Goal: Task Accomplishment & Management: Manage account settings

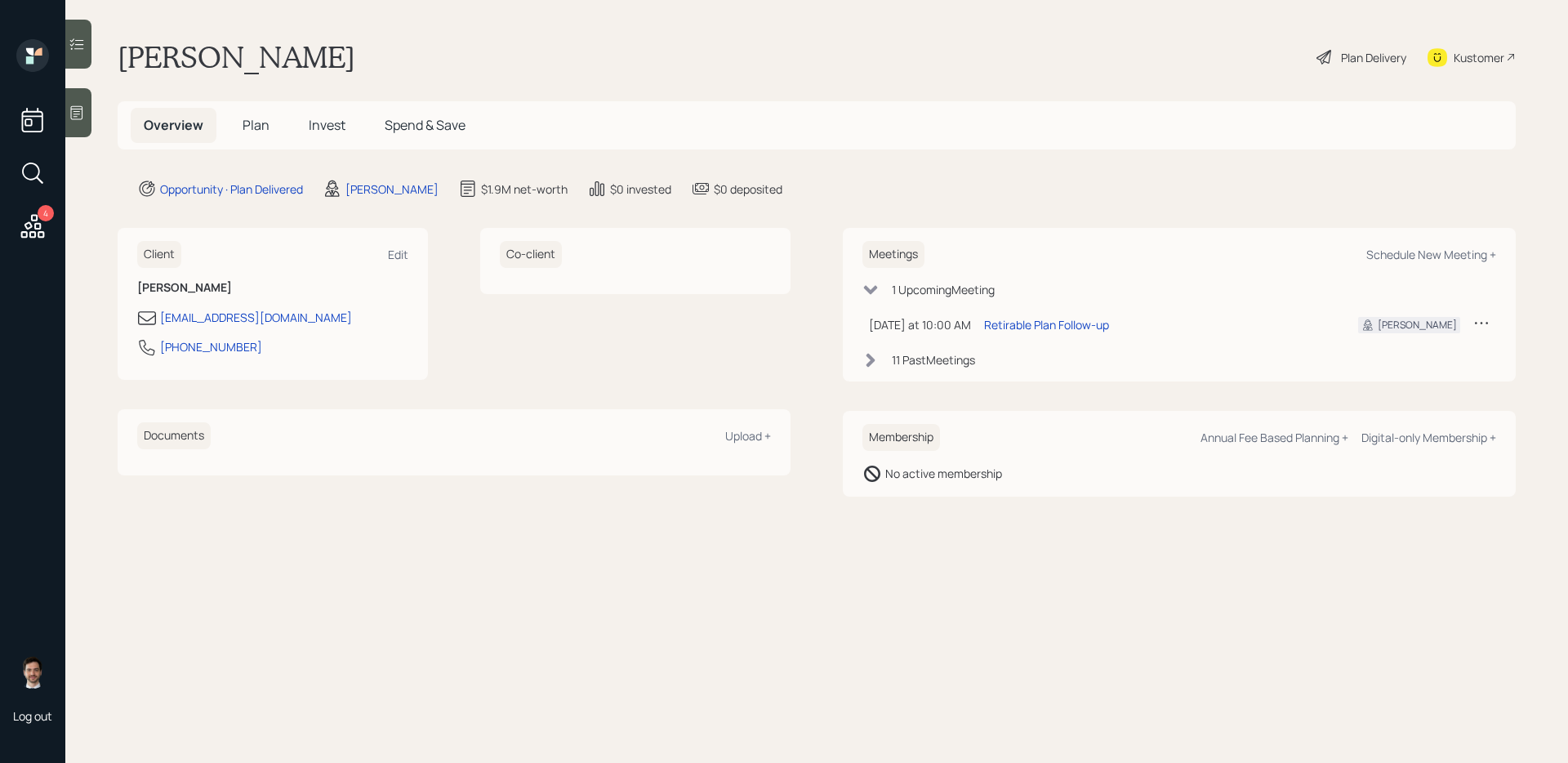
click at [1378, 61] on div "Plan Delivery" at bounding box center [1374, 58] width 66 height 18
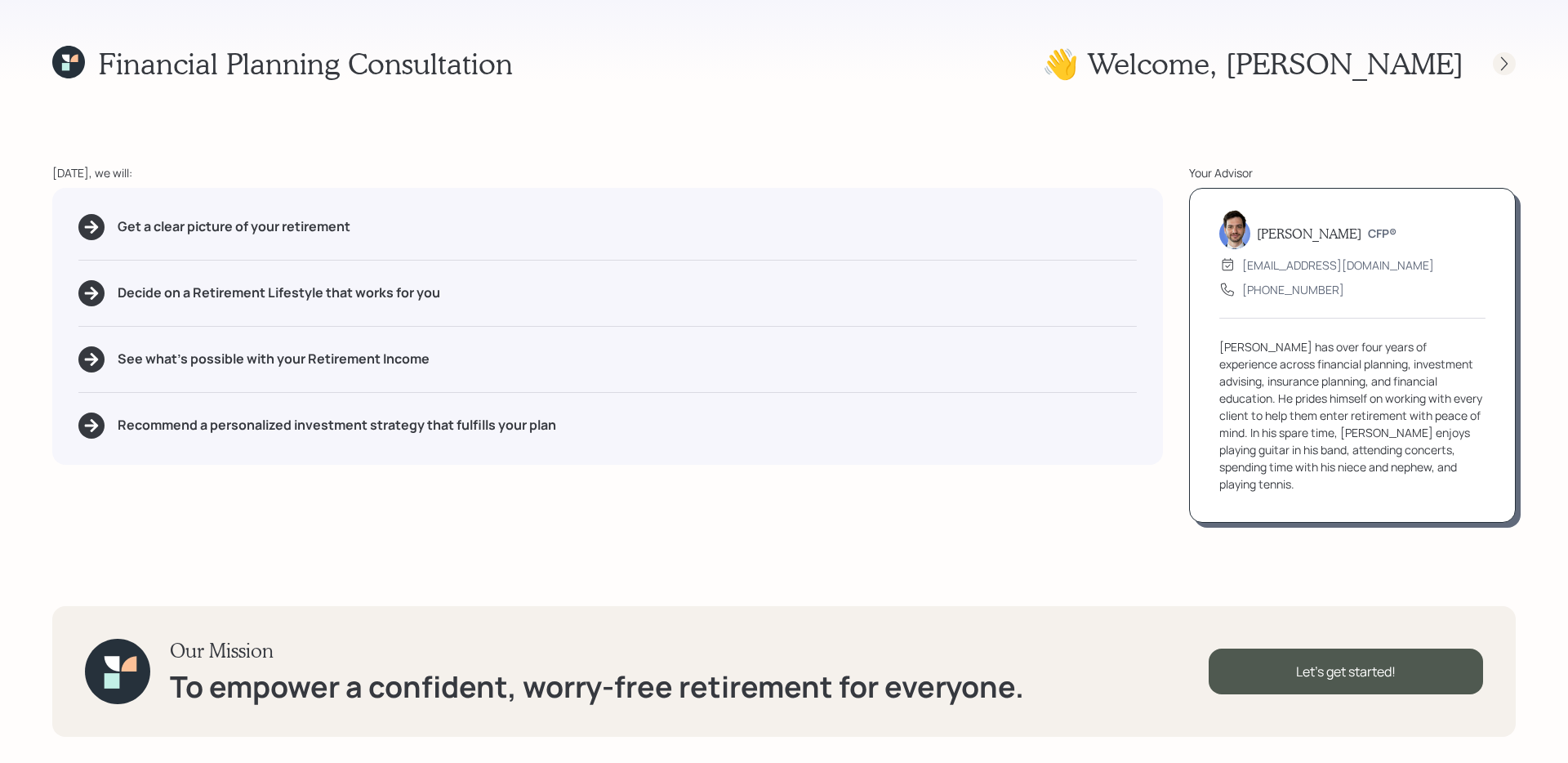
click at [1500, 70] on icon at bounding box center [1504, 64] width 17 height 17
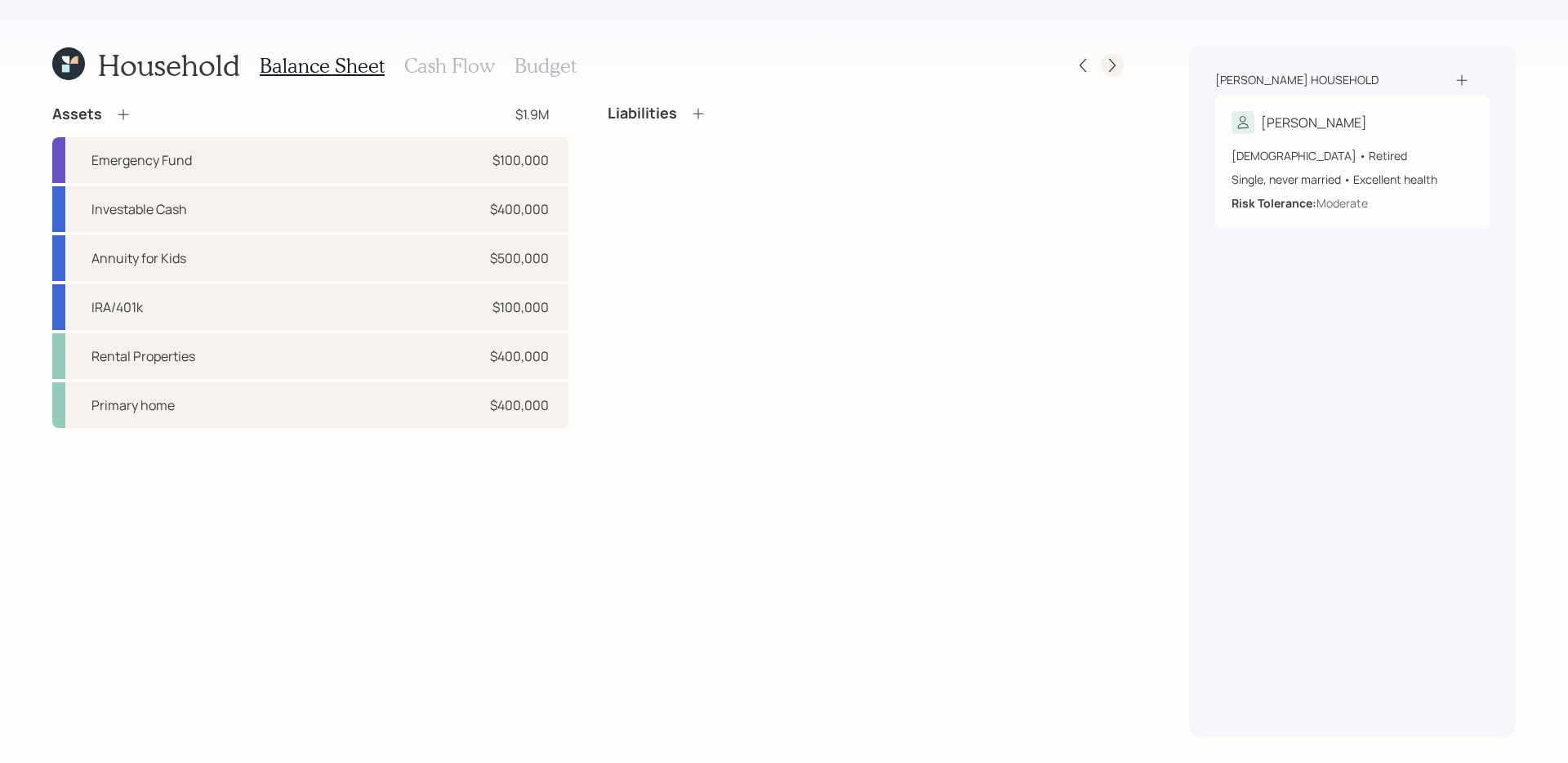
click at [1105, 68] on icon at bounding box center [1113, 65] width 17 height 17
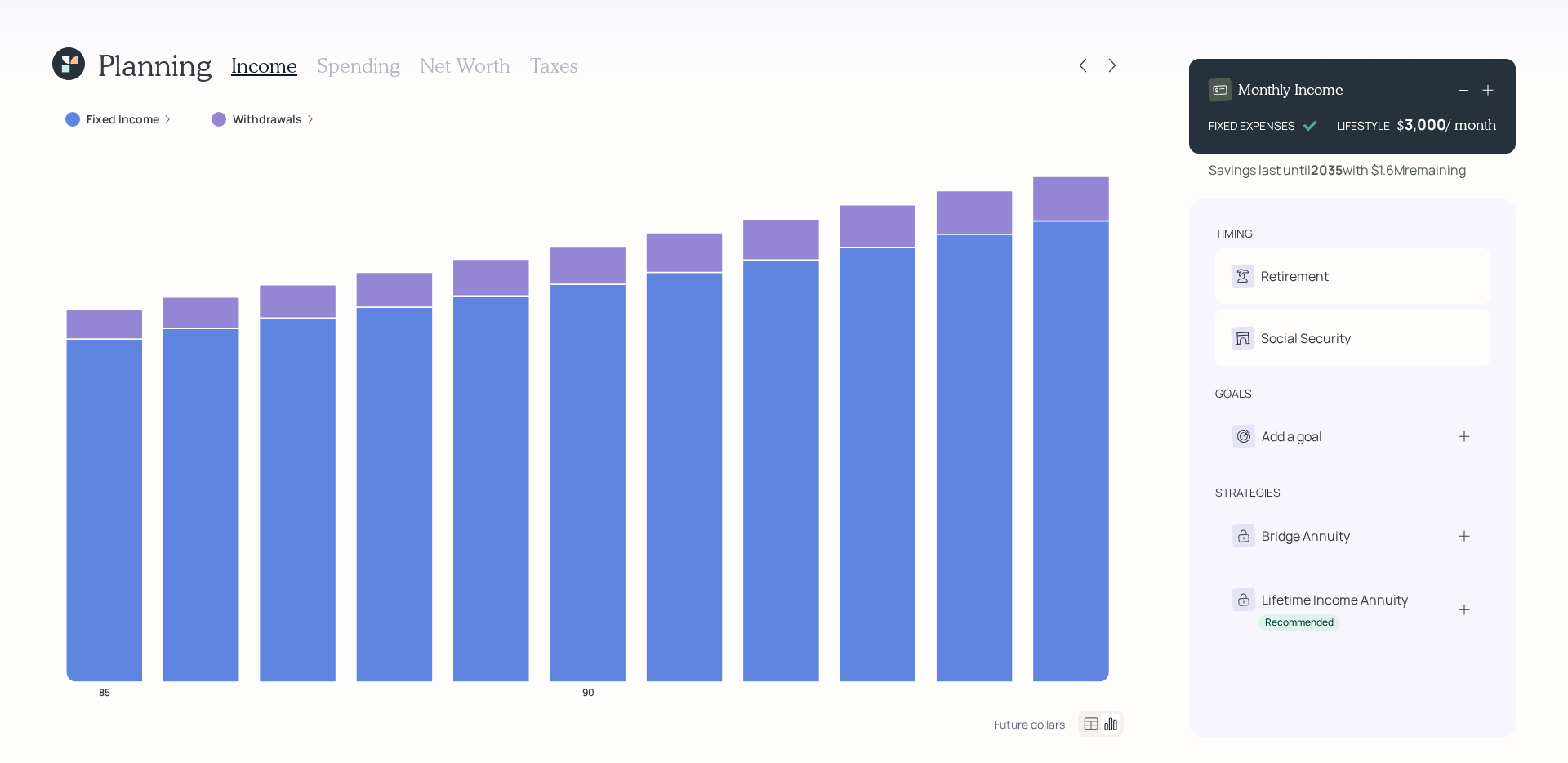
click at [1105, 68] on icon at bounding box center [1113, 65] width 17 height 17
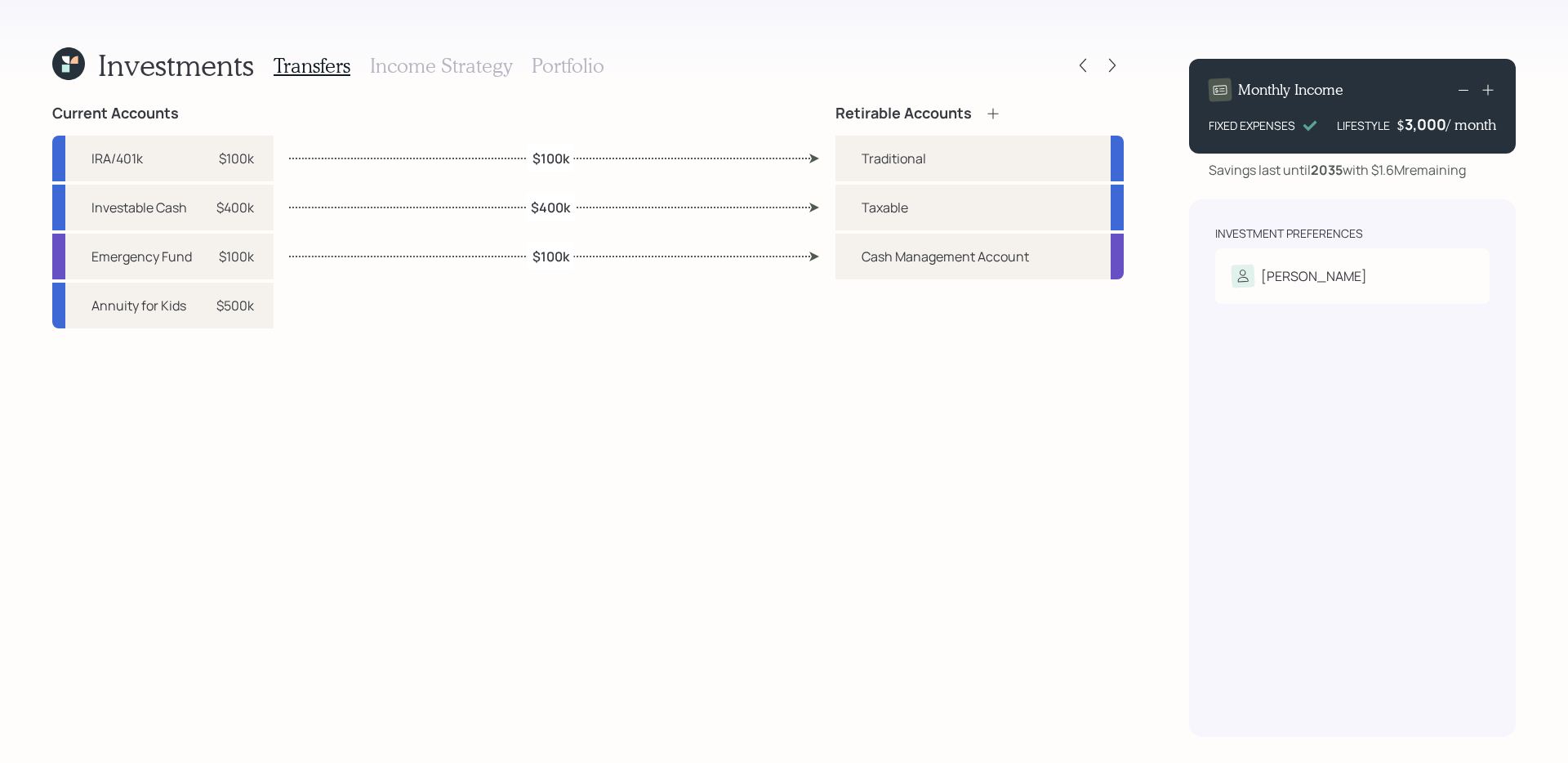
click at [1105, 68] on icon at bounding box center [1113, 65] width 17 height 17
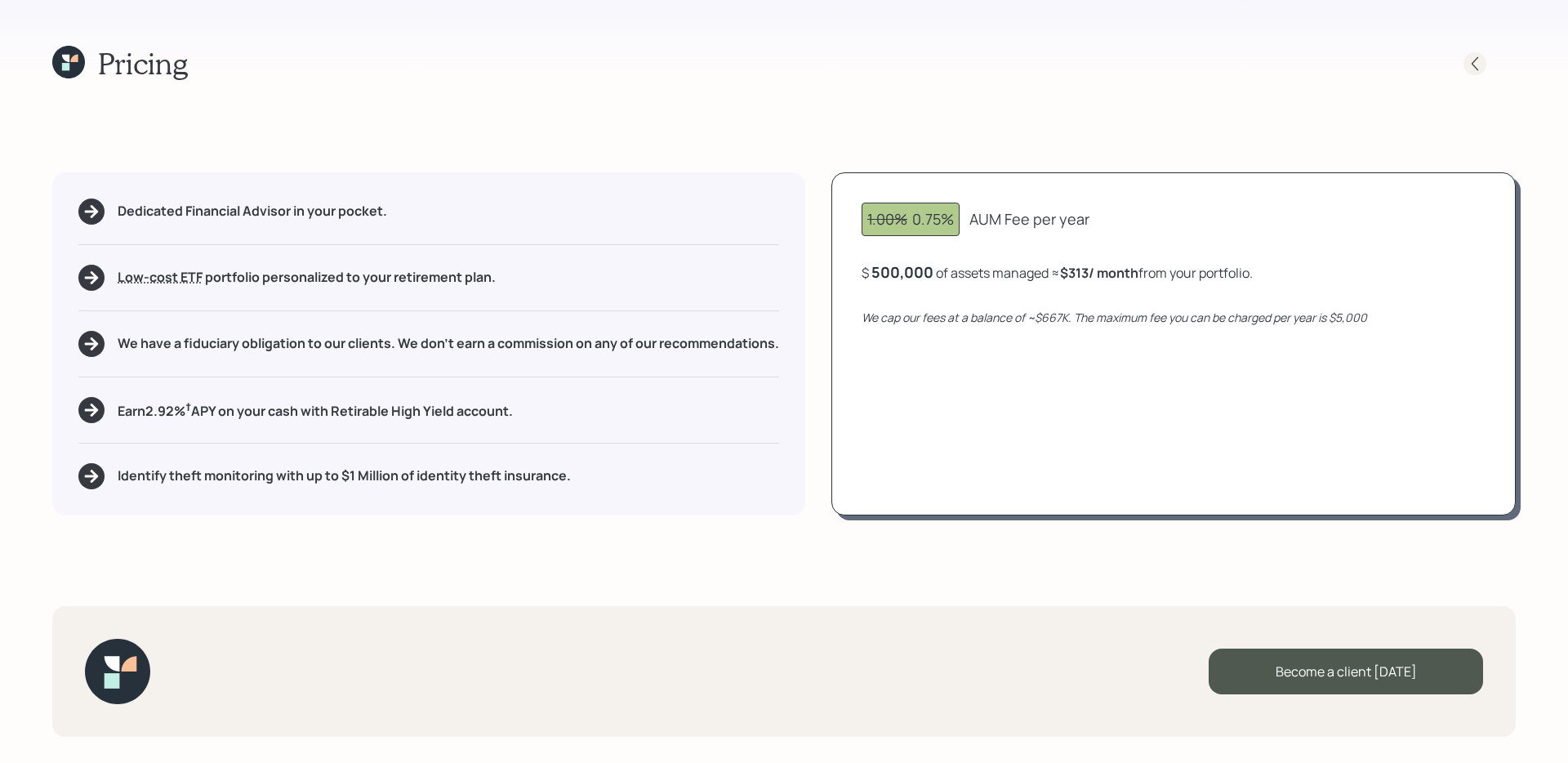
click at [1473, 63] on icon at bounding box center [1475, 64] width 17 height 17
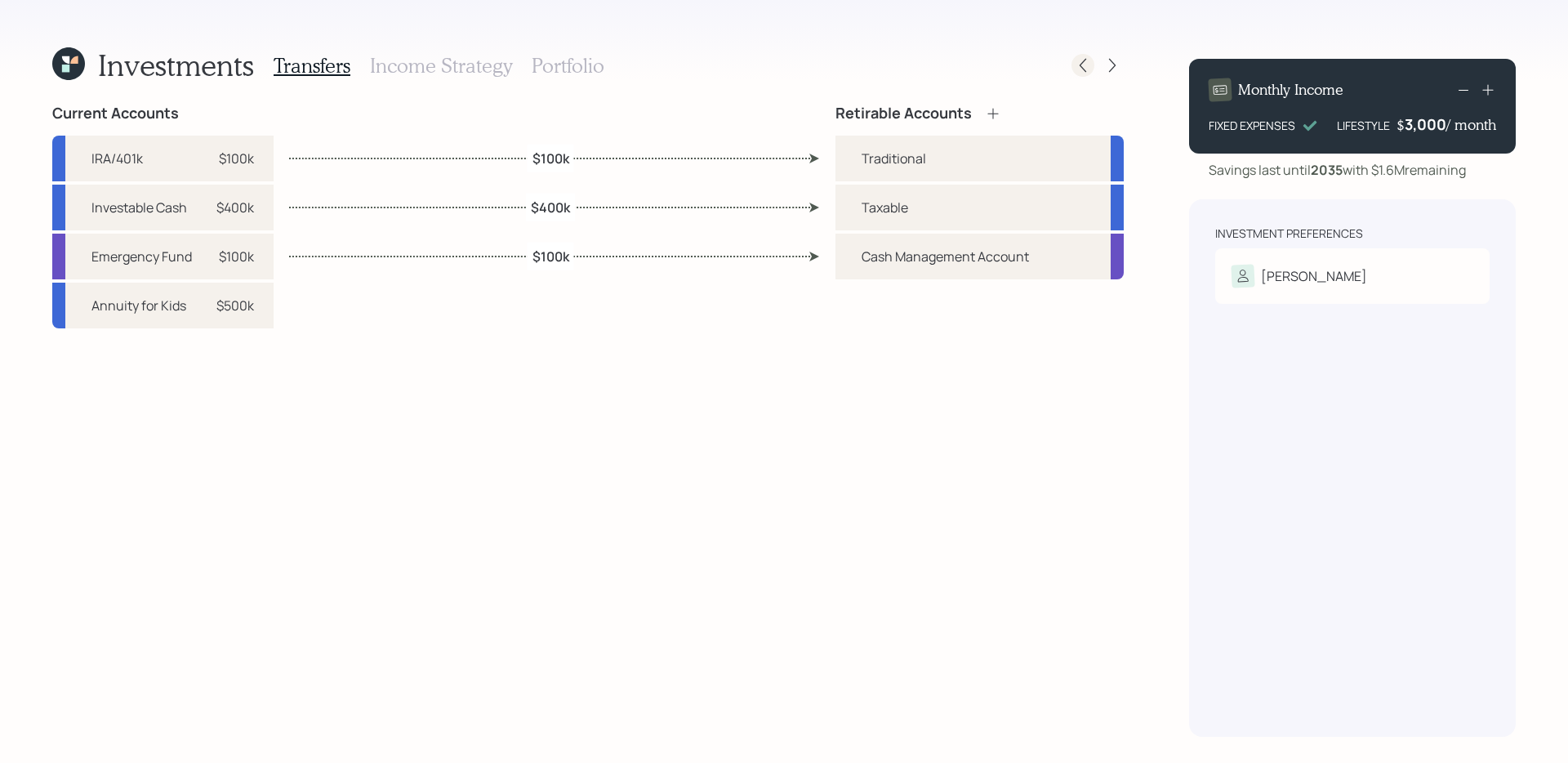
click at [1081, 71] on icon at bounding box center [1083, 65] width 17 height 17
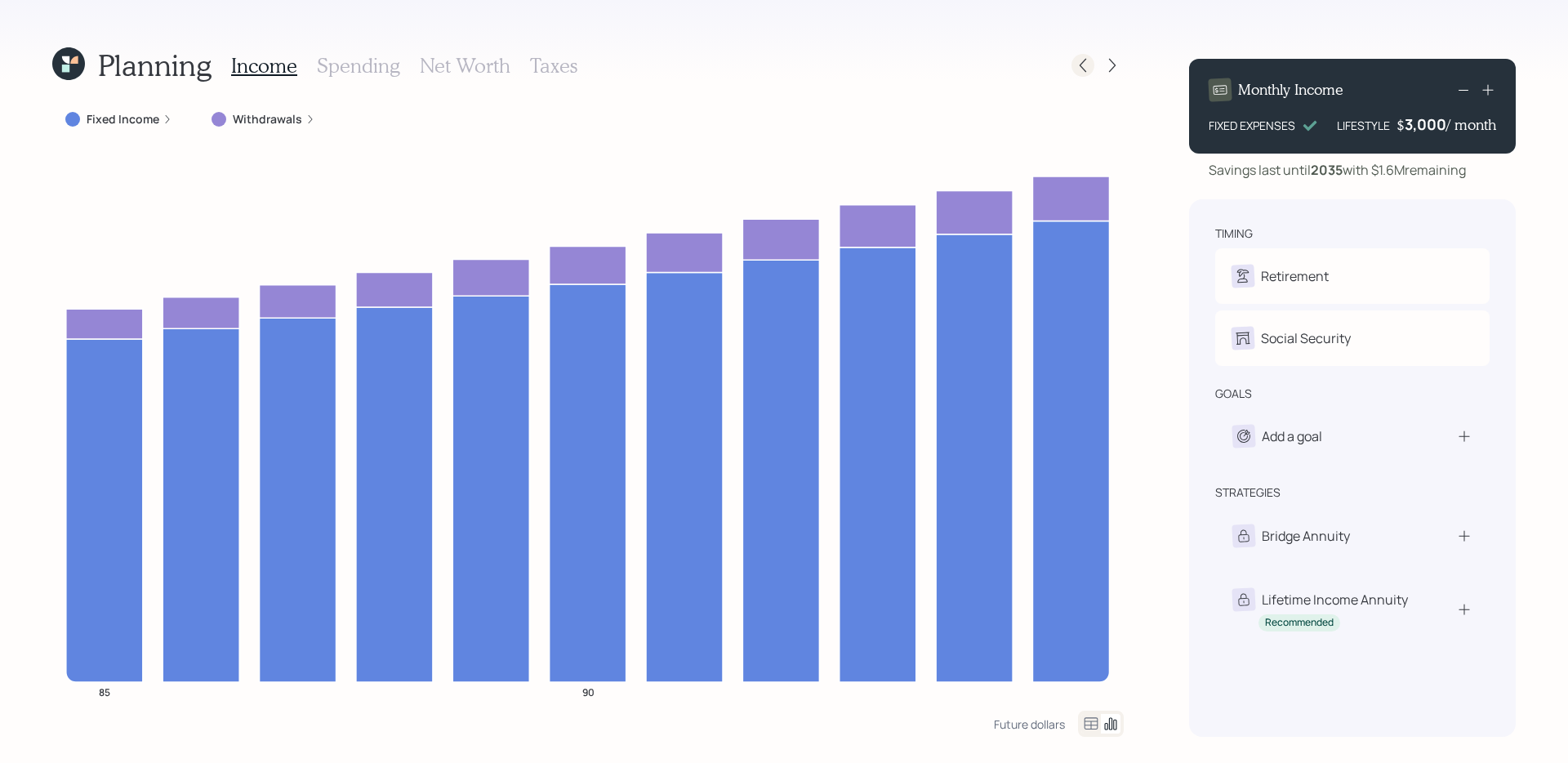
click at [1075, 67] on icon at bounding box center [1083, 65] width 17 height 17
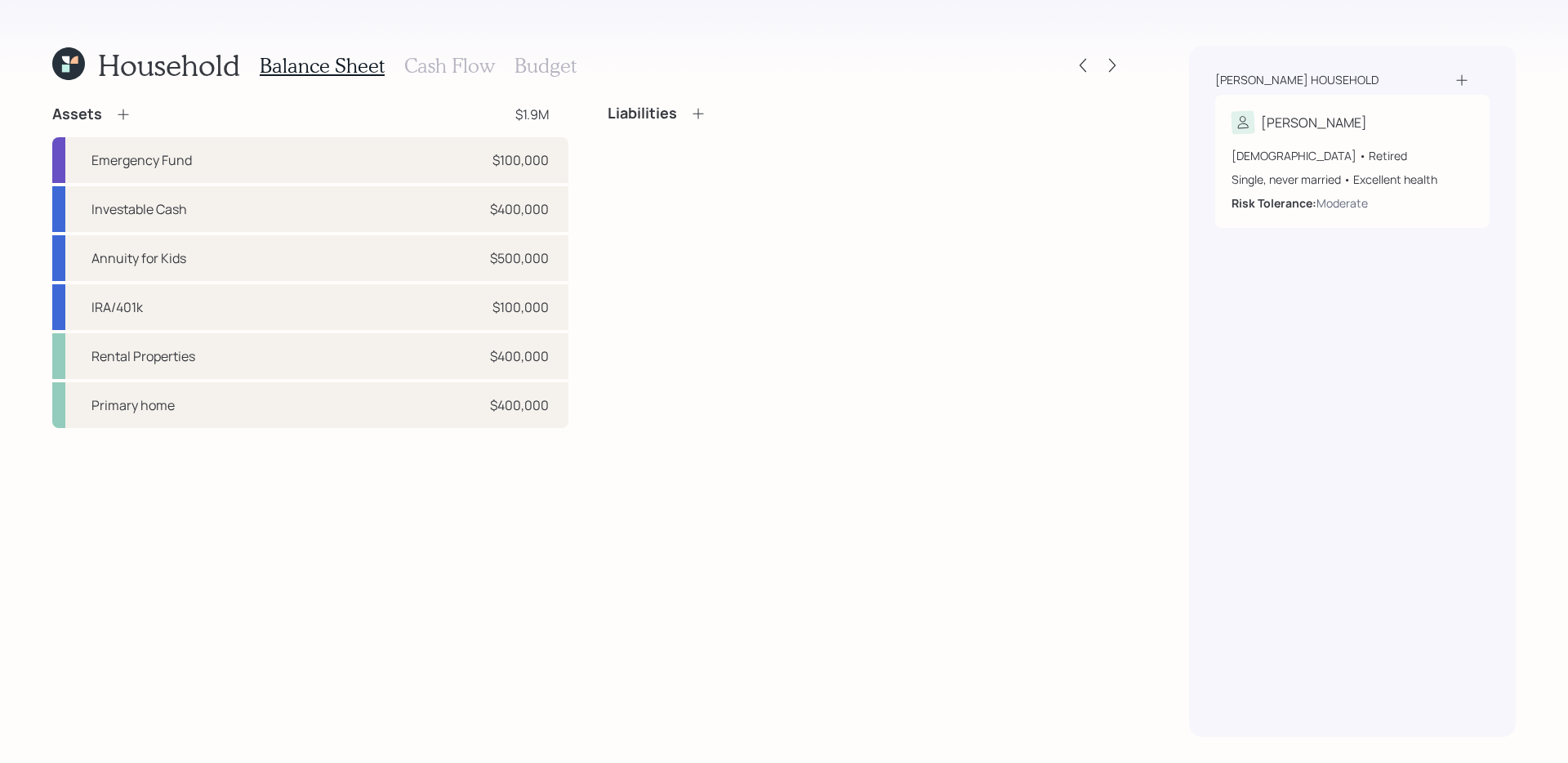
click at [675, 179] on div "Liabilities" at bounding box center [866, 266] width 516 height 323
click at [710, 531] on div "Assets $1.9M Emergency Fund $100,000 Investable Cash $400,000 Annuity for Kids …" at bounding box center [588, 421] width 1071 height 633
click at [656, 228] on div "Liabilities" at bounding box center [866, 266] width 516 height 323
click at [126, 113] on icon at bounding box center [123, 114] width 17 height 17
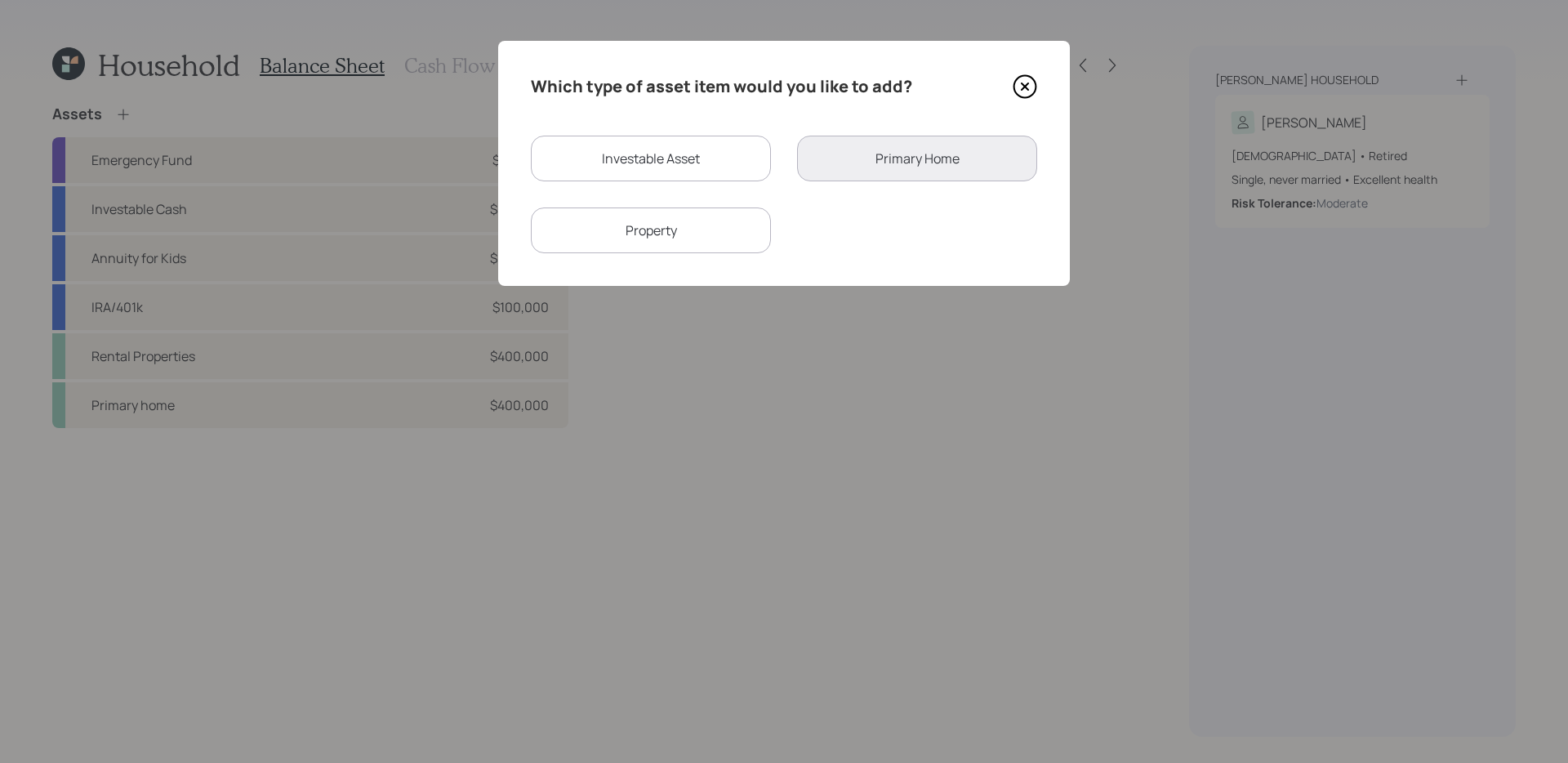
click at [704, 140] on div "Investable Asset" at bounding box center [650, 158] width 240 height 46
select select "taxable"
select select "balanced"
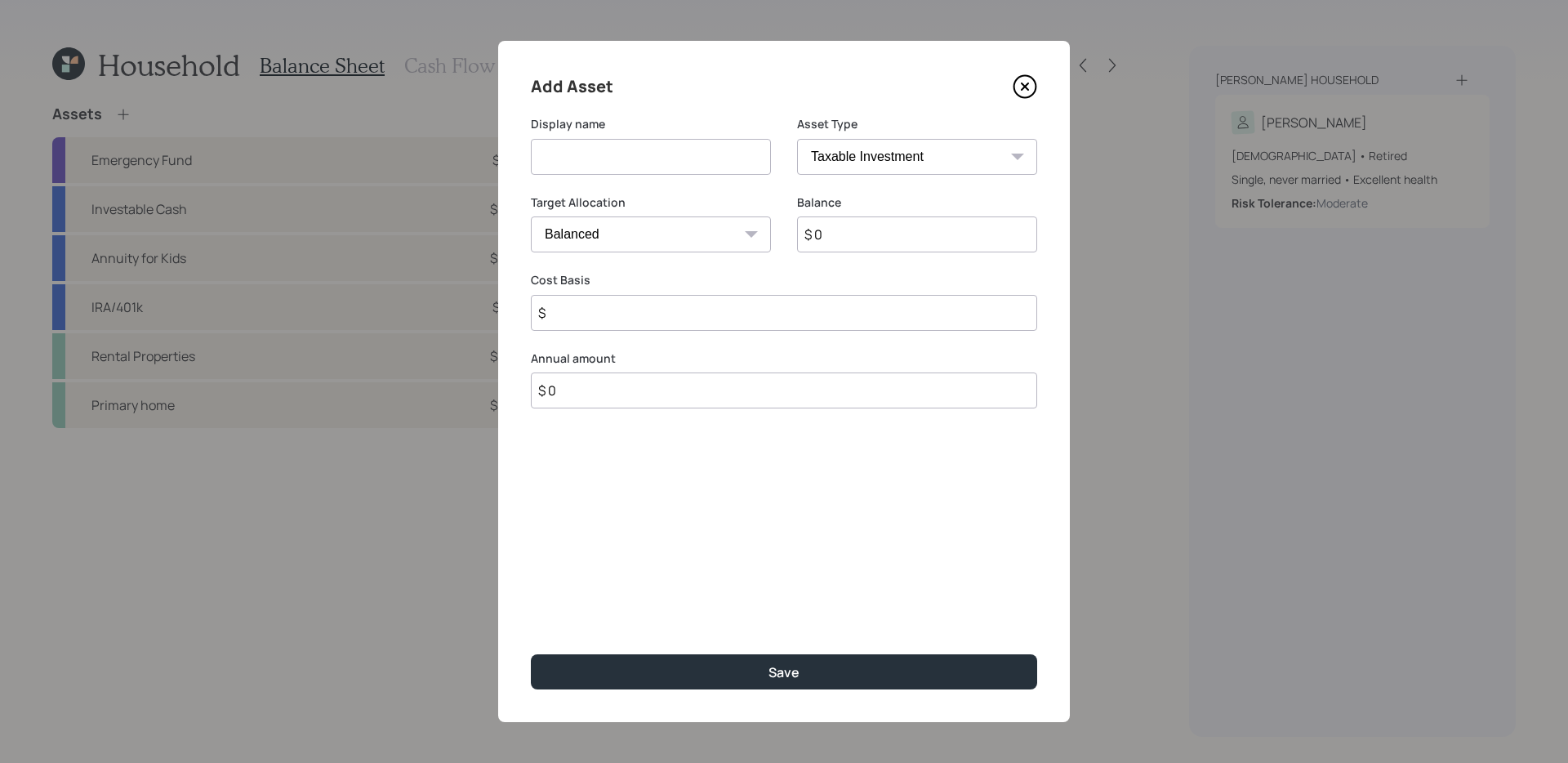
click at [657, 170] on input at bounding box center [650, 157] width 240 height 36
type input "A"
type input "New Annuities"
type input "$ 200,000"
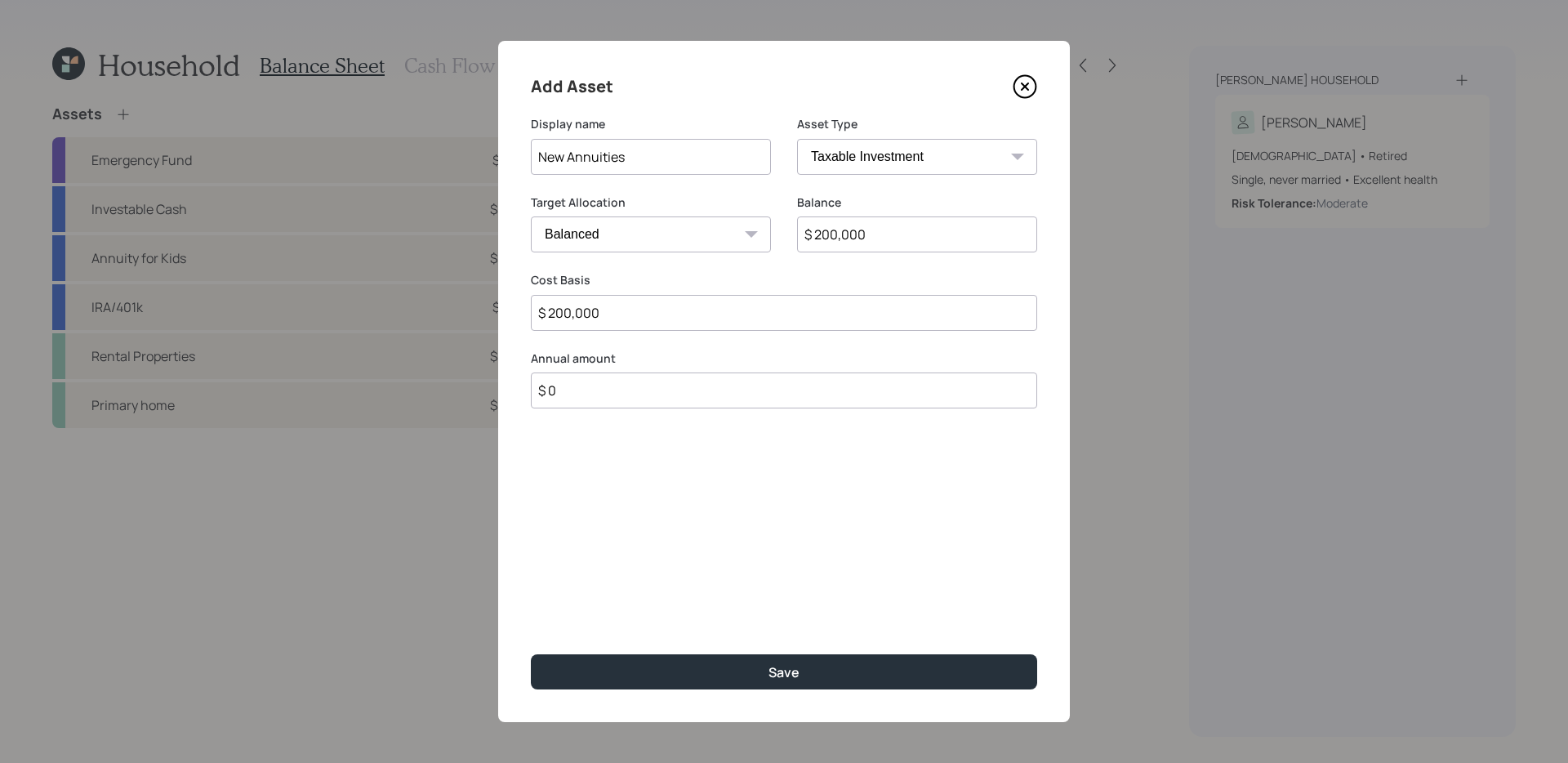
click at [531, 654] on button "Save" at bounding box center [784, 672] width 506 height 35
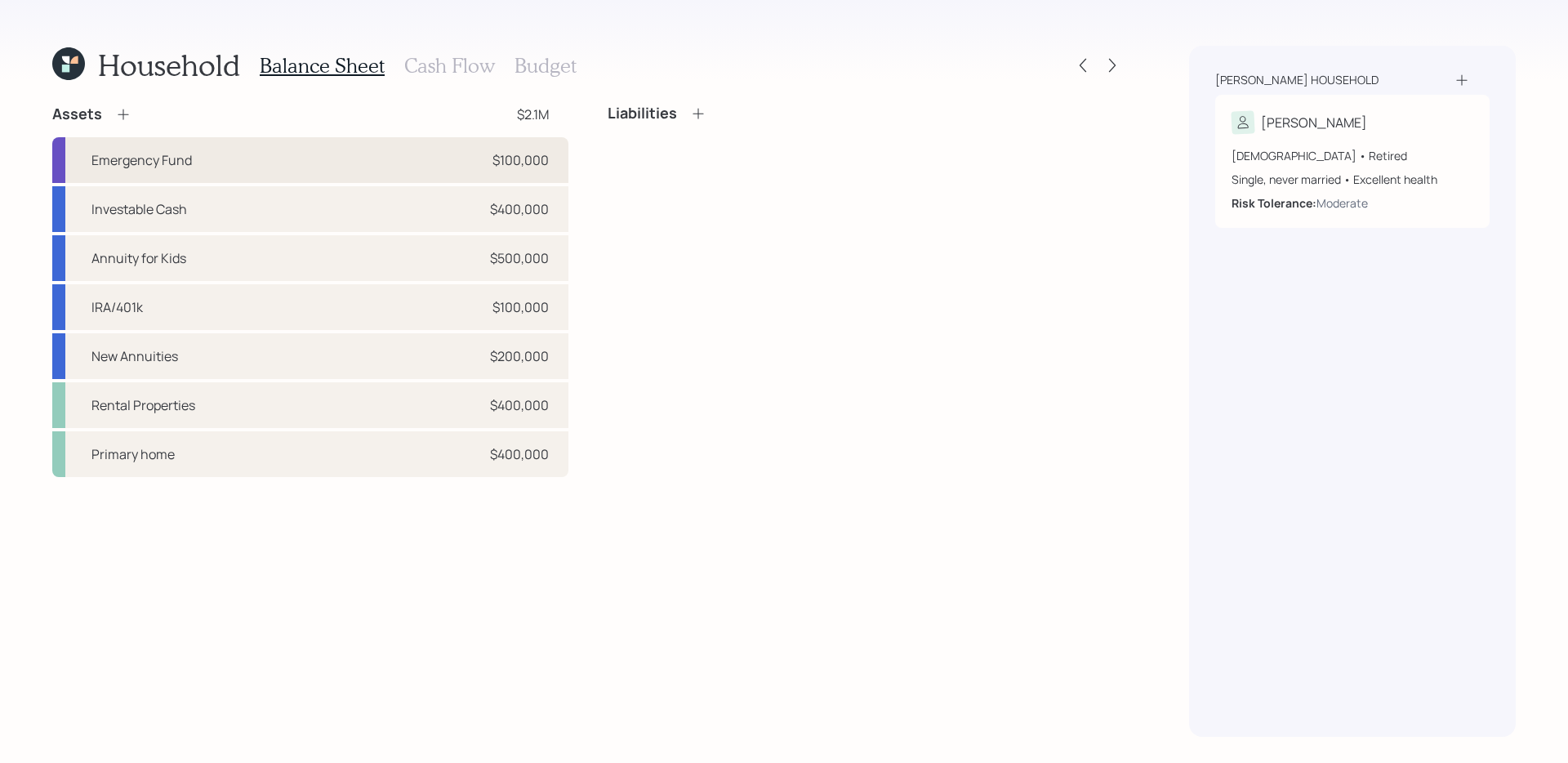
click at [400, 153] on div "Emergency Fund $100,000" at bounding box center [309, 160] width 516 height 46
select select "emergency_fund"
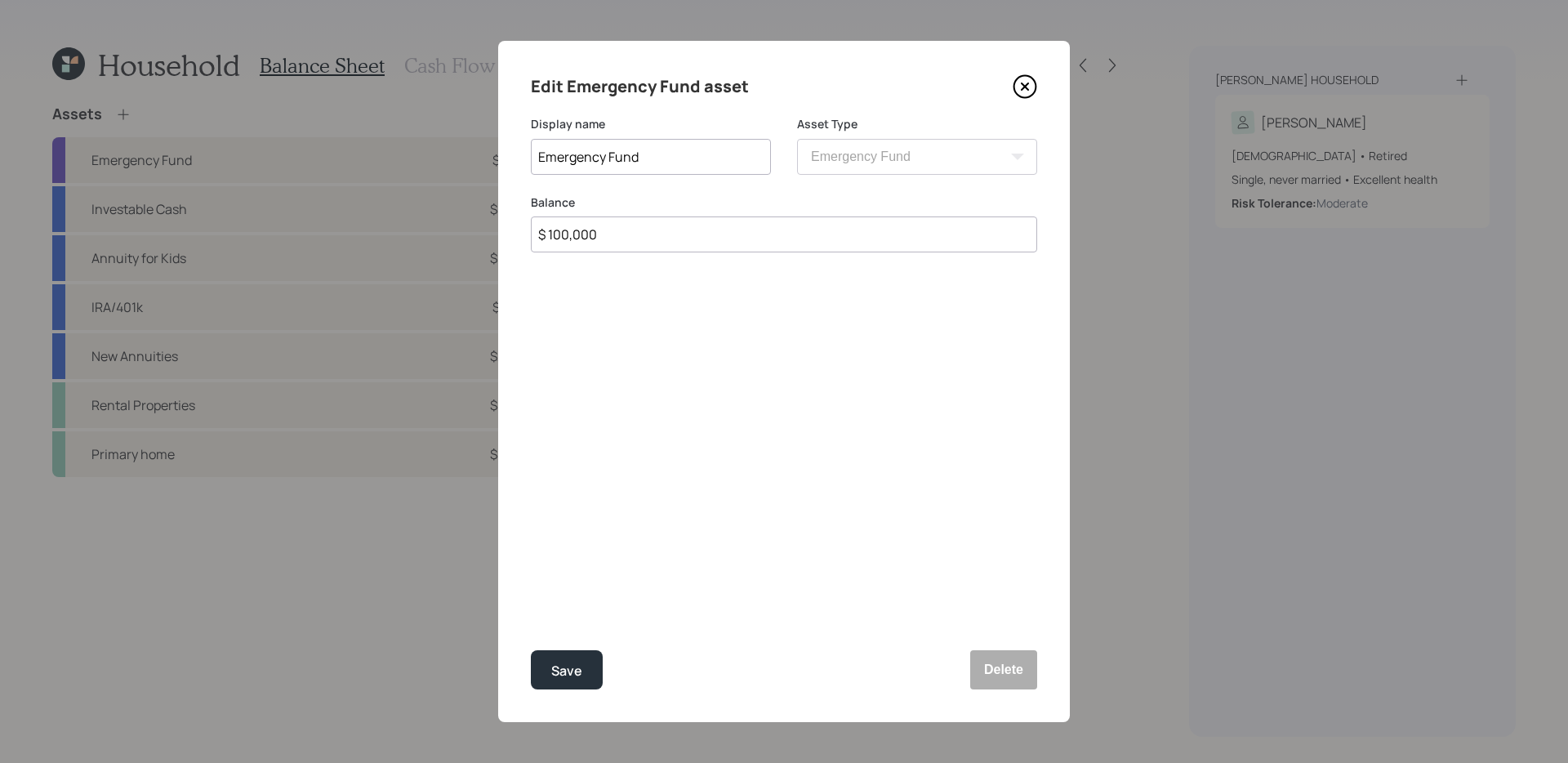
click at [694, 237] on input "$ 100,000" at bounding box center [784, 234] width 506 height 36
click at [1018, 86] on icon at bounding box center [1024, 86] width 24 height 24
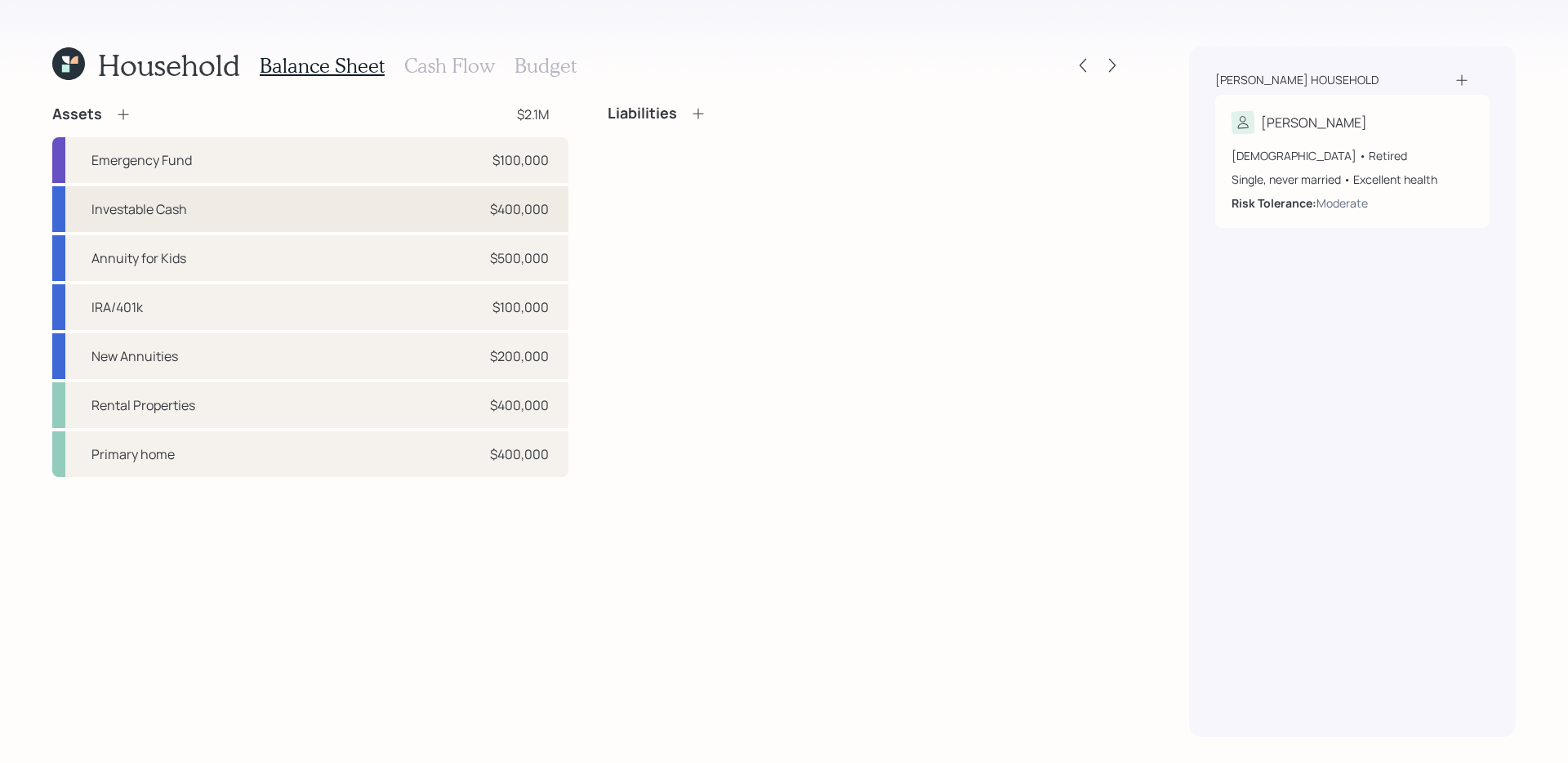
click at [387, 206] on div "Investable Cash $400,000" at bounding box center [309, 209] width 516 height 46
select select "taxable"
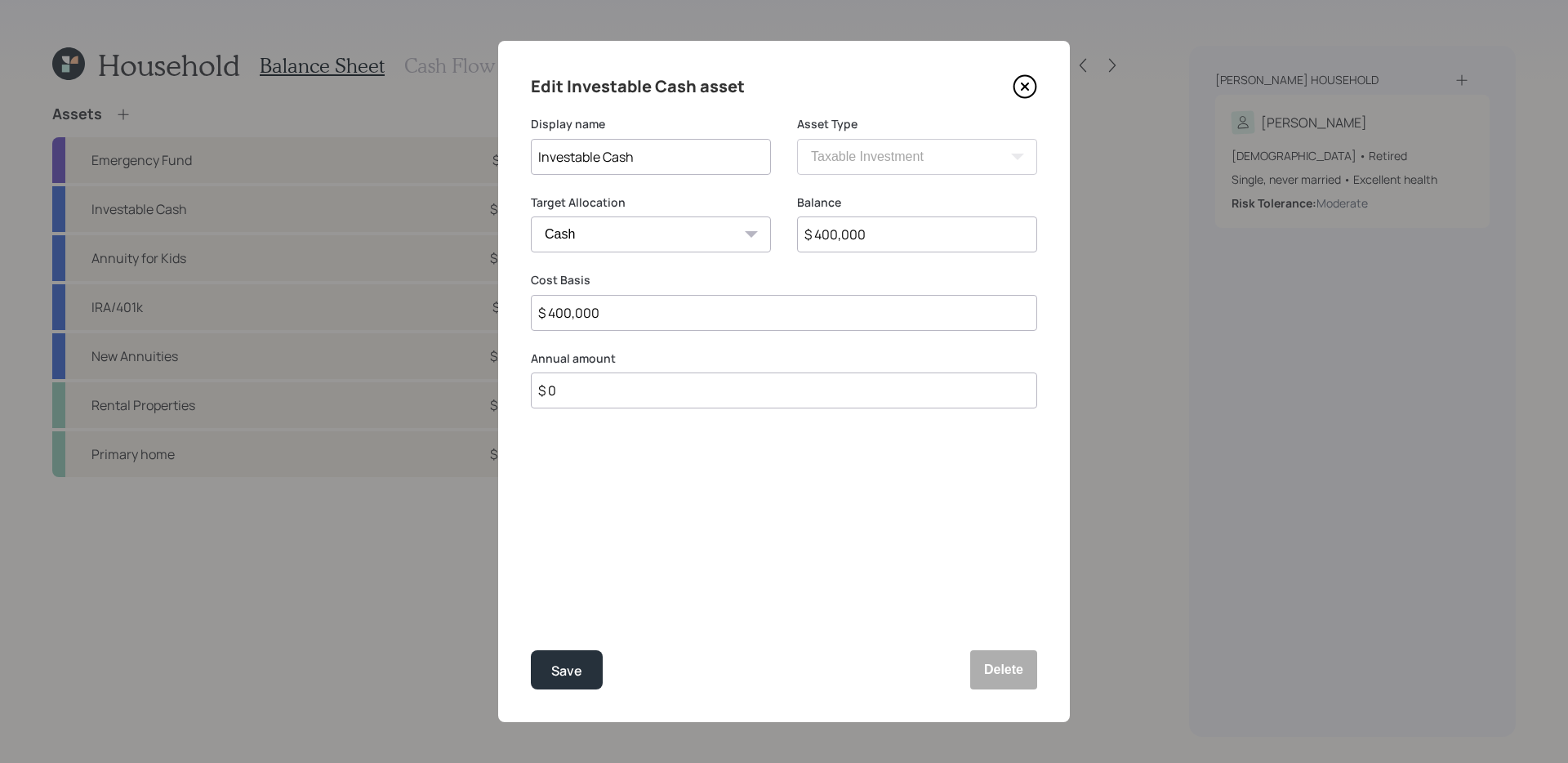
click at [879, 222] on input "$ 400,000" at bounding box center [917, 234] width 240 height 36
type input "$ 1"
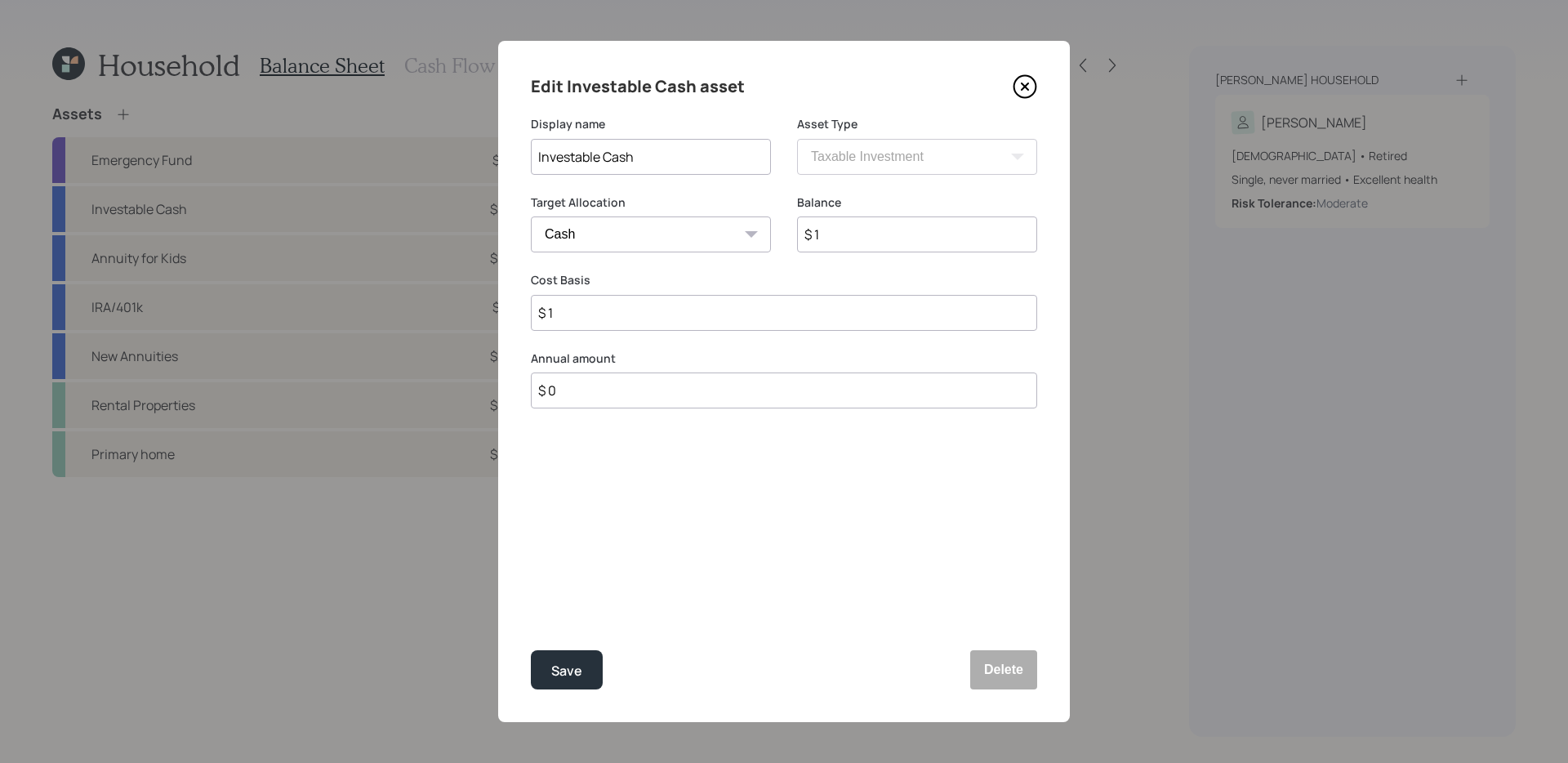
type input "$ 13"
type input "$ 130"
type input "$ 1,300"
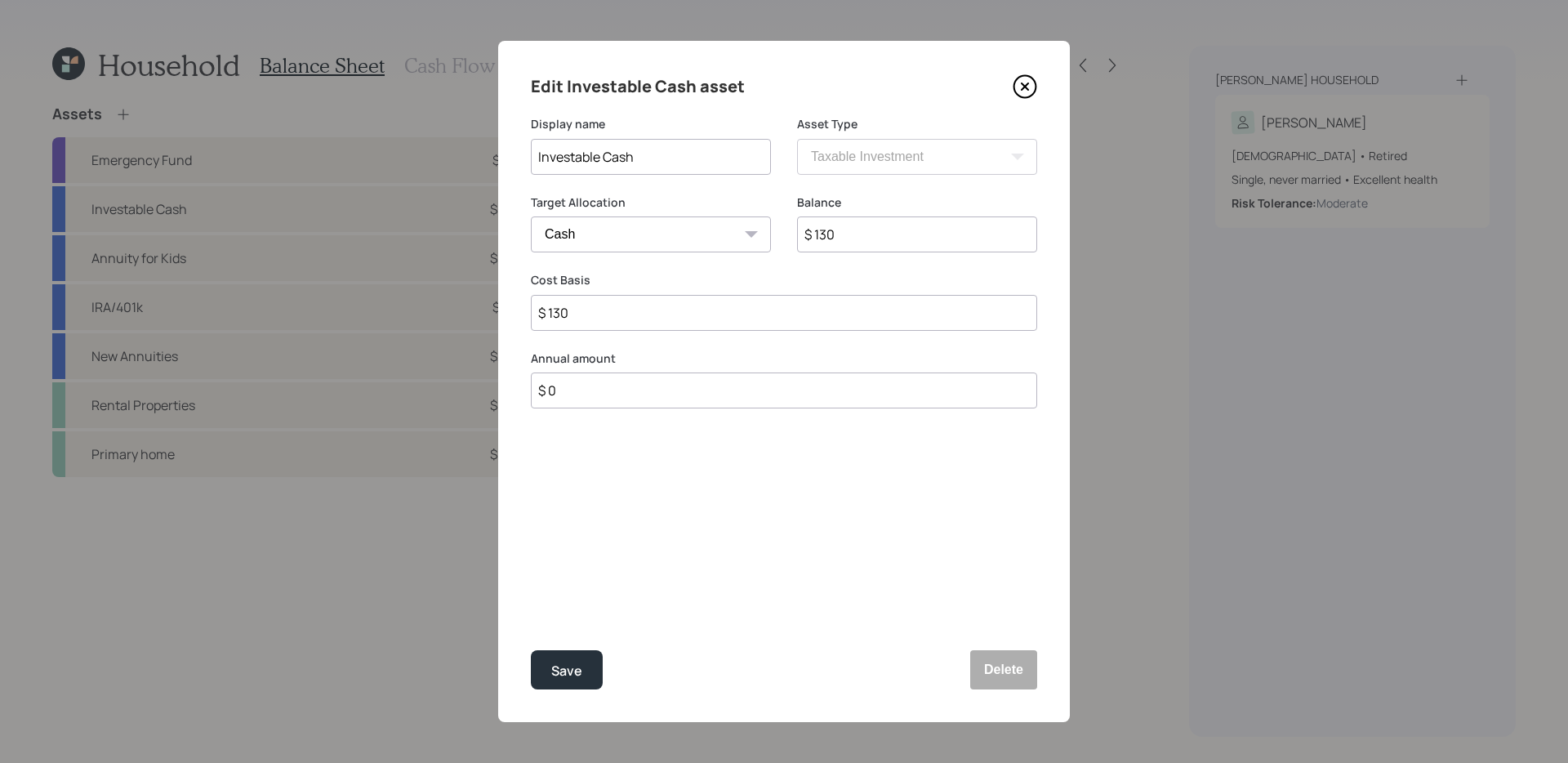
type input "$ 1,300"
type input "$ 13,000"
type input "$ 130,000"
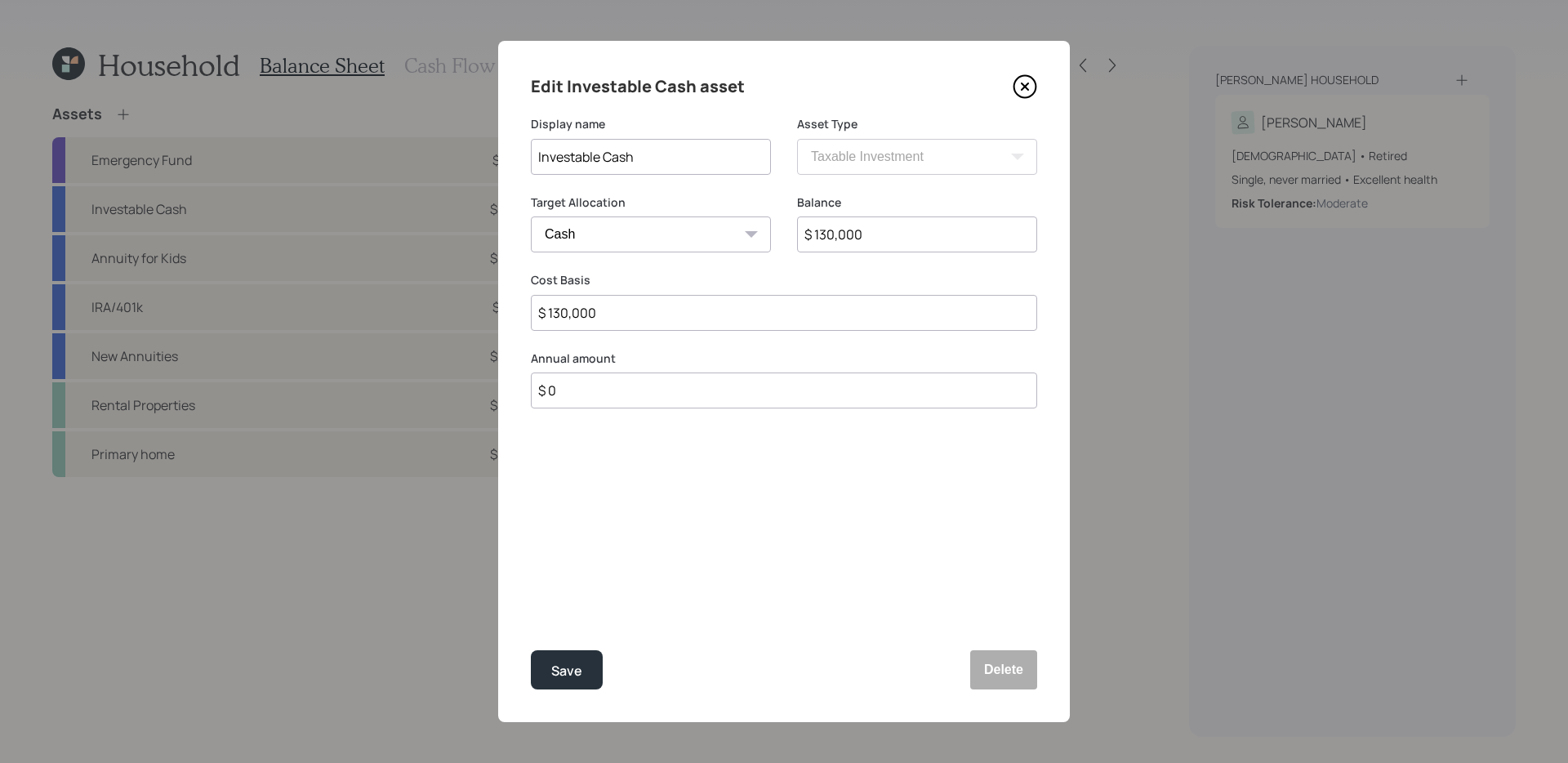
type input "$ 130,000"
click at [531, 650] on button "Save" at bounding box center [566, 670] width 71 height 39
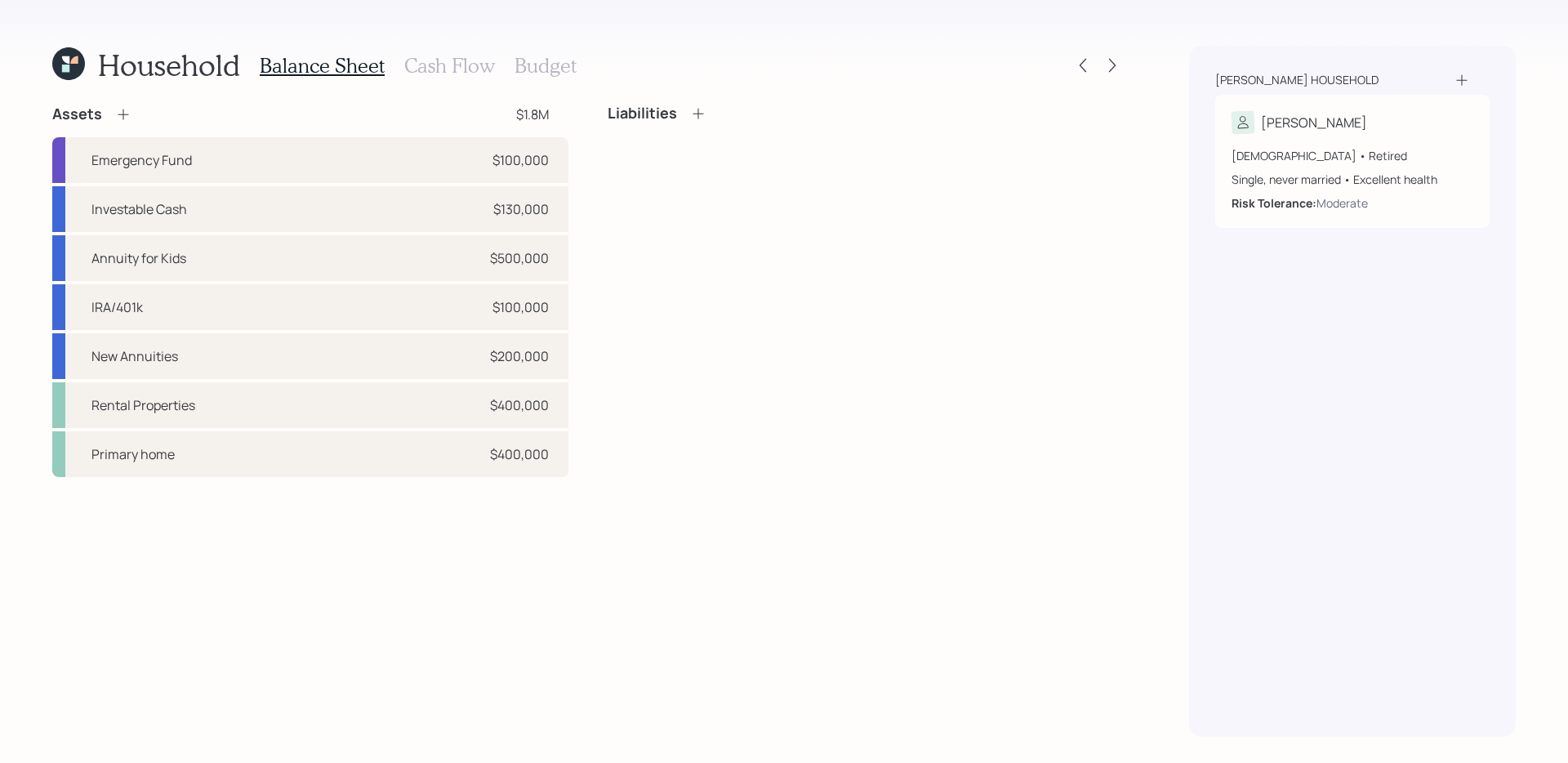
click at [455, 74] on h3 "Cash Flow" at bounding box center [450, 66] width 91 height 24
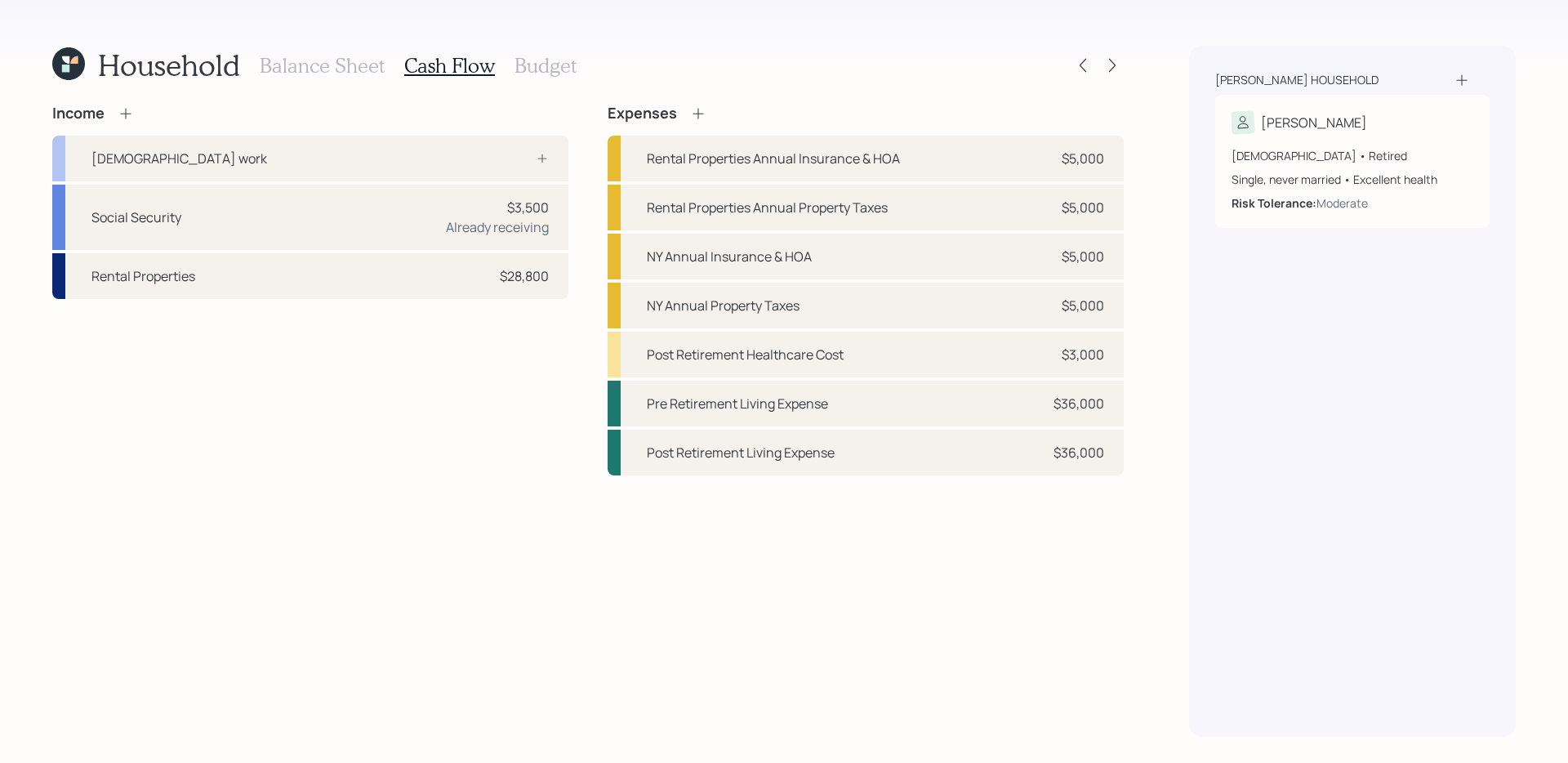
click at [1125, 59] on div "Household Balance Sheet Cash Flow Budget Income [DEMOGRAPHIC_DATA] work Social …" at bounding box center [784, 381] width 1568 height 763
click at [1111, 61] on icon at bounding box center [1113, 66] width 7 height 14
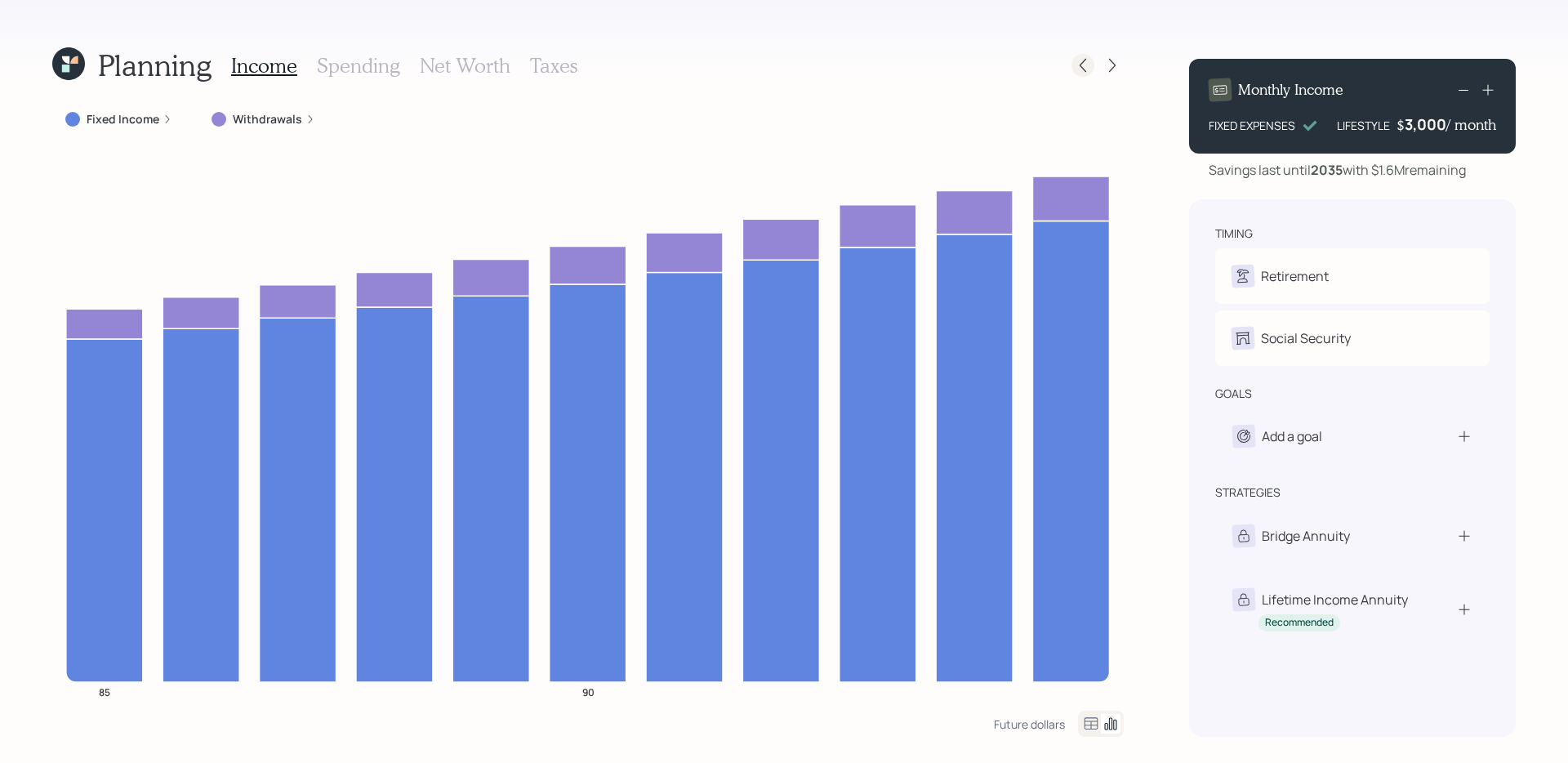
click at [1086, 65] on icon at bounding box center [1083, 65] width 17 height 17
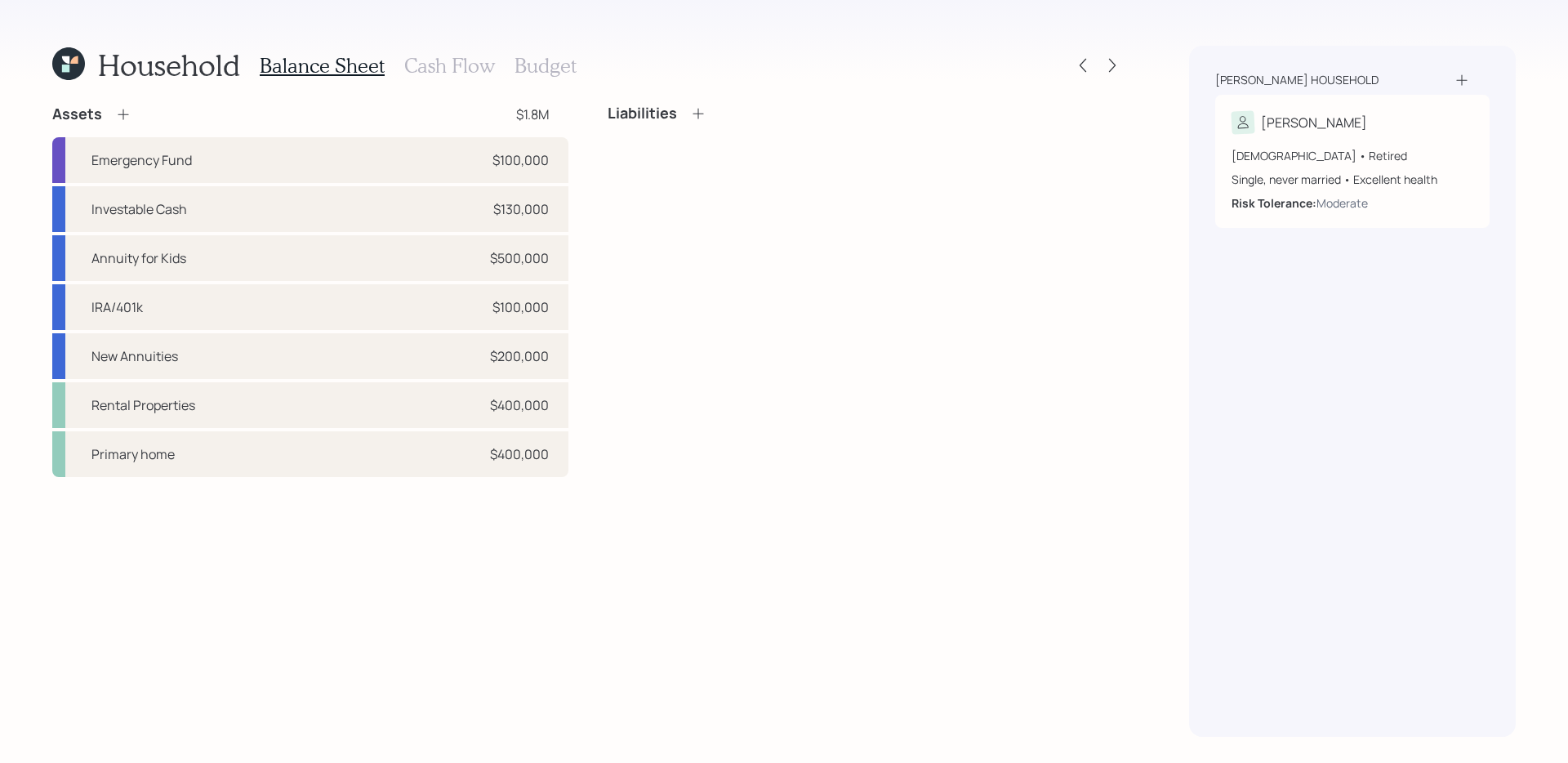
click at [524, 73] on h3 "Budget" at bounding box center [545, 66] width 62 height 24
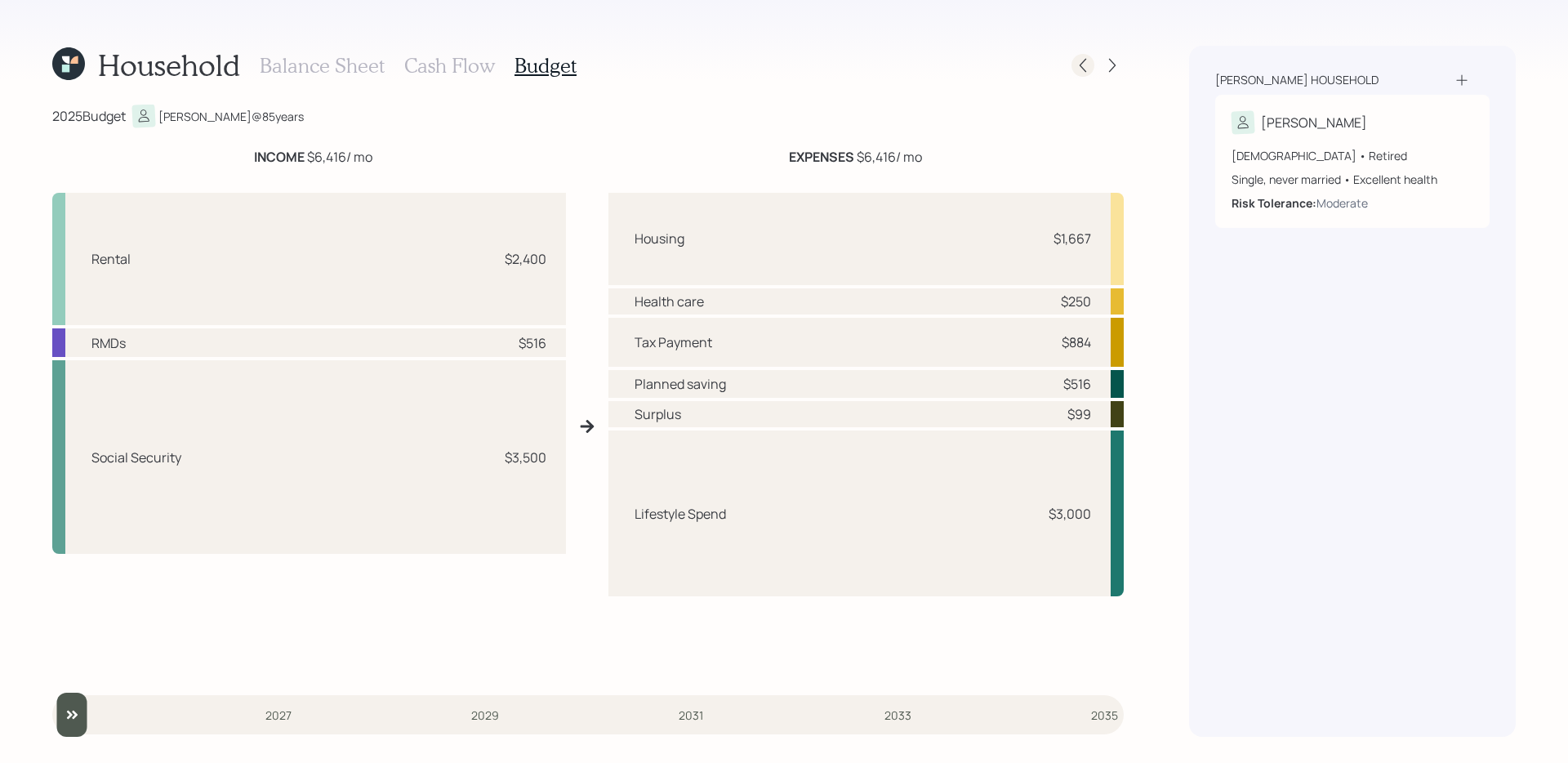
click at [1080, 66] on icon at bounding box center [1083, 66] width 7 height 14
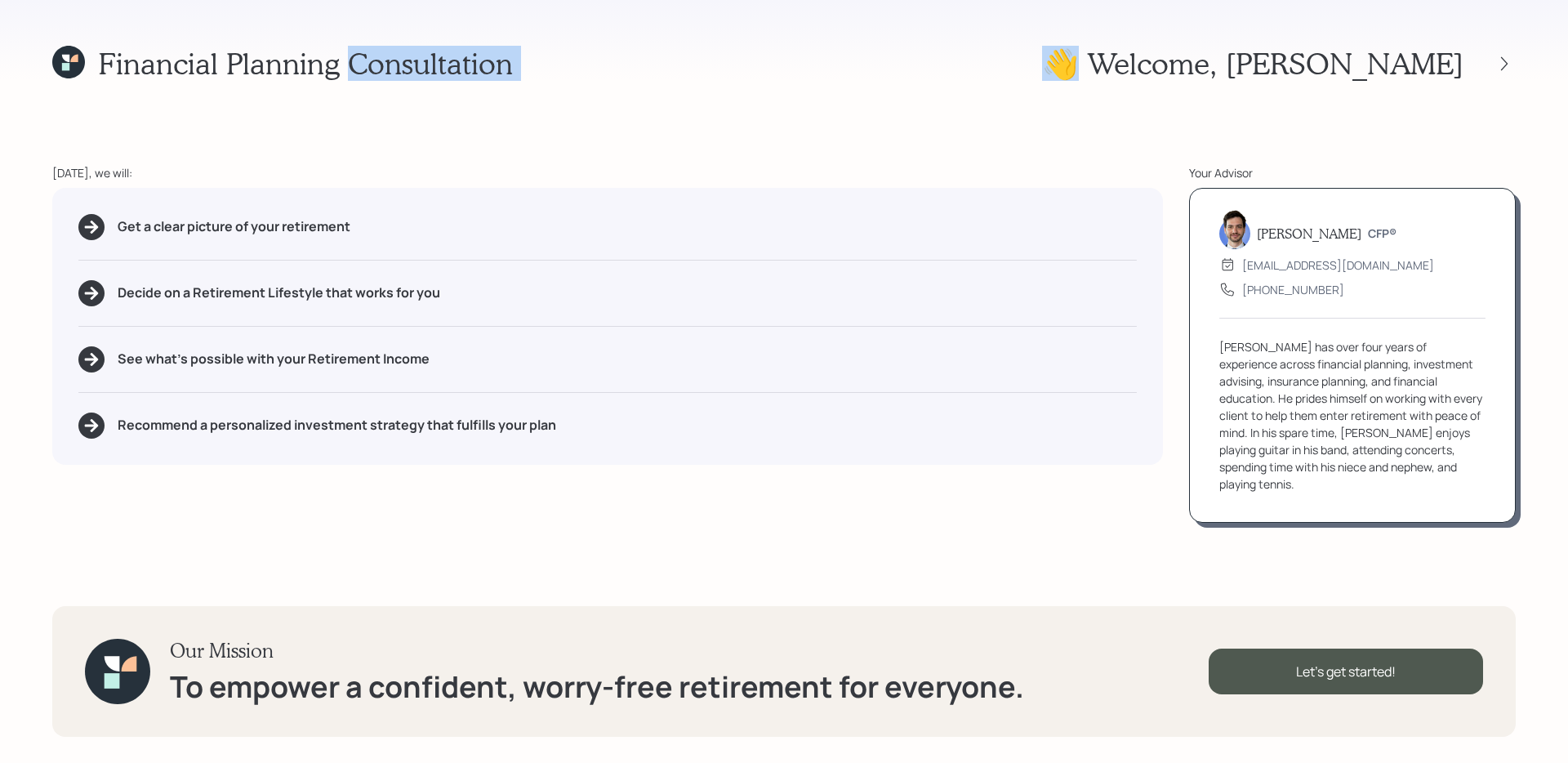
click at [1080, 66] on div "Financial Planning Consultation 👋 Welcome , [PERSON_NAME]" at bounding box center [784, 64] width 1464 height 35
click at [1503, 62] on icon at bounding box center [1504, 64] width 17 height 17
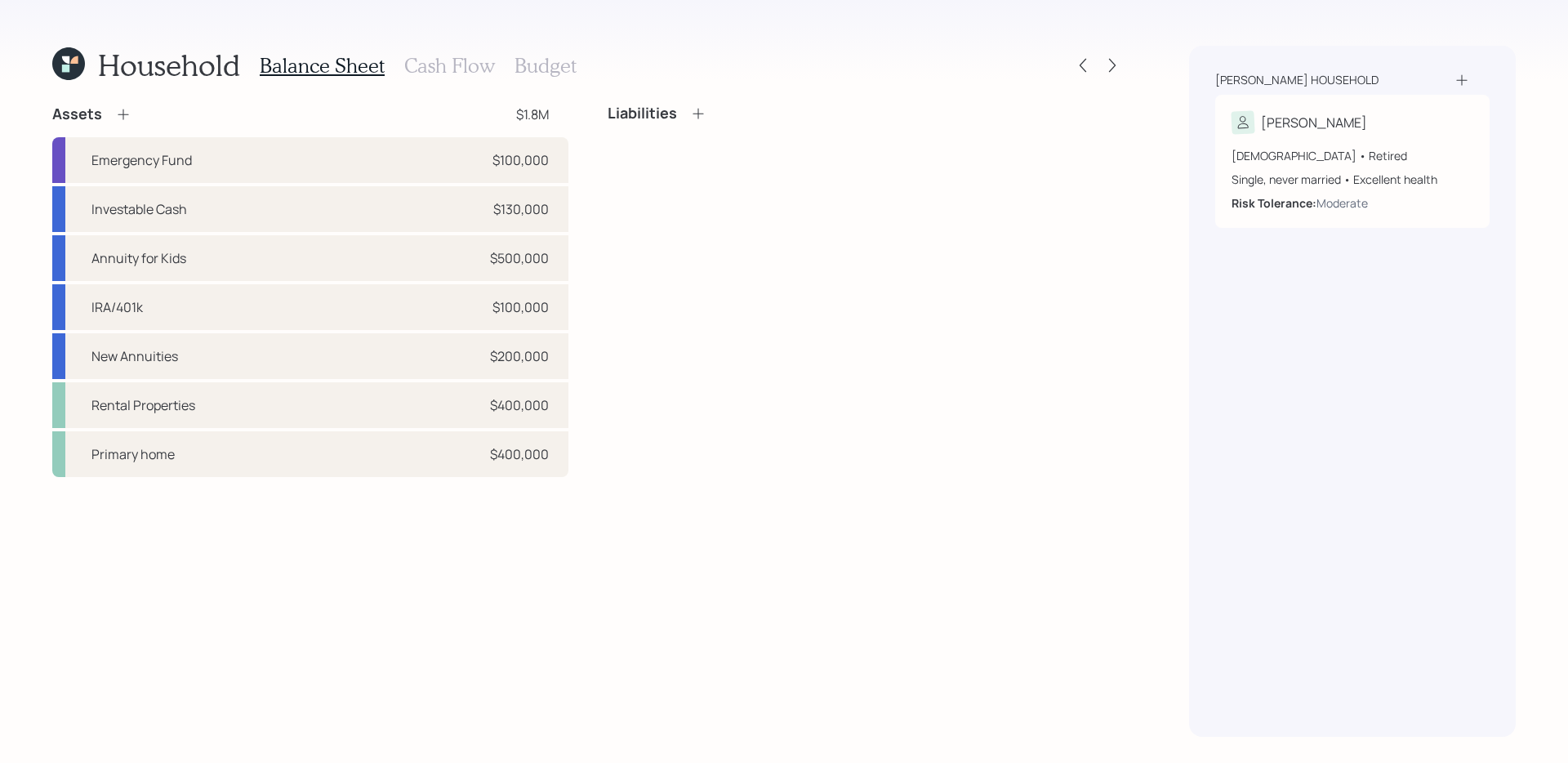
click at [964, 273] on div "Liabilities" at bounding box center [866, 291] width 516 height 372
click at [382, 214] on div "Investable Cash $130,000" at bounding box center [309, 209] width 516 height 46
select select "taxable"
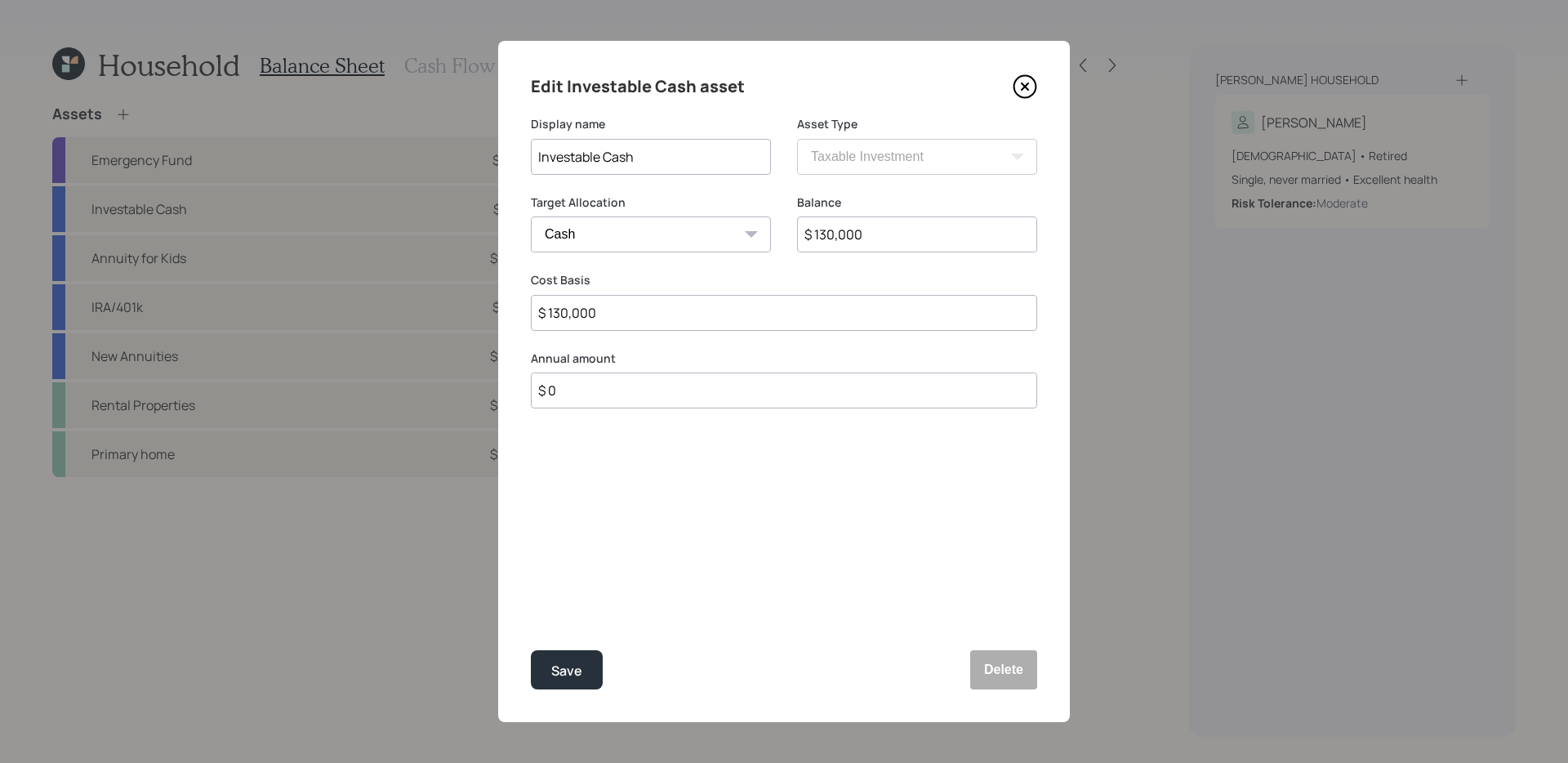
click at [874, 223] on input "$ 130,000" at bounding box center [917, 234] width 240 height 36
type input "$ 2"
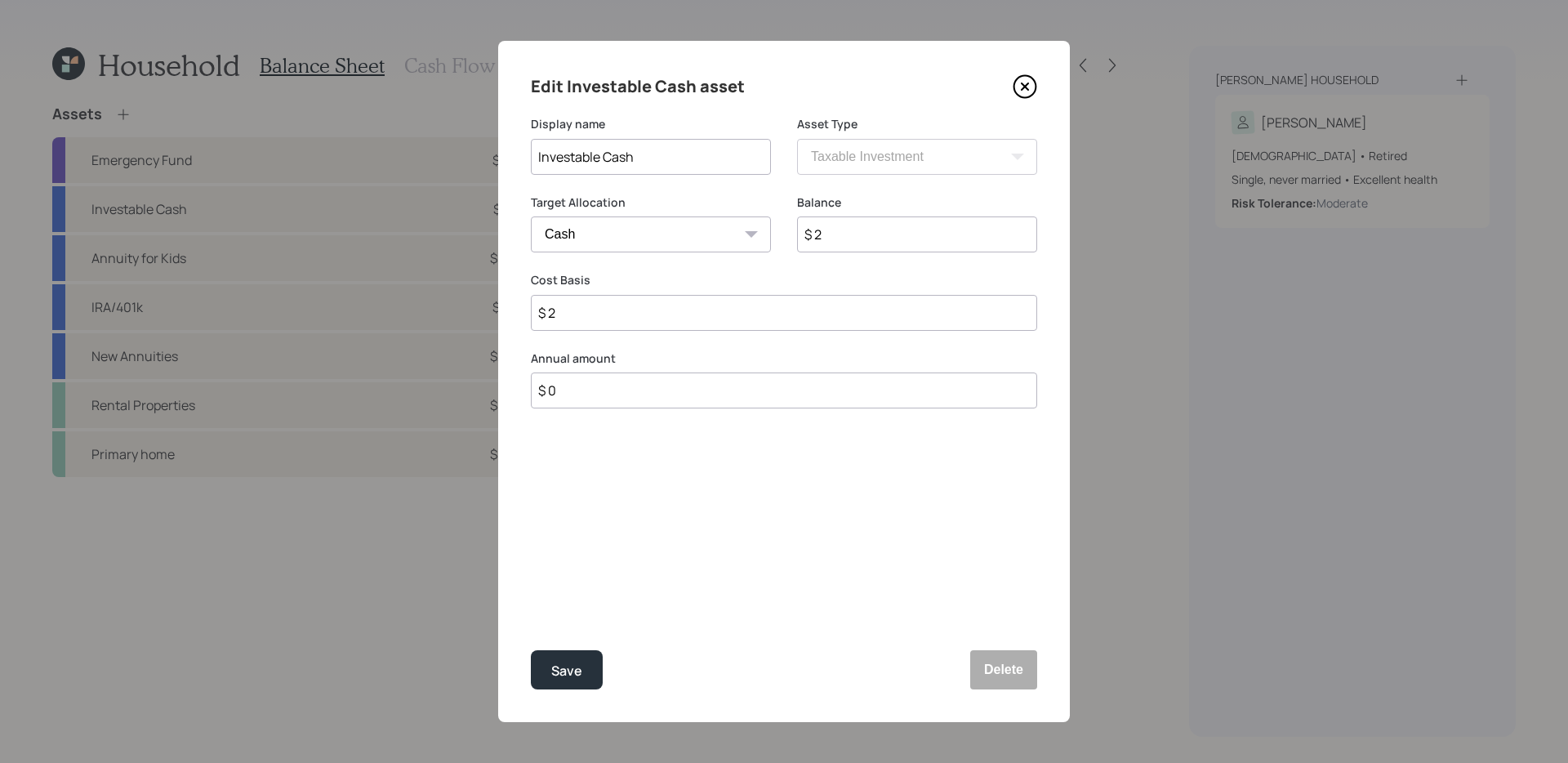
type input "$ 20"
type input "$ 200"
type input "$ 2,000"
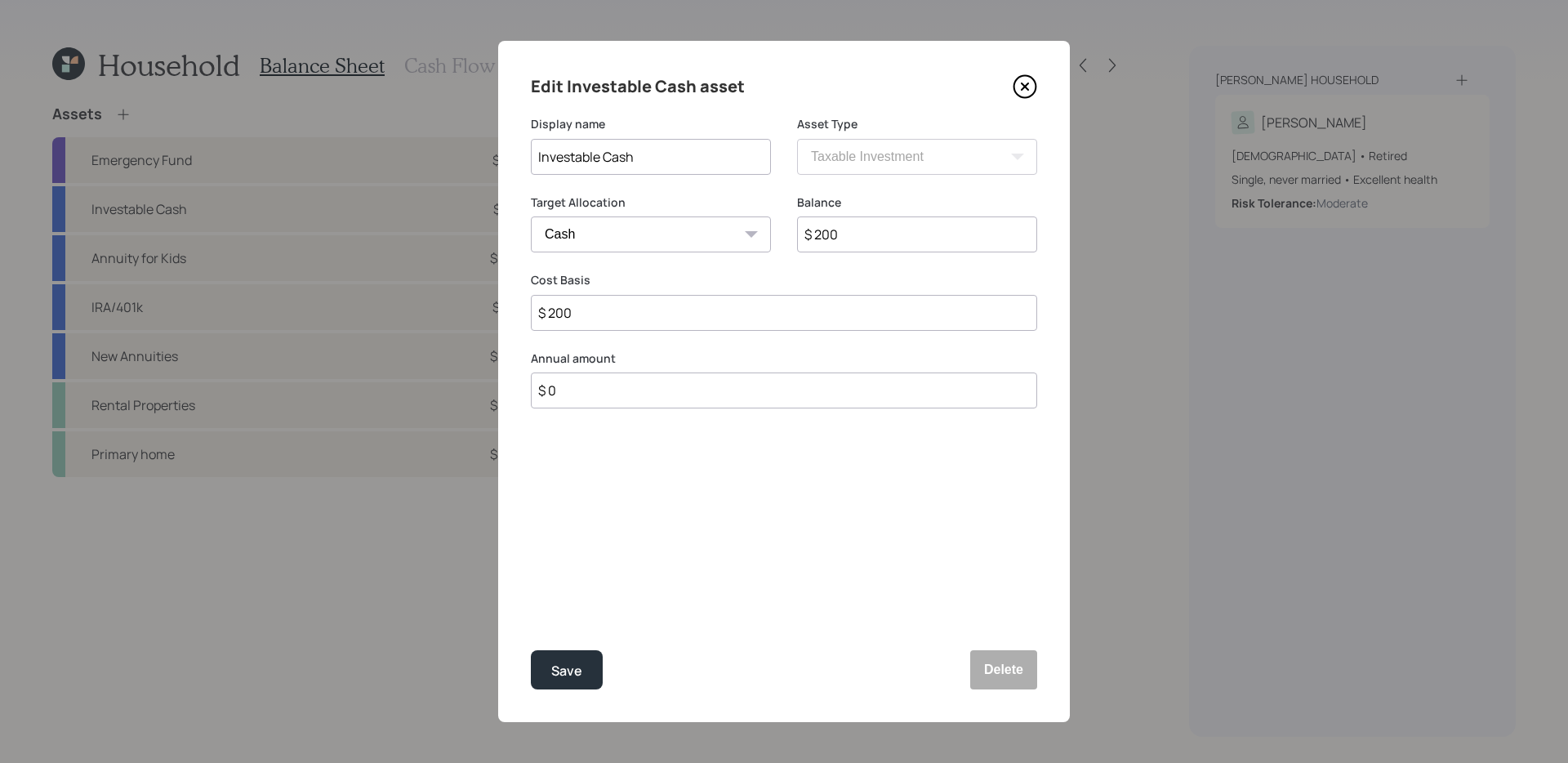
type input "$ 2,000"
type input "$ 20,000"
type input "$ 200,000"
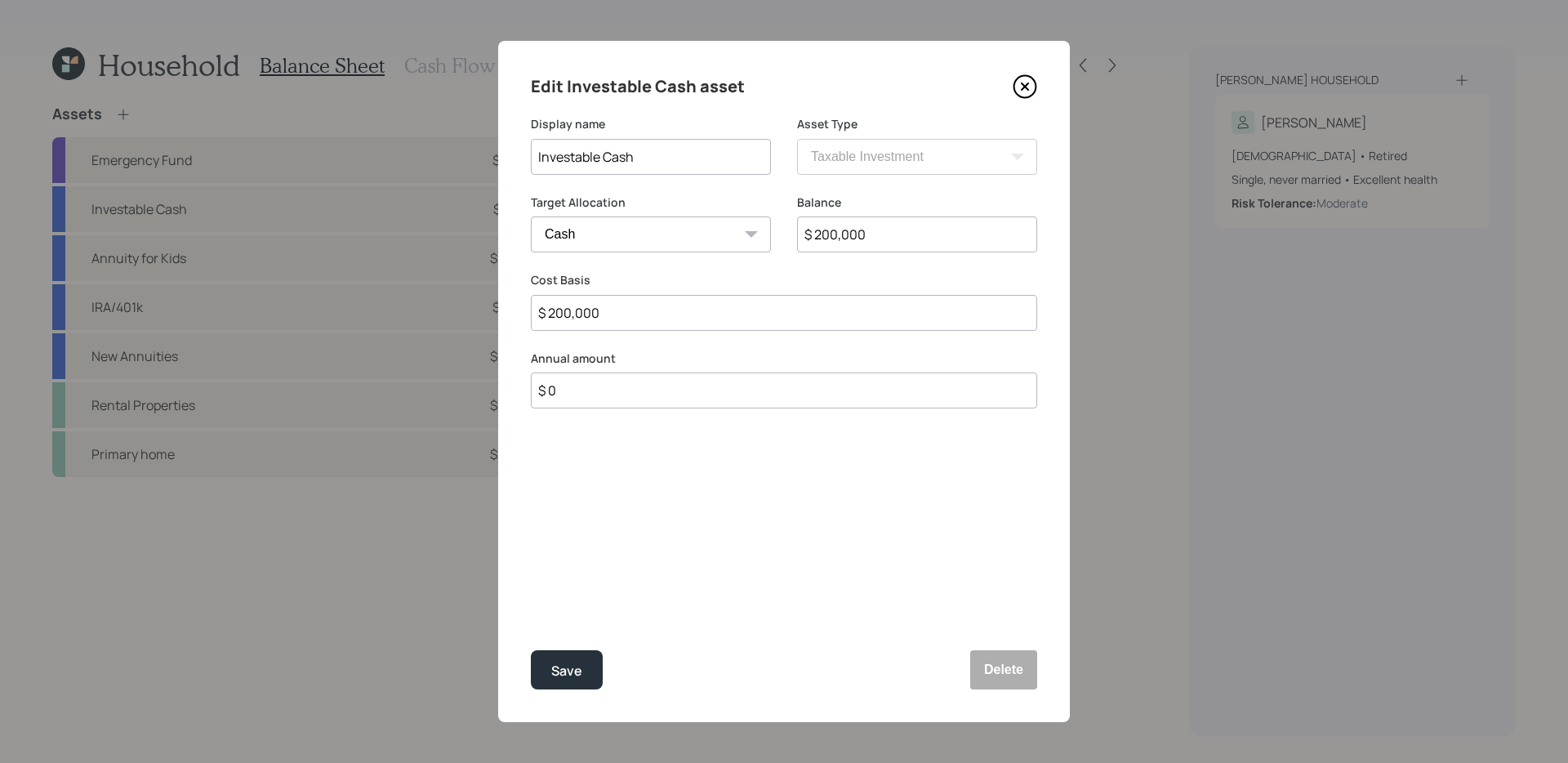
type input "$ 200,000"
click at [531, 650] on button "Save" at bounding box center [566, 670] width 71 height 39
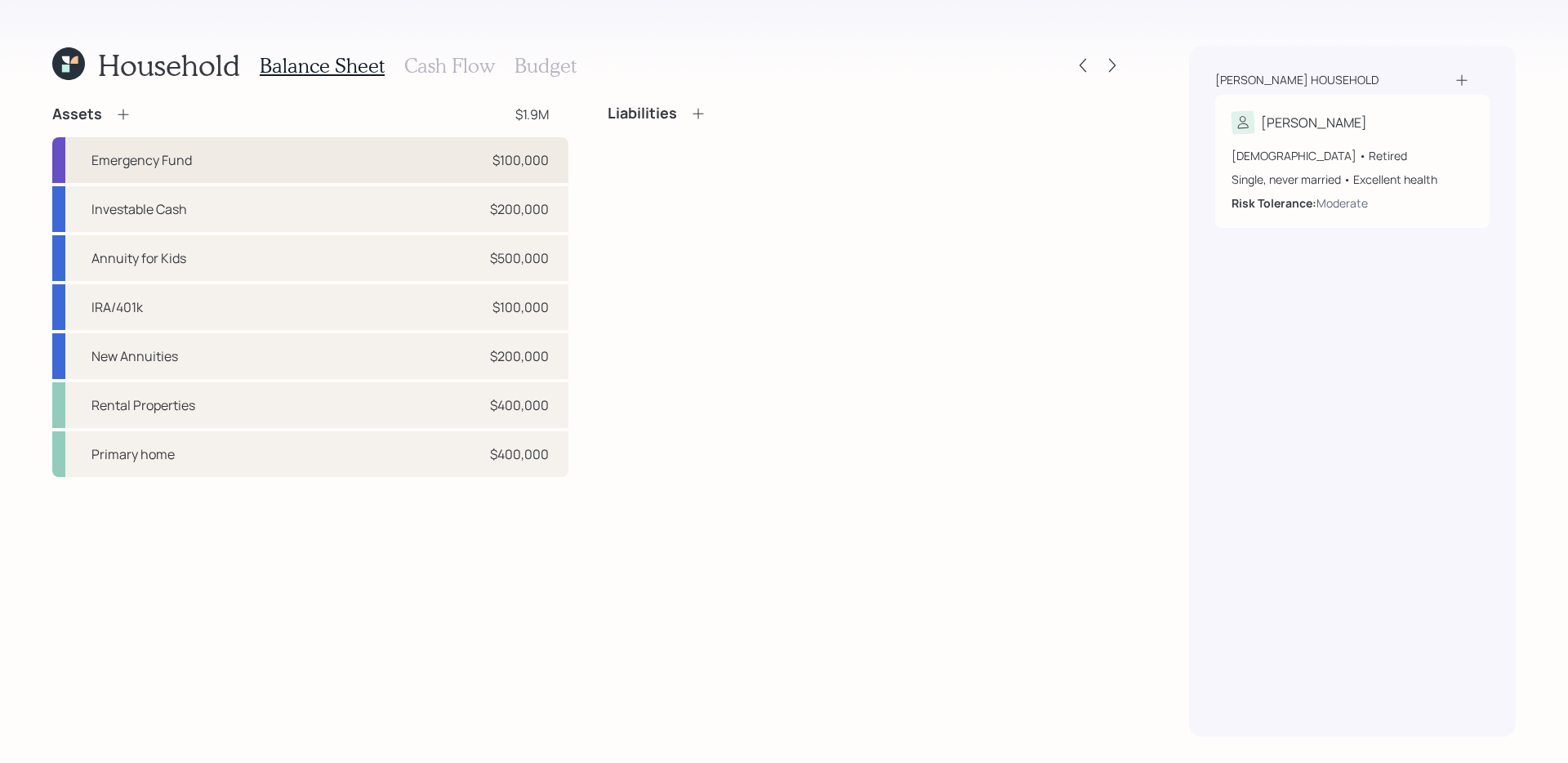
click at [410, 158] on div "Emergency Fund $100,000" at bounding box center [309, 160] width 516 height 46
select select "emergency_fund"
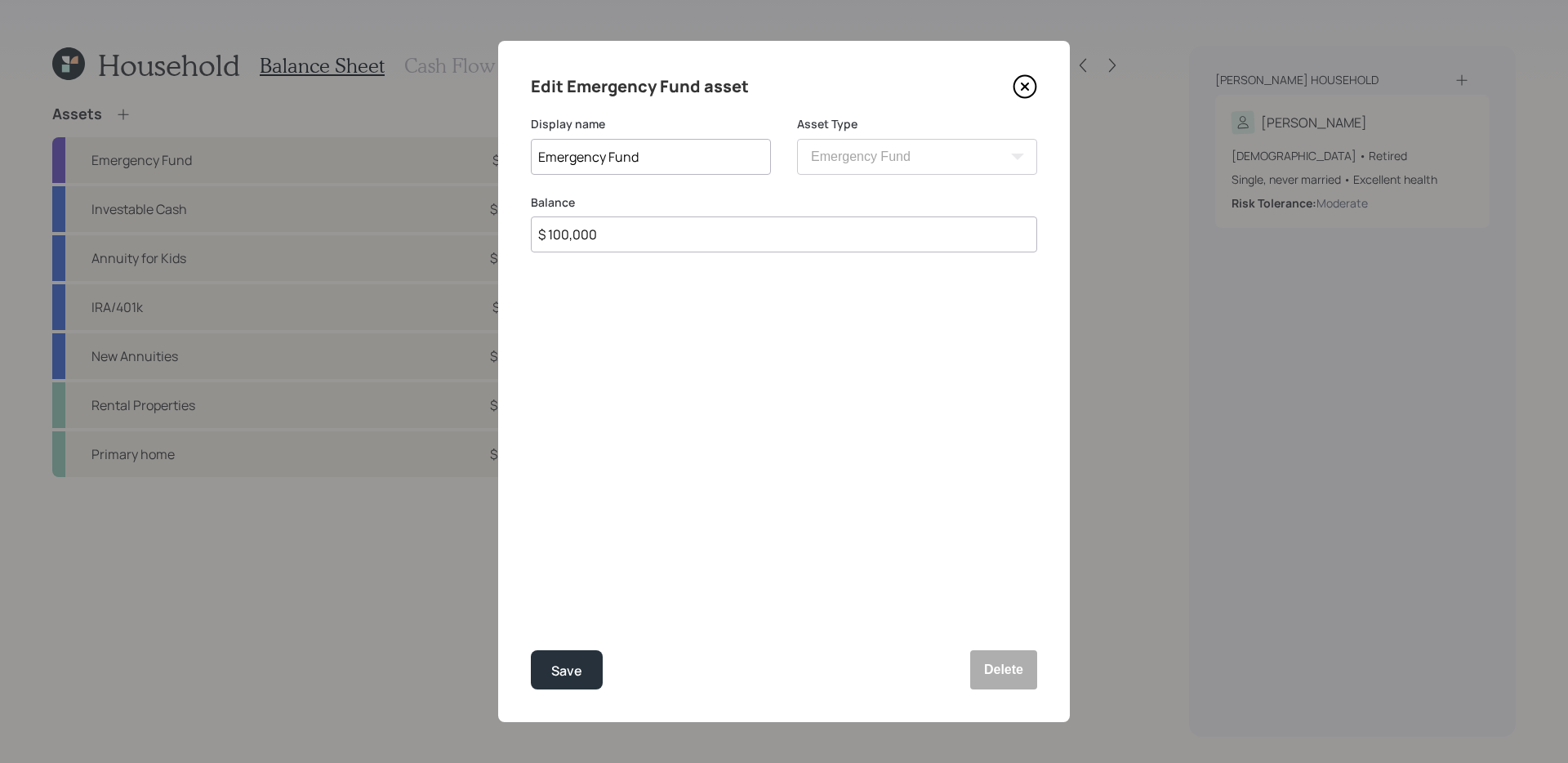
click at [762, 243] on input "$ 100,000" at bounding box center [784, 234] width 506 height 36
type input "$ 30,000"
click at [531, 650] on button "Save" at bounding box center [566, 670] width 71 height 39
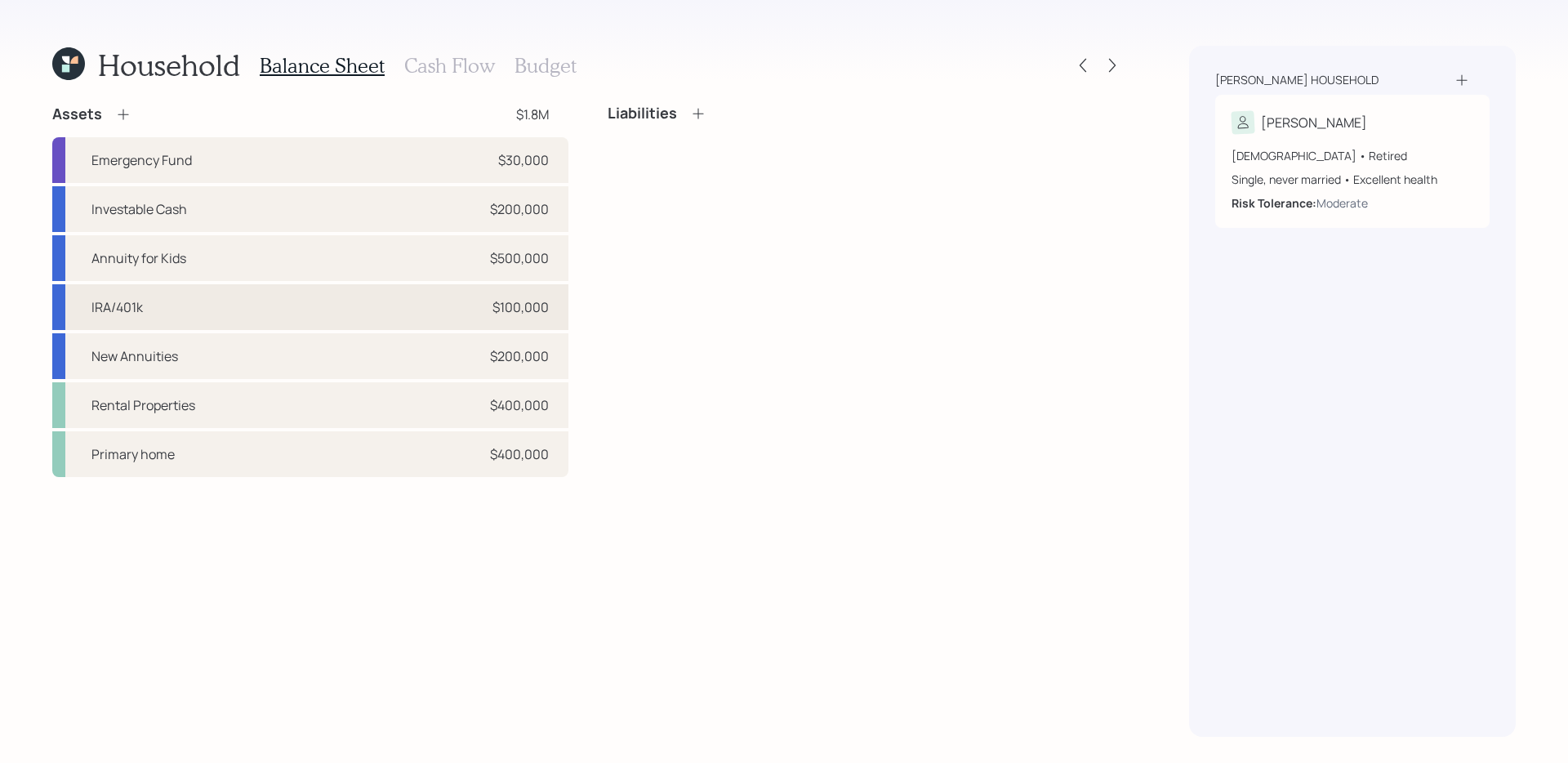
click at [406, 309] on div "IRA/401k $100,000" at bounding box center [309, 307] width 516 height 46
select select "ira"
select select "balanced"
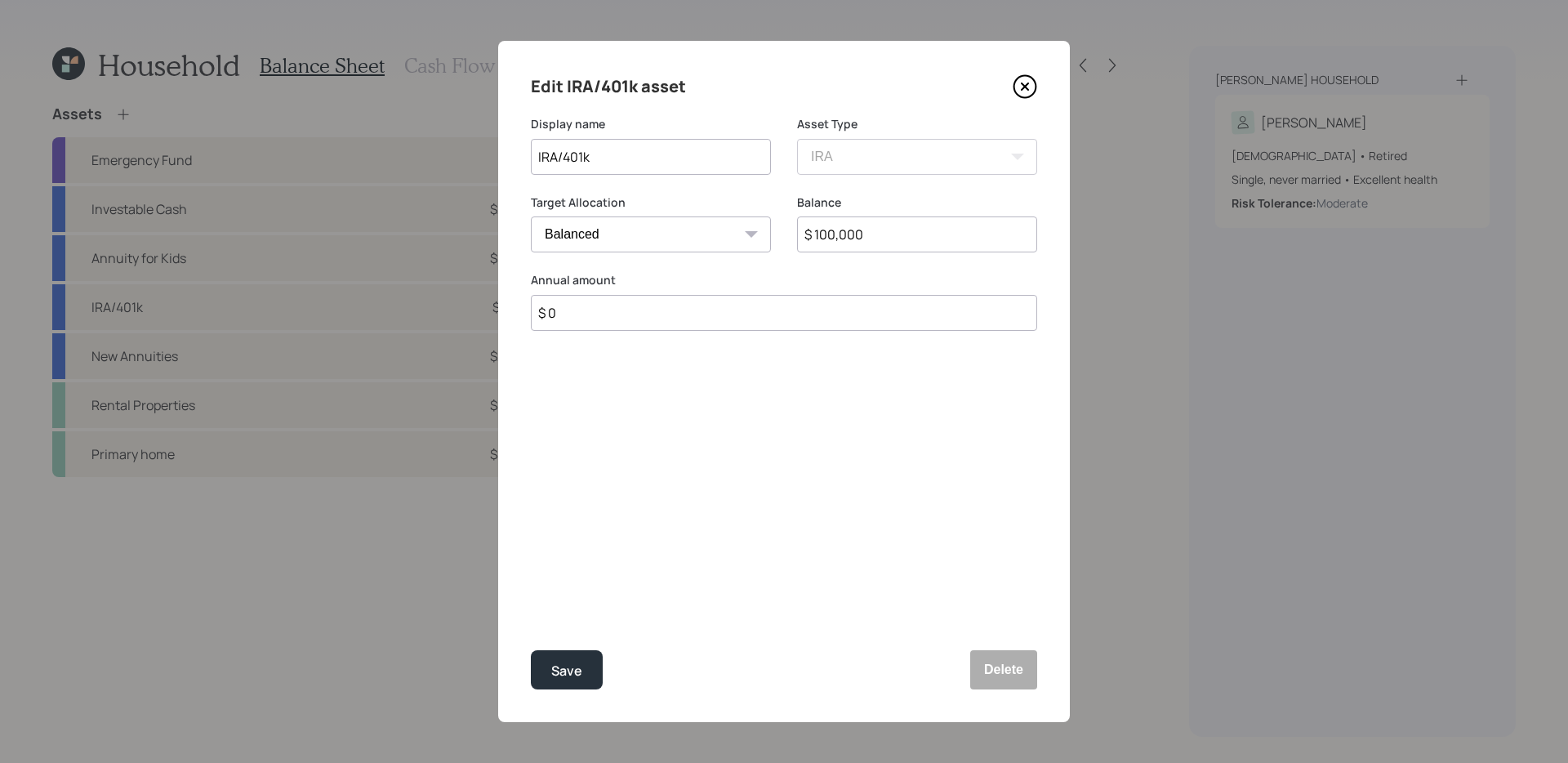
click at [954, 234] on input "$ 100,000" at bounding box center [917, 234] width 240 height 36
type input "$ 74,000"
click at [531, 650] on button "Save" at bounding box center [566, 670] width 71 height 39
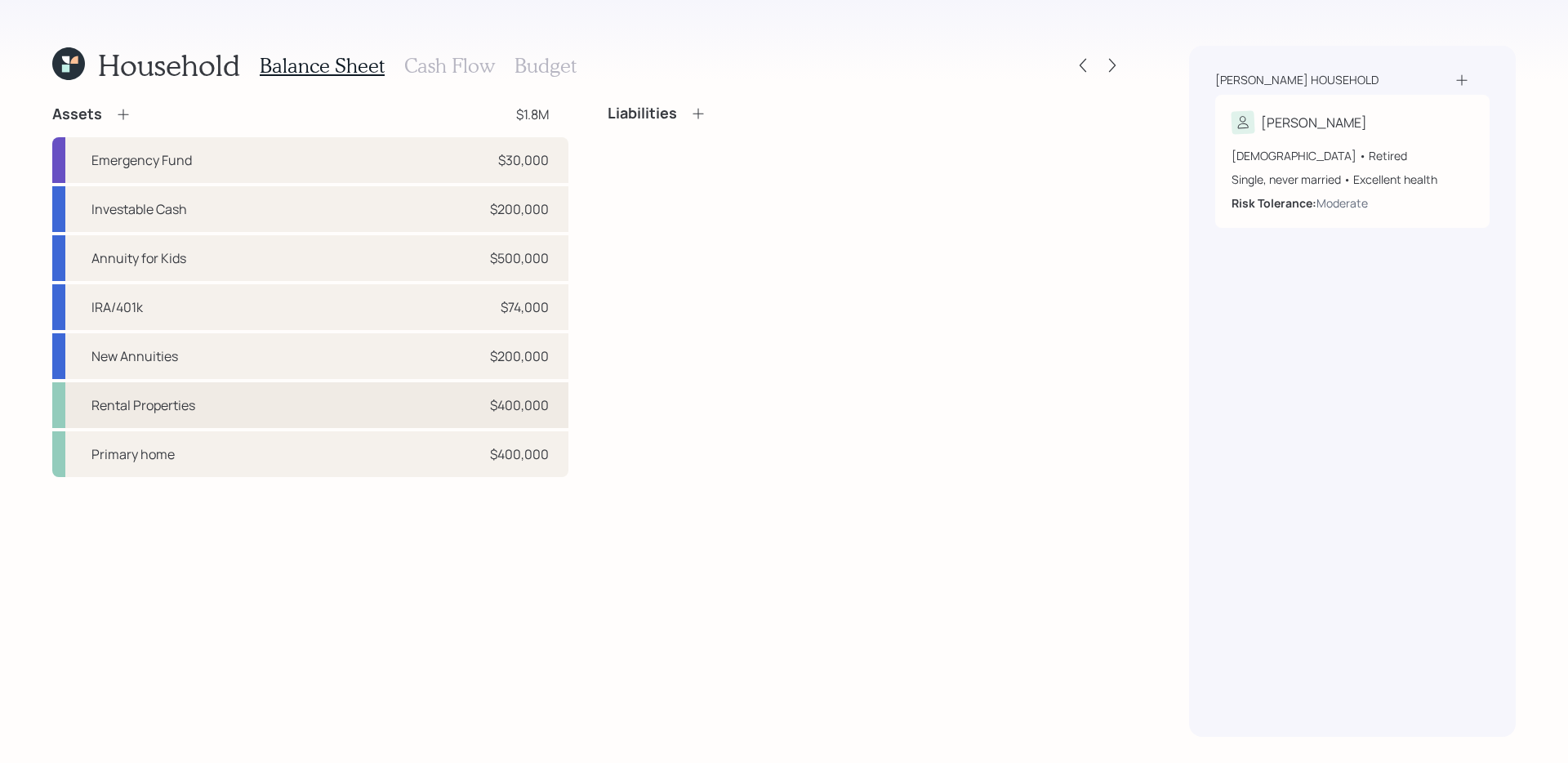
click at [426, 411] on div "Rental Properties $400,000" at bounding box center [309, 405] width 516 height 46
select select "rental_property"
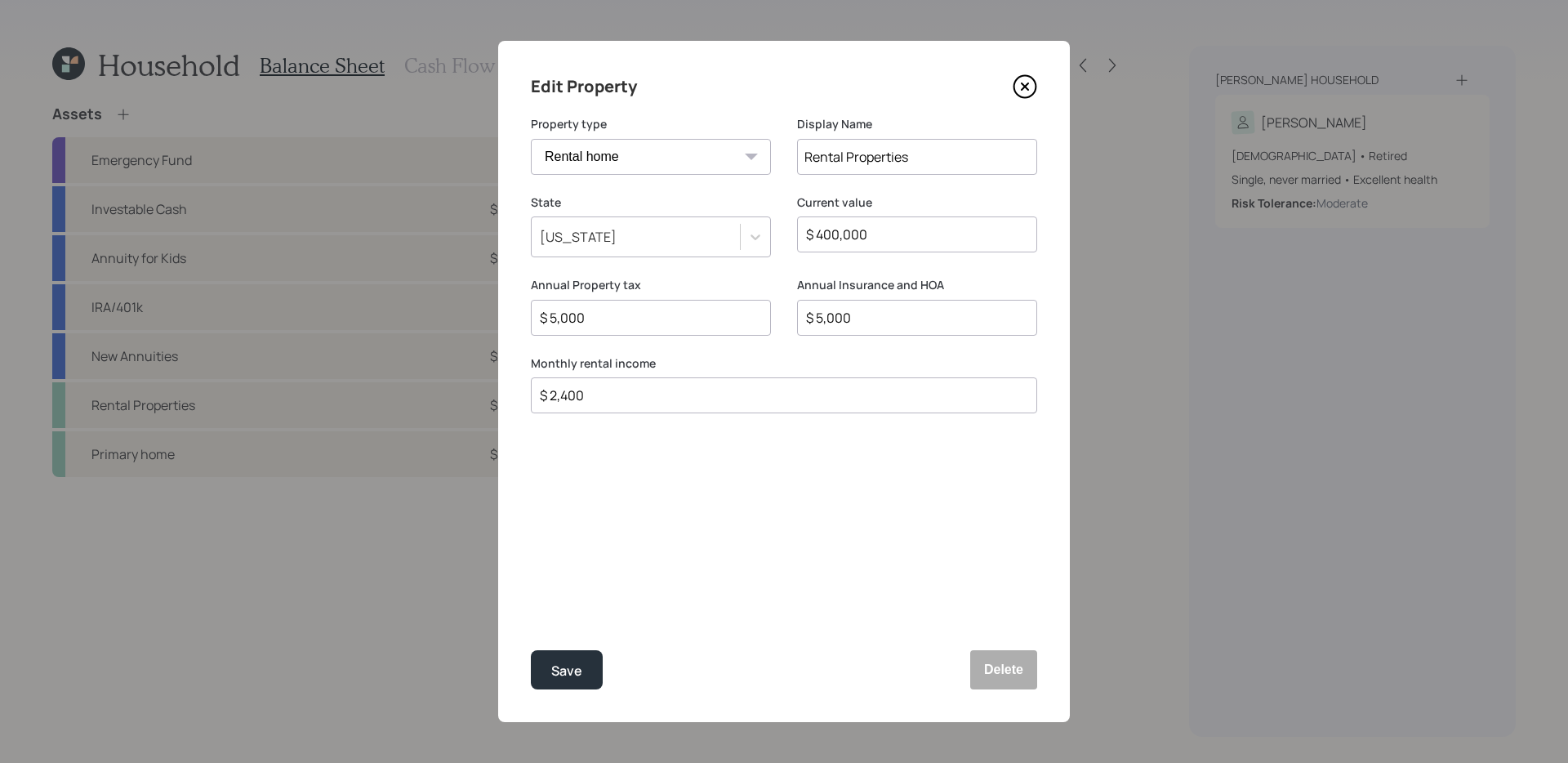
click at [1025, 86] on icon at bounding box center [1024, 86] width 7 height 7
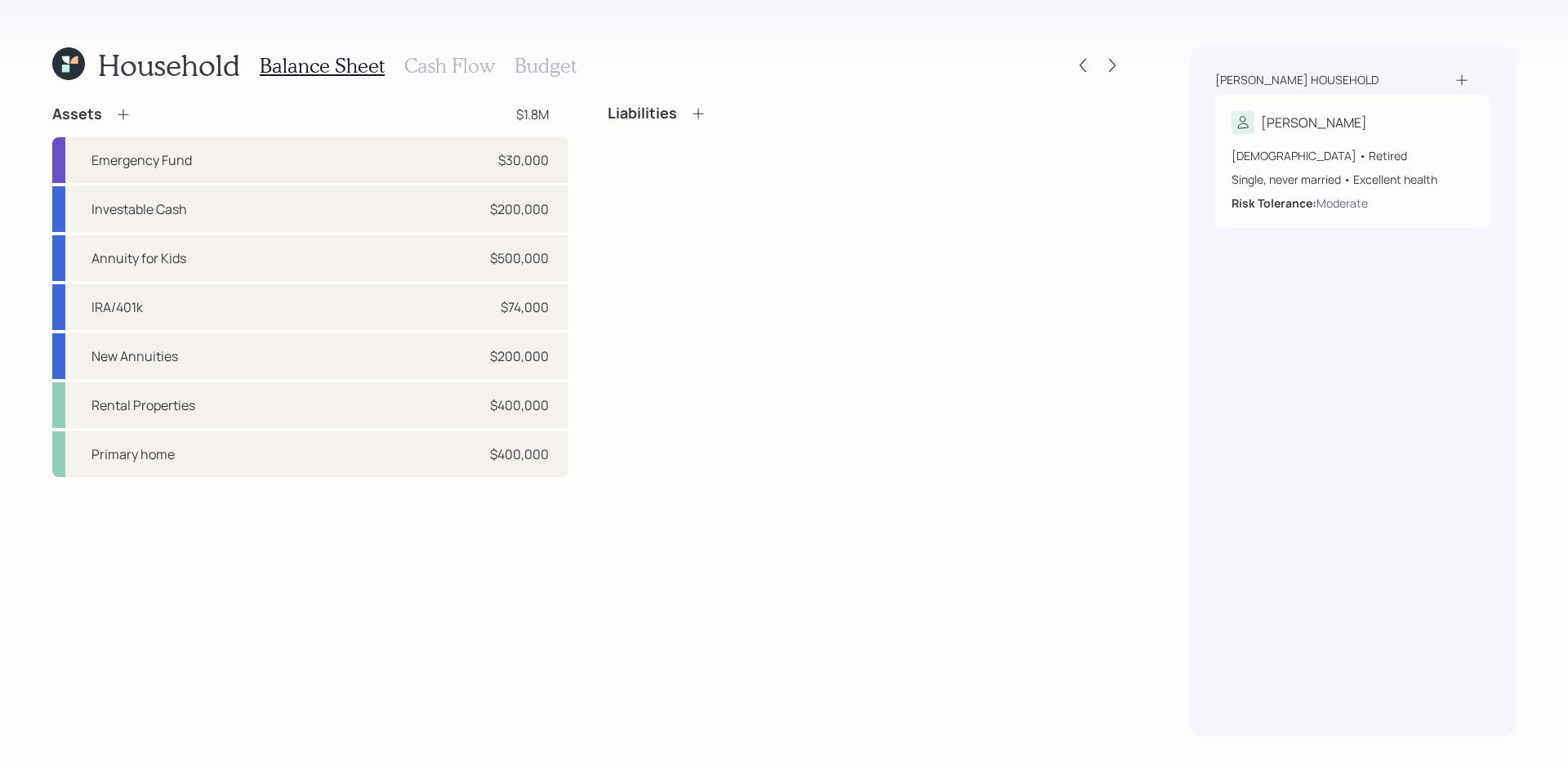
click at [373, 380] on div "Emergency Fund $30,000 Investable Cash $200,000 Annuity for Kids $500,000 IRA/4…" at bounding box center [309, 307] width 516 height 340
click at [362, 403] on div "Rental Properties $400,000" at bounding box center [309, 405] width 516 height 46
select select "rental_property"
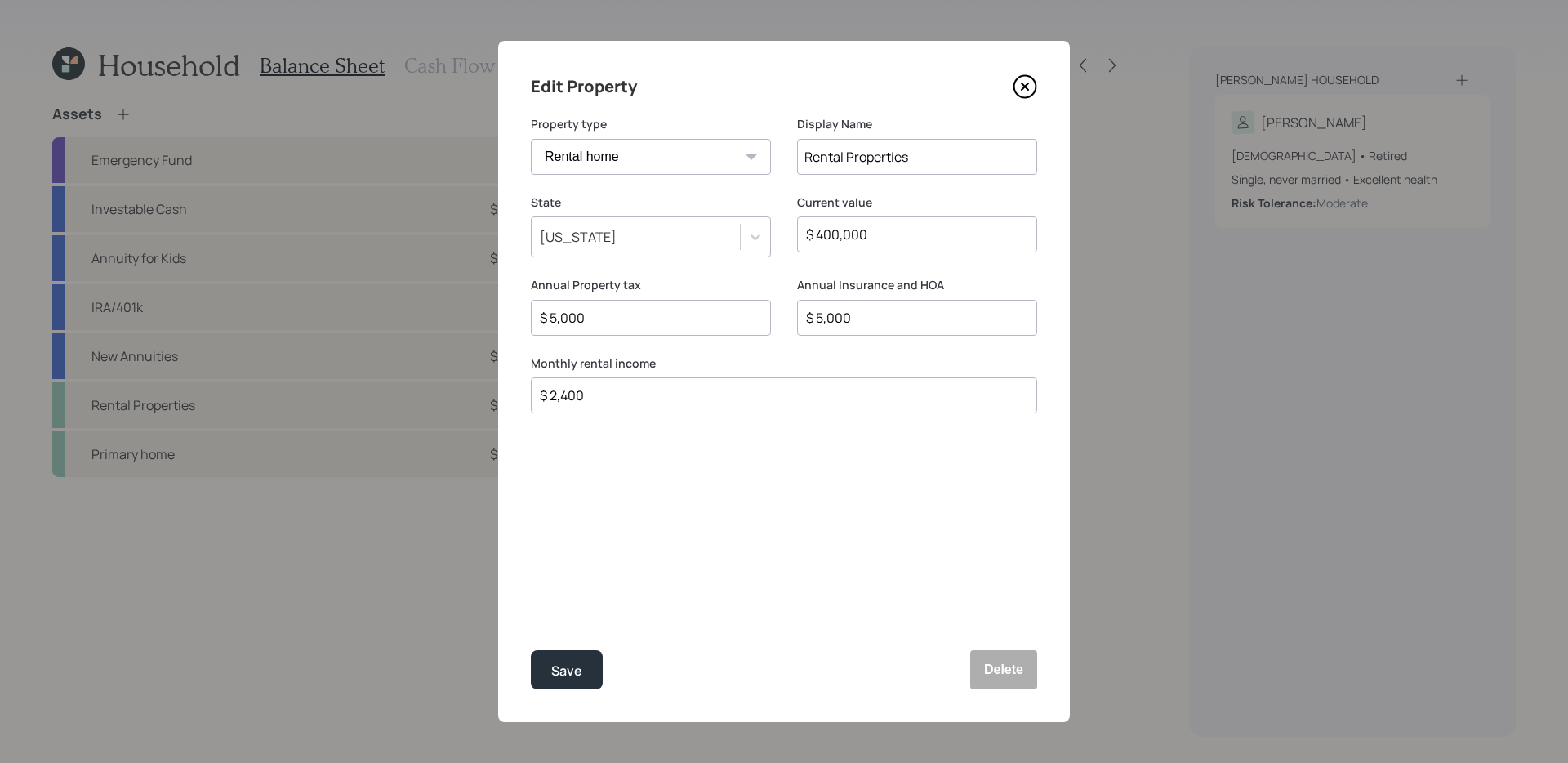
click at [678, 402] on input "$ 2,400" at bounding box center [778, 396] width 479 height 20
type input "$ 2,000"
click at [531, 650] on button "Save" at bounding box center [566, 670] width 71 height 39
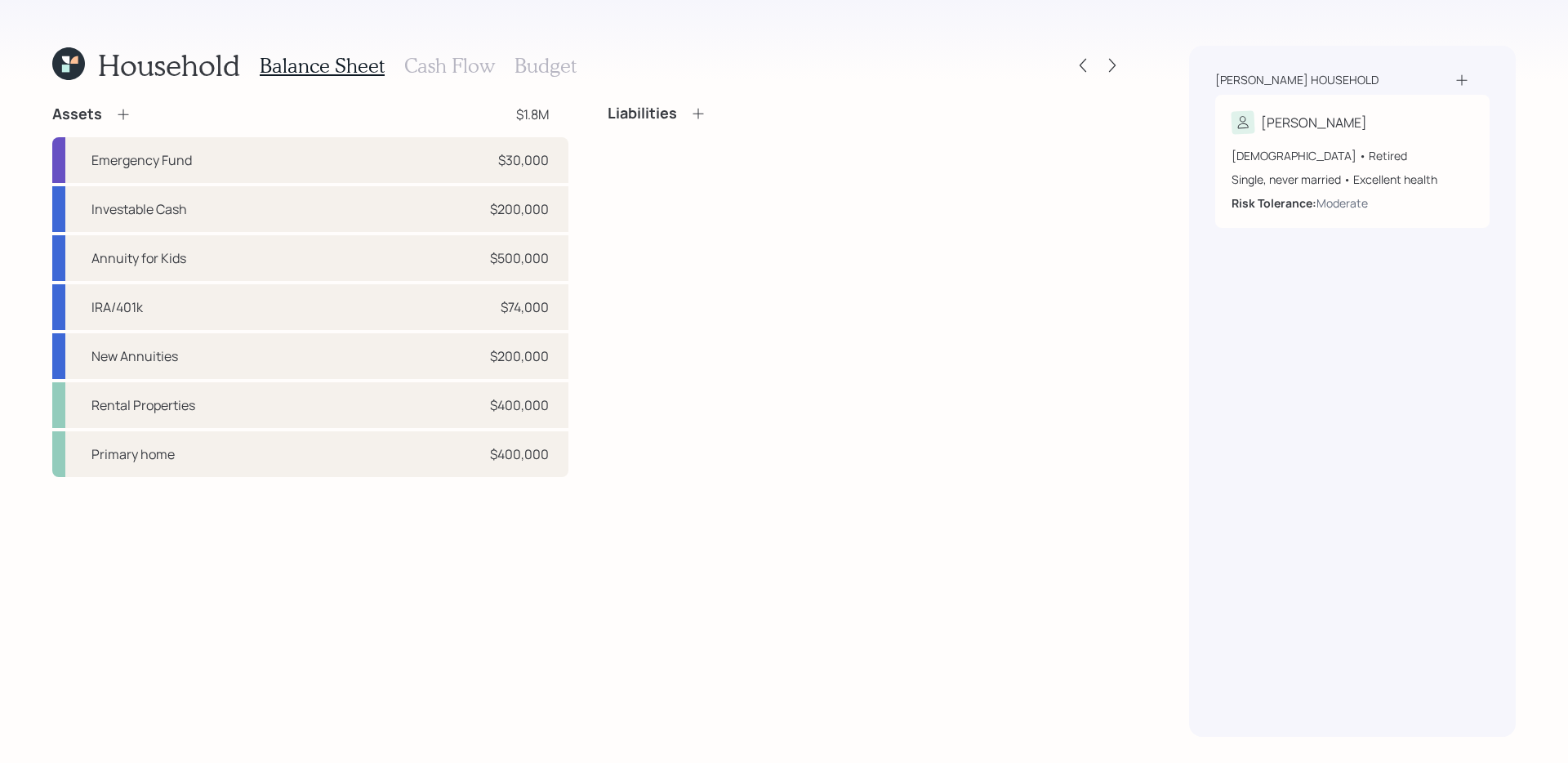
click at [594, 577] on div "Assets $1.8M Emergency Fund $30,000 Investable Cash $200,000 Annuity for Kids $…" at bounding box center [588, 421] width 1071 height 633
click at [541, 448] on div "$400,000" at bounding box center [519, 454] width 59 height 20
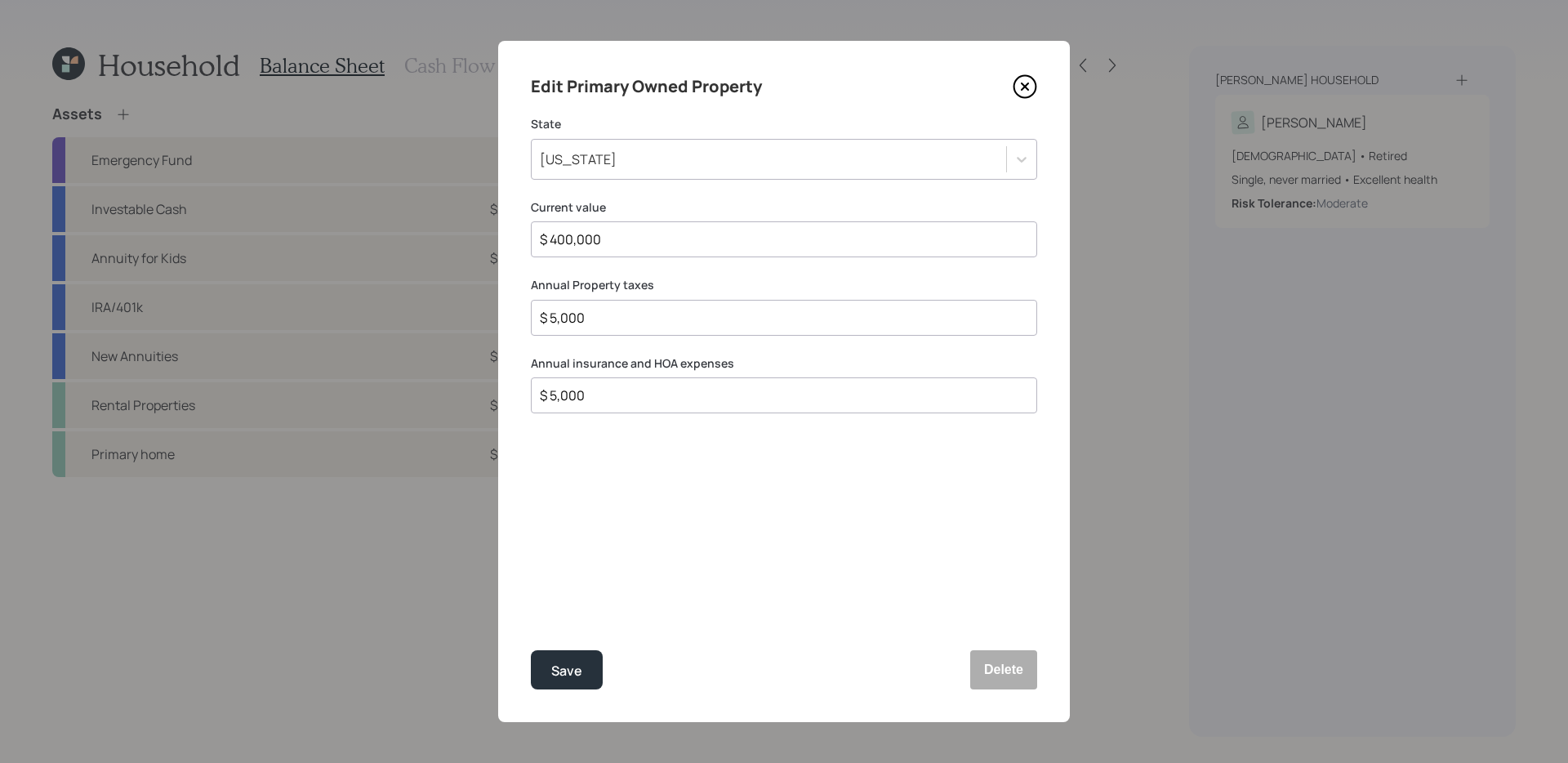
click at [1022, 93] on icon at bounding box center [1024, 86] width 24 height 24
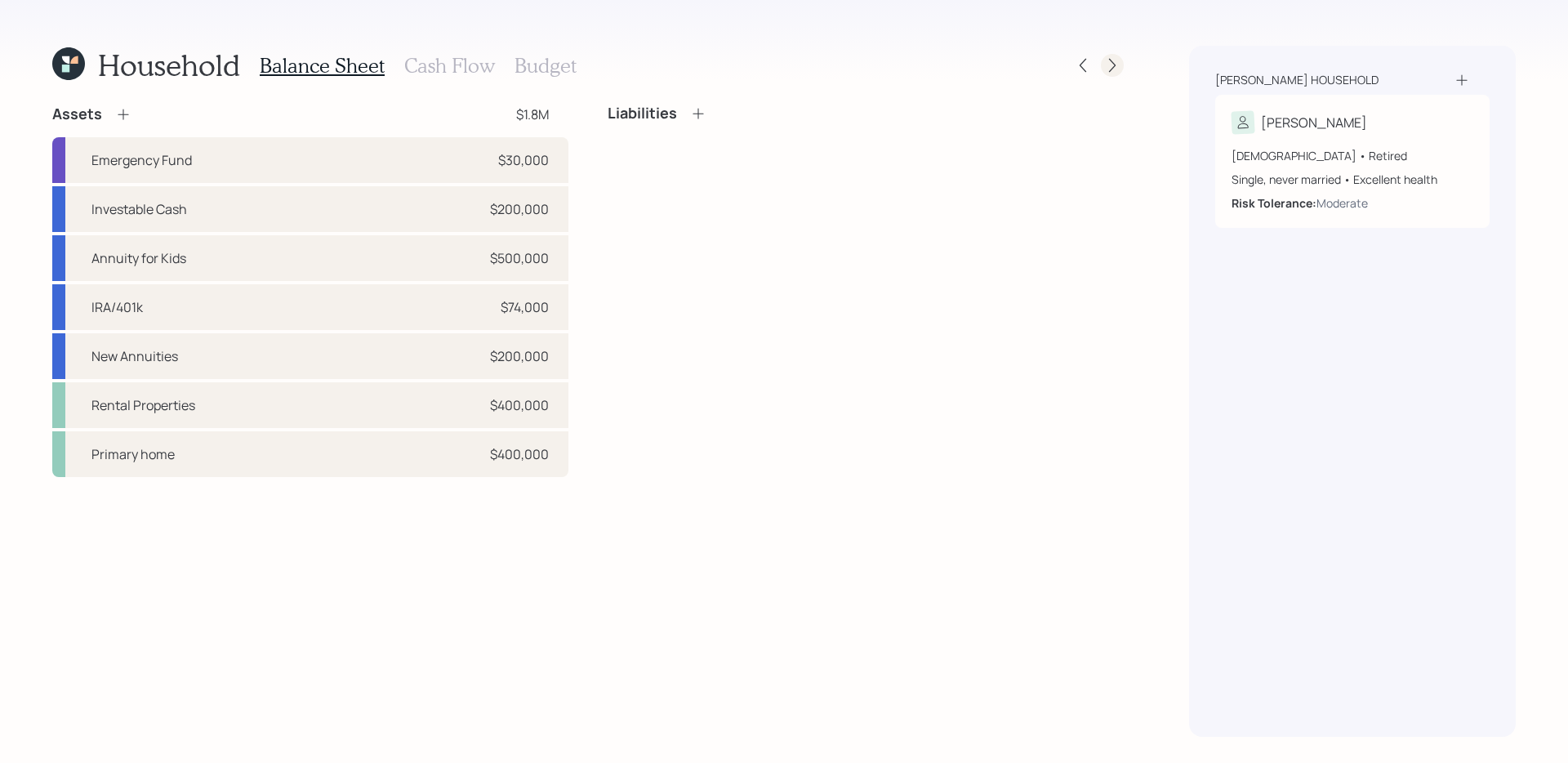
click at [1114, 67] on icon at bounding box center [1113, 66] width 7 height 14
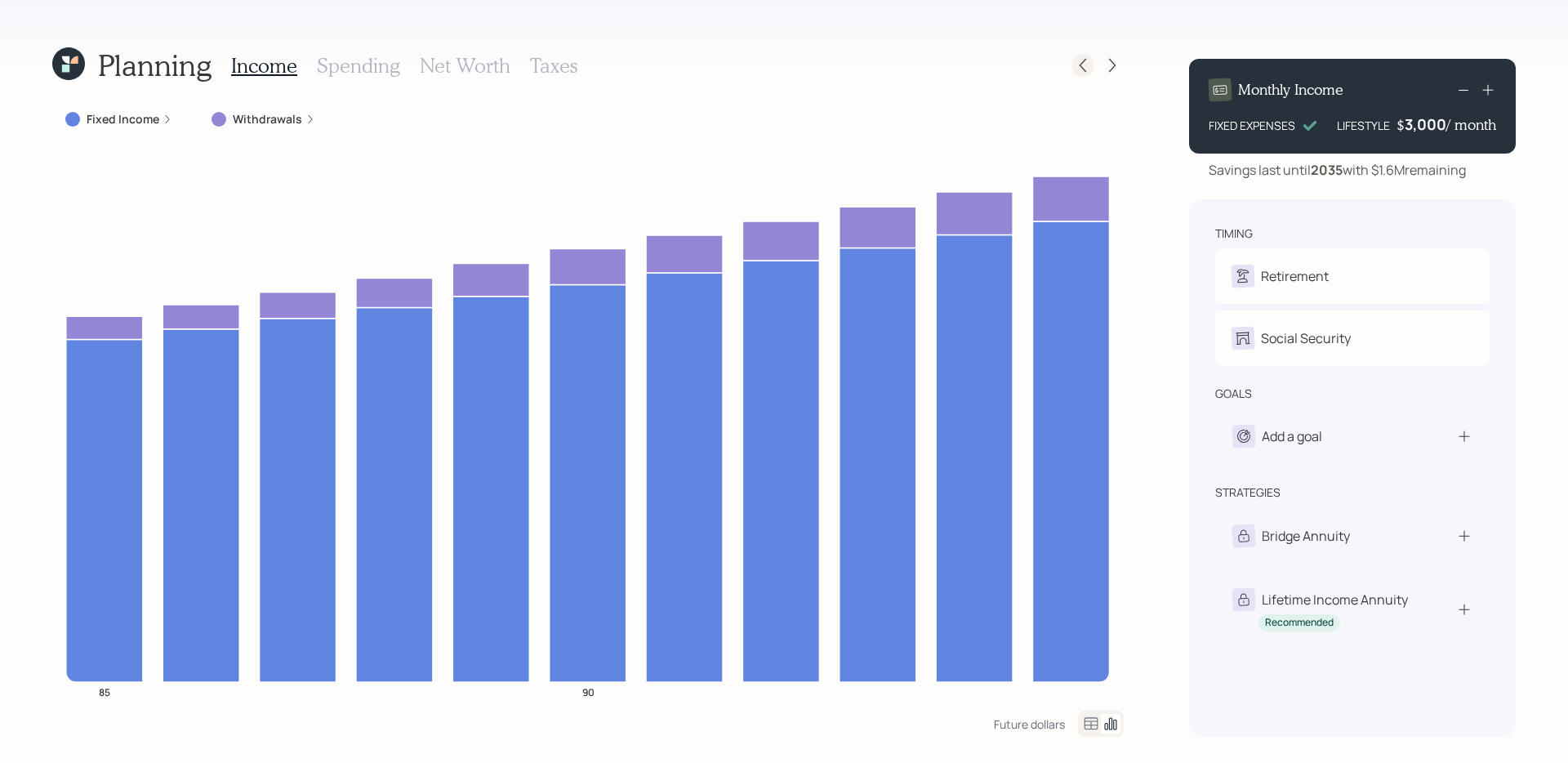
click at [1077, 64] on icon at bounding box center [1083, 65] width 17 height 17
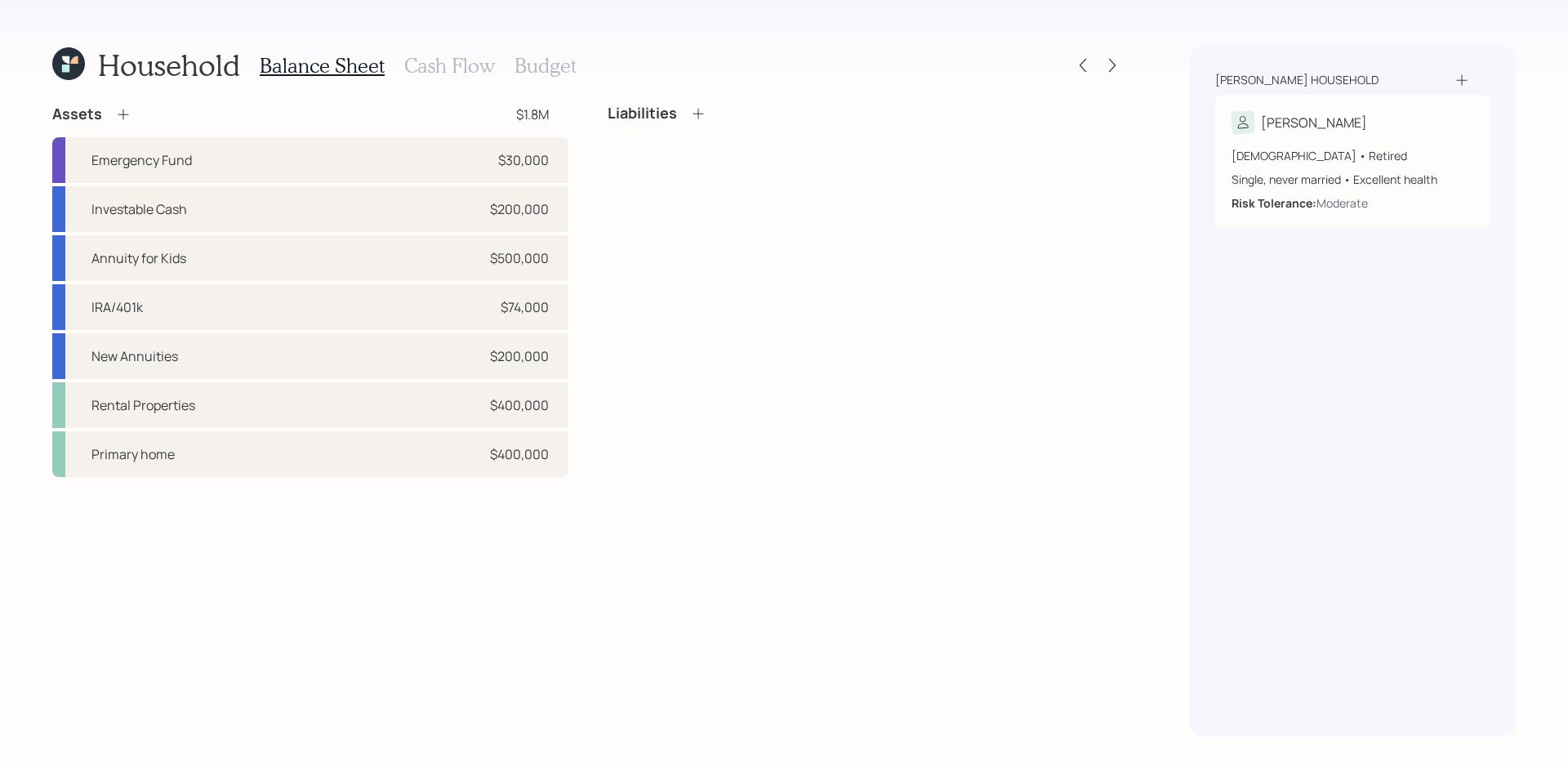
click at [451, 69] on h3 "Cash Flow" at bounding box center [450, 66] width 91 height 24
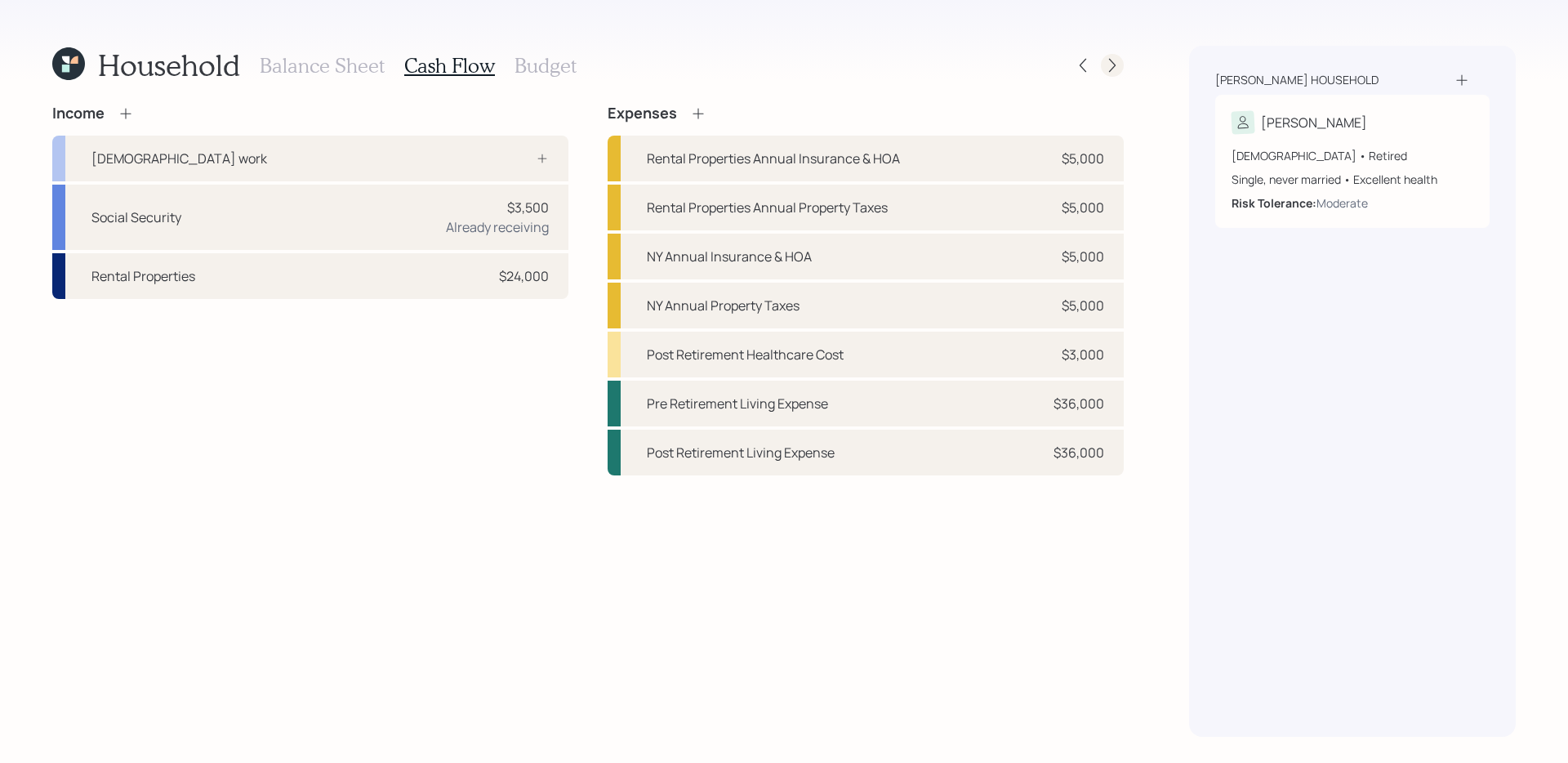
click at [1108, 70] on icon at bounding box center [1113, 65] width 17 height 17
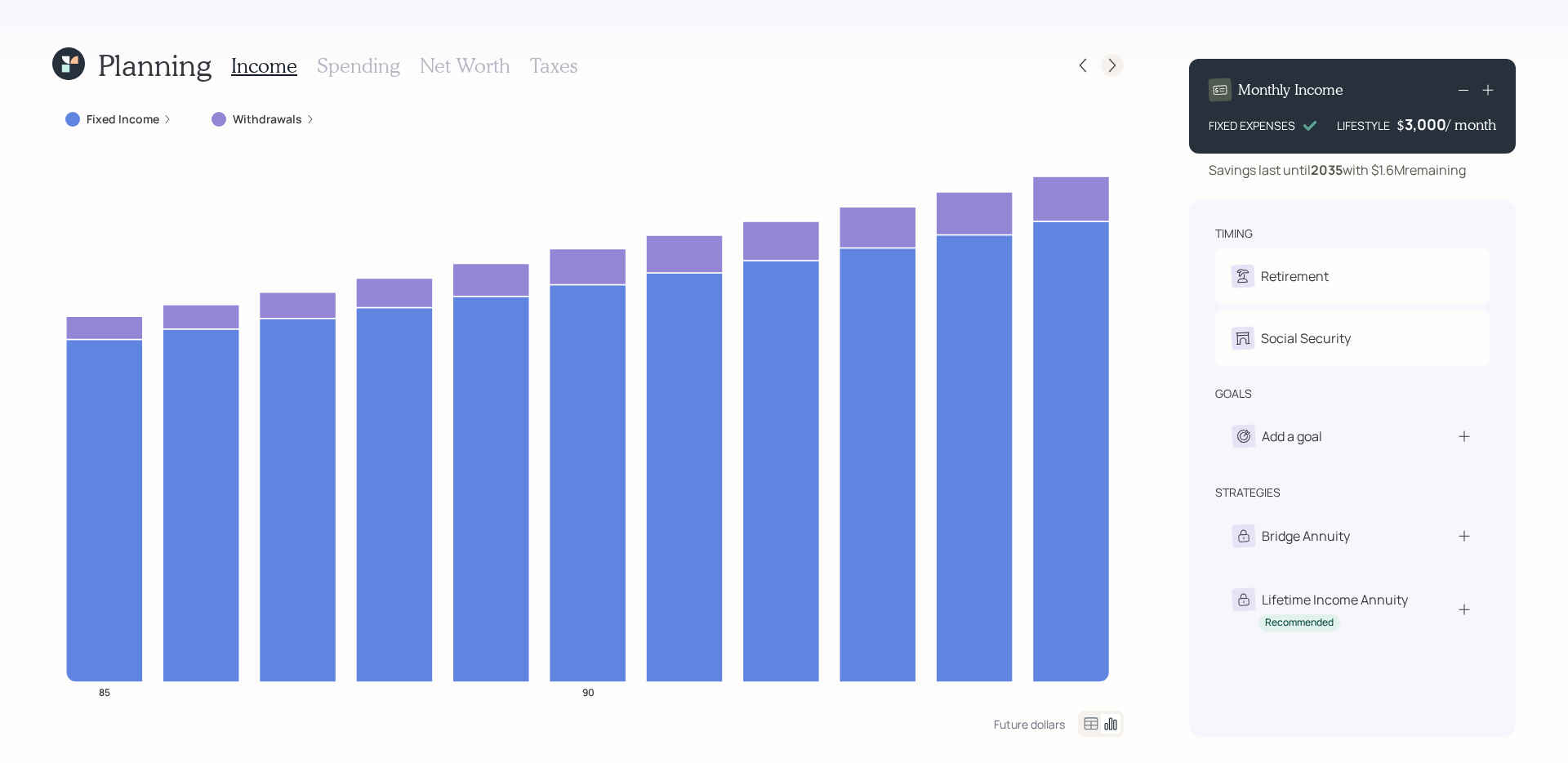
click at [1108, 70] on icon at bounding box center [1113, 65] width 17 height 17
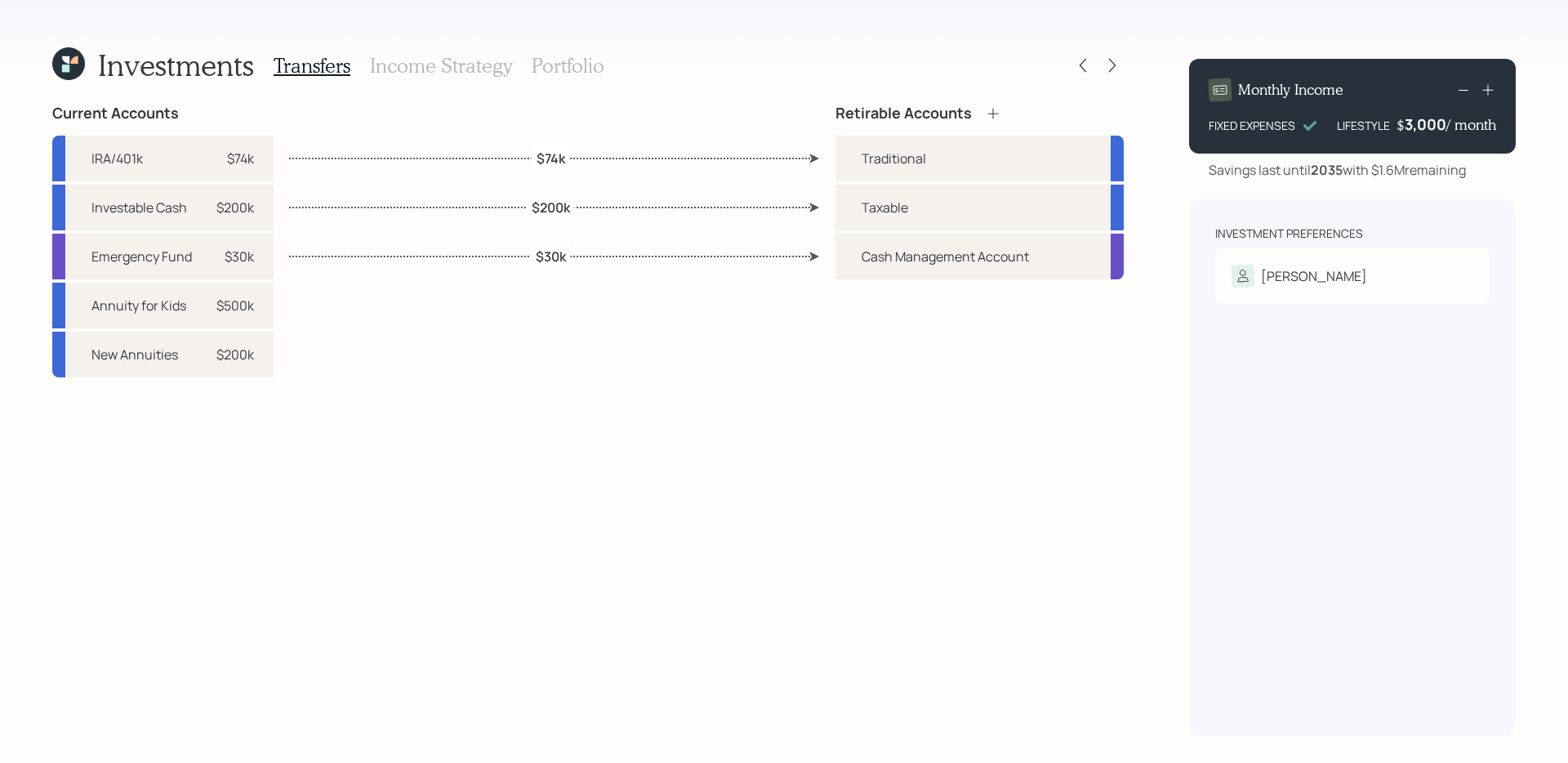
click at [770, 581] on div "Current Accounts IRA/401k $74k Investable Cash $200k Emergency Fund $30k Annuit…" at bounding box center [588, 421] width 1071 height 633
click at [489, 62] on h3 "Income Strategy" at bounding box center [441, 66] width 142 height 24
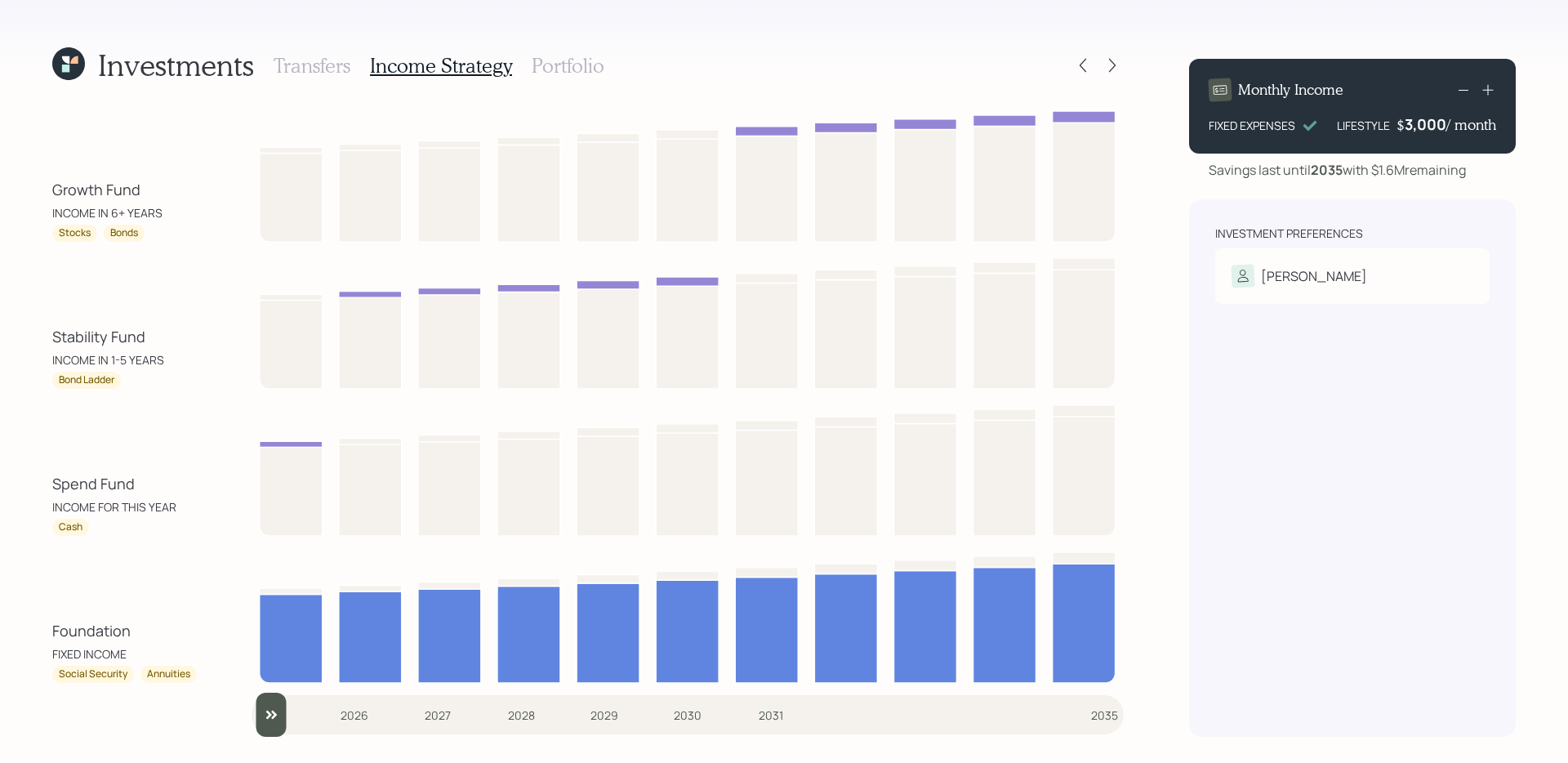
click at [77, 485] on div "Spend Fund" at bounding box center [93, 484] width 82 height 23
click at [76, 334] on div "Stability Fund" at bounding box center [98, 337] width 93 height 23
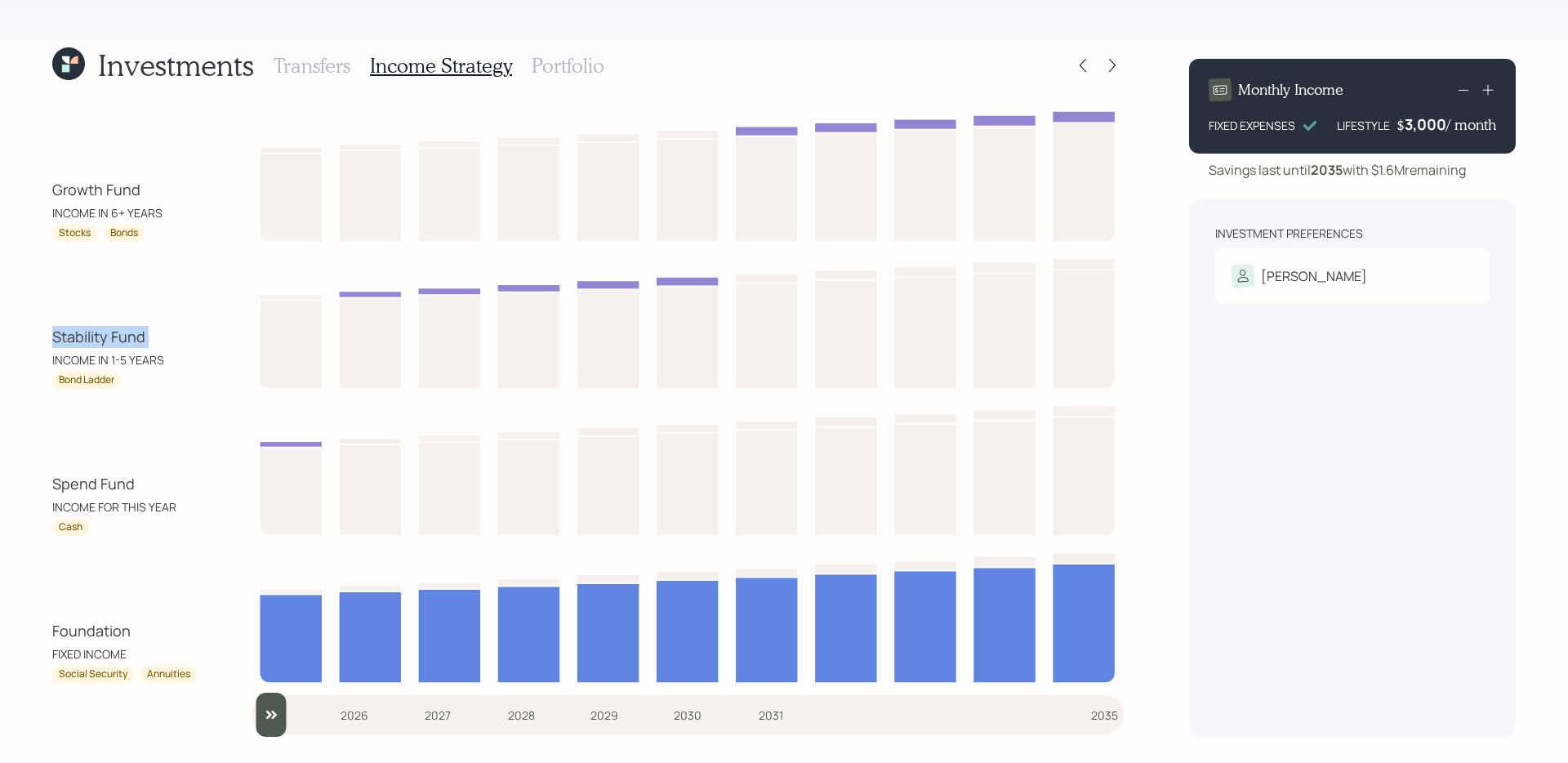
click at [76, 334] on div "Stability Fund" at bounding box center [98, 337] width 93 height 23
click at [113, 500] on div "INCOME FOR THIS YEAR" at bounding box center [114, 507] width 124 height 18
click at [116, 487] on div "Spend Fund" at bounding box center [93, 484] width 82 height 23
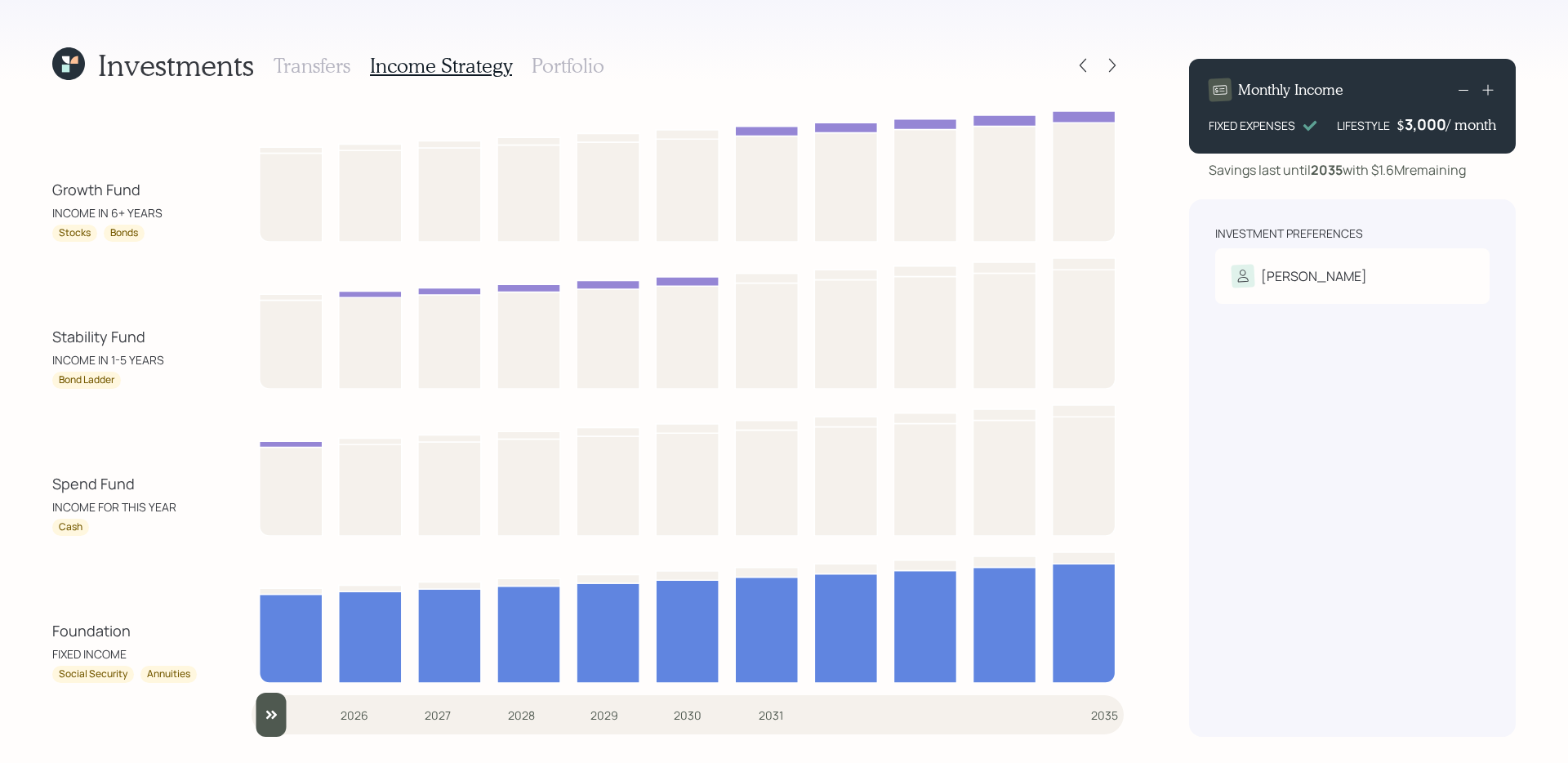
click at [101, 336] on div "Stability Fund" at bounding box center [98, 337] width 93 height 23
drag, startPoint x: 47, startPoint y: 193, endPoint x: 172, endPoint y: 197, distance: 125.1
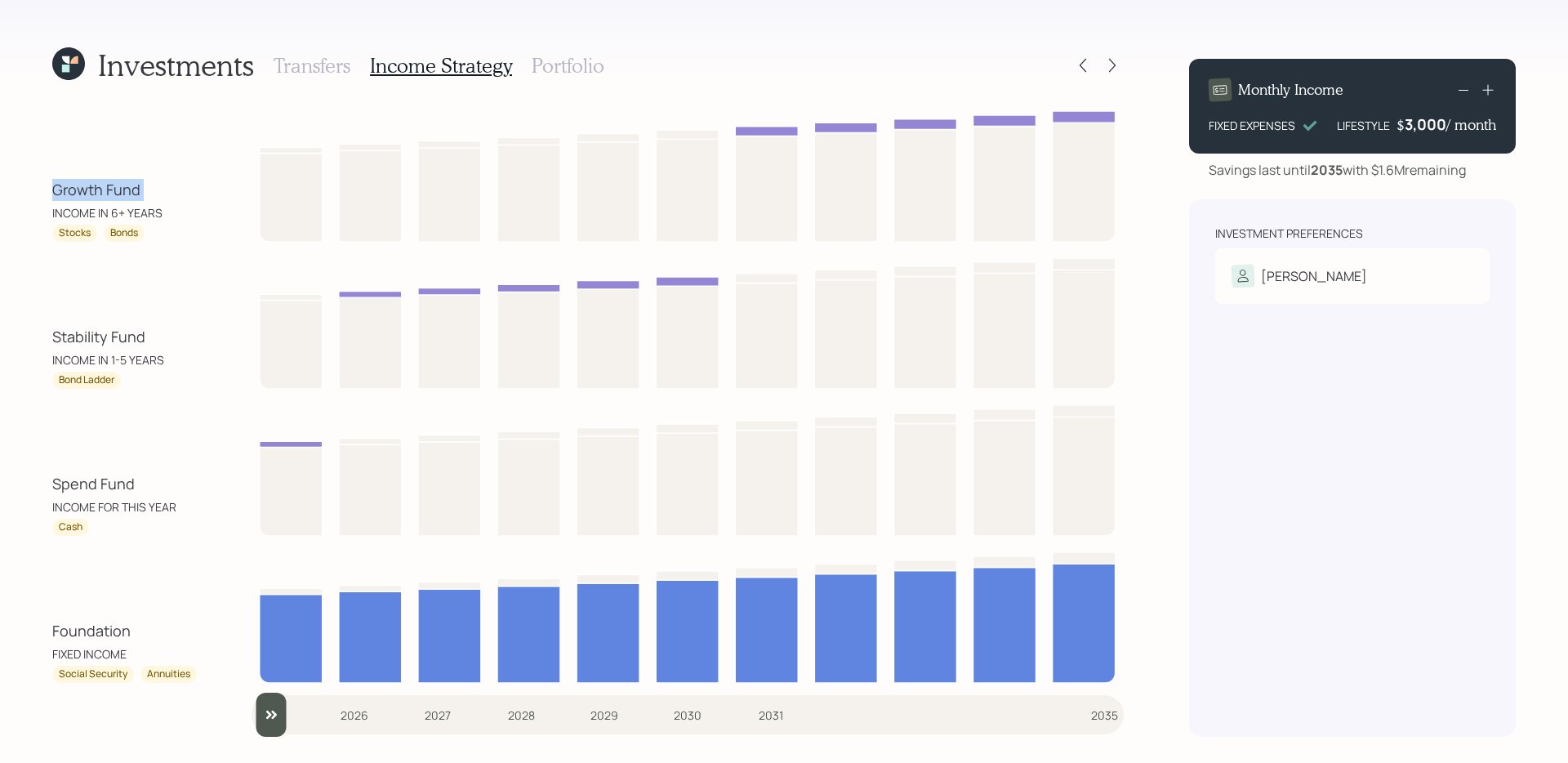
click at [172, 197] on div "Investments Transfers Income Strategy Portfolio Growth Fund INCOME IN 6+ YEARS …" at bounding box center [784, 381] width 1568 height 763
click at [574, 70] on h3 "Portfolio" at bounding box center [568, 66] width 72 height 24
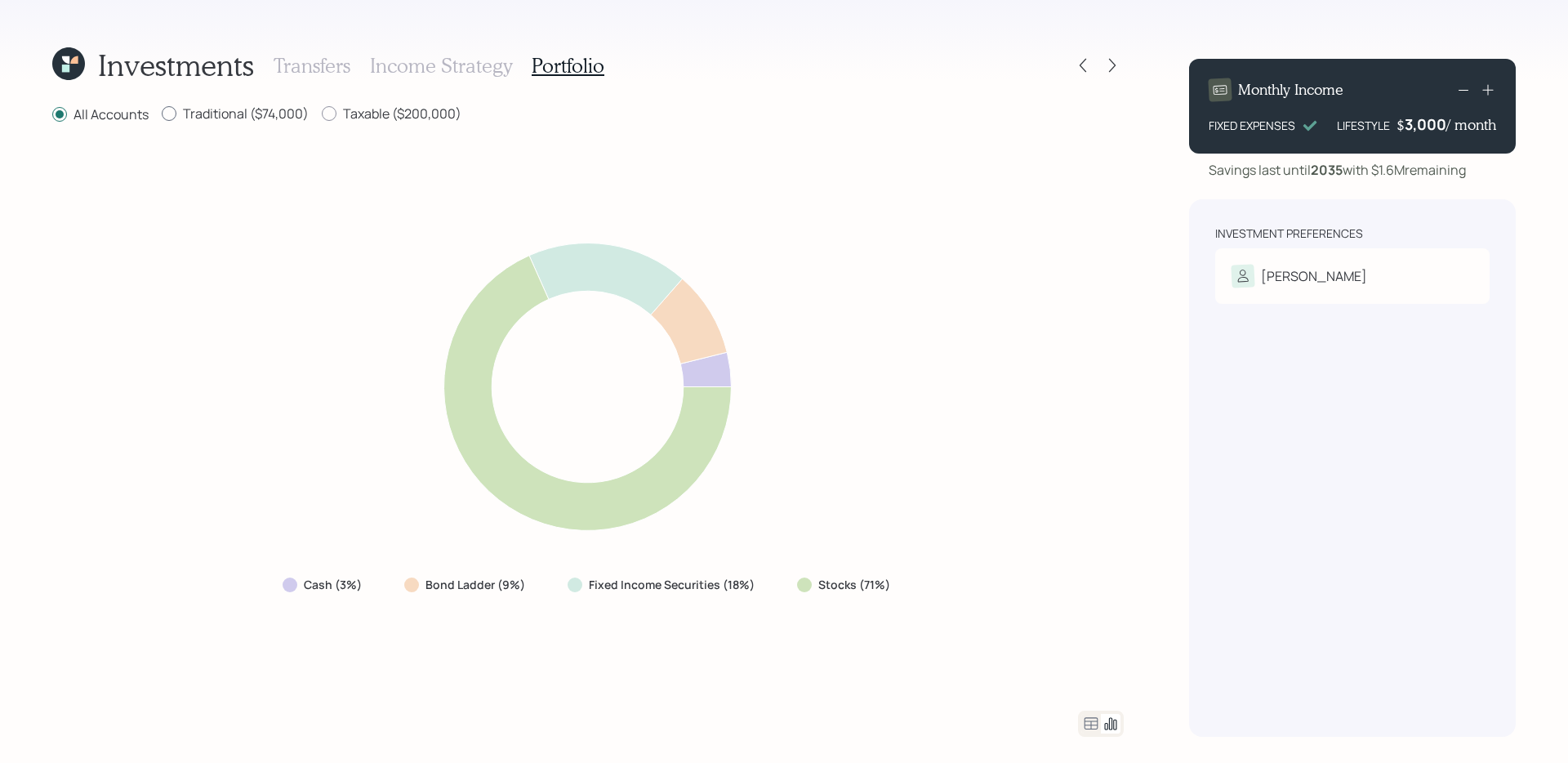
click at [262, 117] on label "Traditional ($74,000)" at bounding box center [235, 114] width 147 height 18
click at [162, 115] on input "Traditional ($74,000)" at bounding box center [161, 114] width 1 height 1
radio input "true"
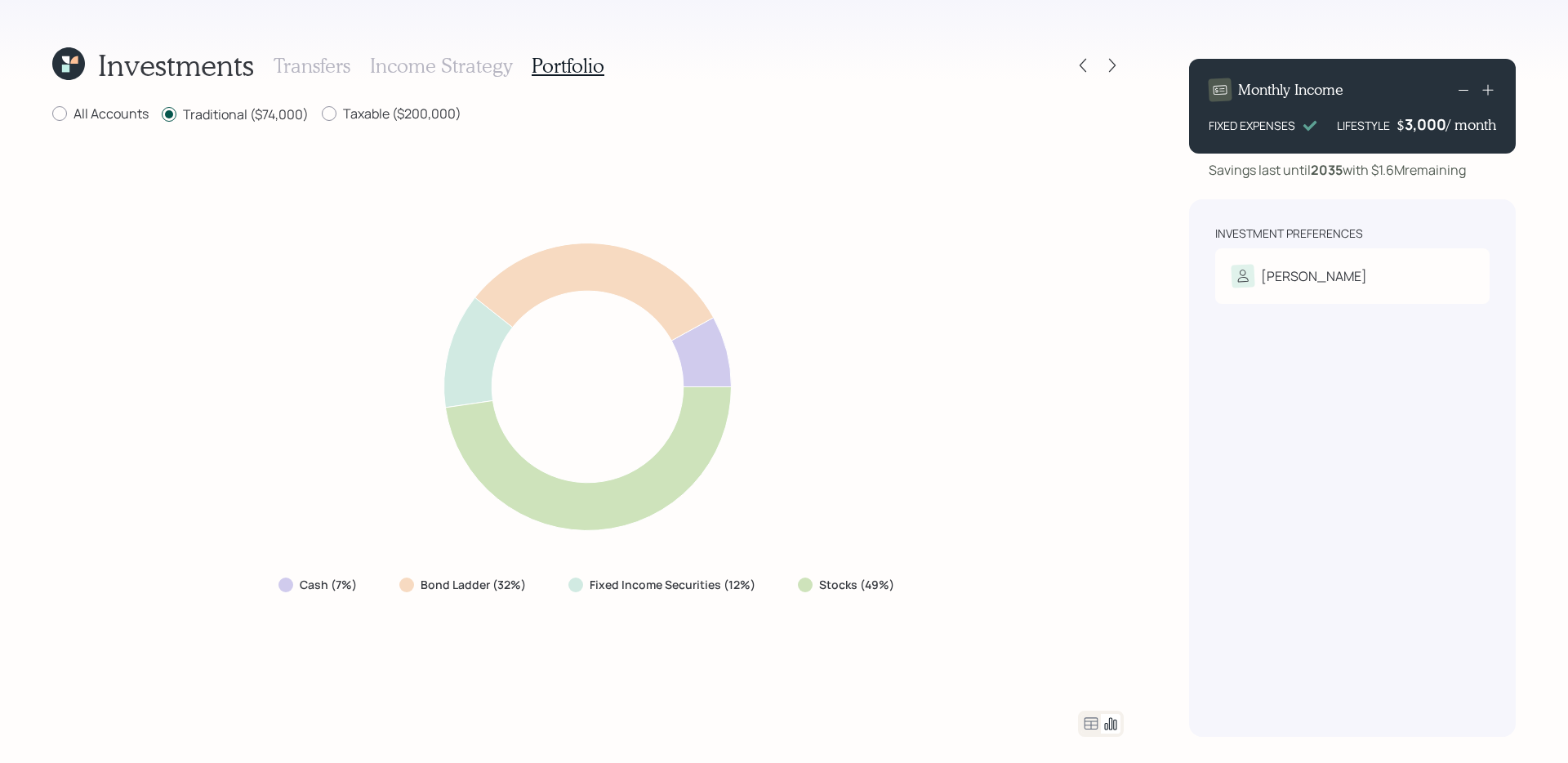
radio input "false"
drag, startPoint x: 790, startPoint y: 595, endPoint x: 913, endPoint y: 574, distance: 124.8
click at [913, 574] on div "Cash (7%) Bond Ladder (32%) Fixed Income Securities (12%) Stocks (49%)" at bounding box center [588, 418] width 1071 height 547
drag, startPoint x: 773, startPoint y: 596, endPoint x: 390, endPoint y: 588, distance: 383.1
click at [390, 588] on div "Cash (7%) Bond Ladder (32%) Fixed Income Securities (12%) Stocks (49%)" at bounding box center [588, 585] width 645 height 29
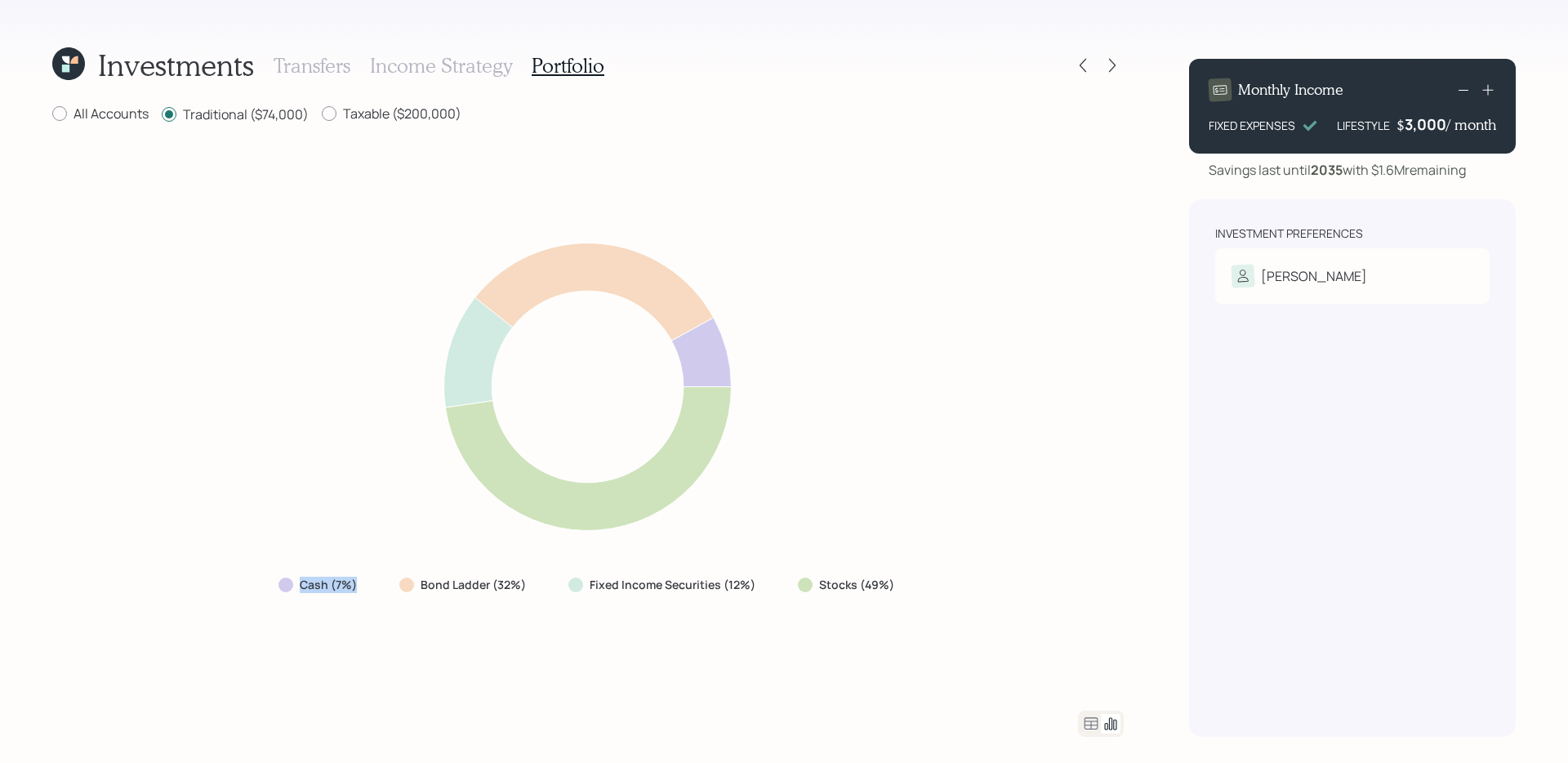
drag, startPoint x: 377, startPoint y: 586, endPoint x: 240, endPoint y: 576, distance: 137.4
click at [240, 576] on div "Cash (7%) Bond Ladder (32%) Fixed Income Securities (12%) Stocks (49%)" at bounding box center [588, 418] width 1071 height 547
click at [260, 548] on div "Cash (7%) Bond Ladder (32%) Fixed Income Securities (12%) Stocks (49%)" at bounding box center [588, 418] width 1071 height 547
drag, startPoint x: 390, startPoint y: 588, endPoint x: 533, endPoint y: 589, distance: 143.0
click at [533, 589] on div "Bond Ladder (32%)" at bounding box center [464, 585] width 156 height 29
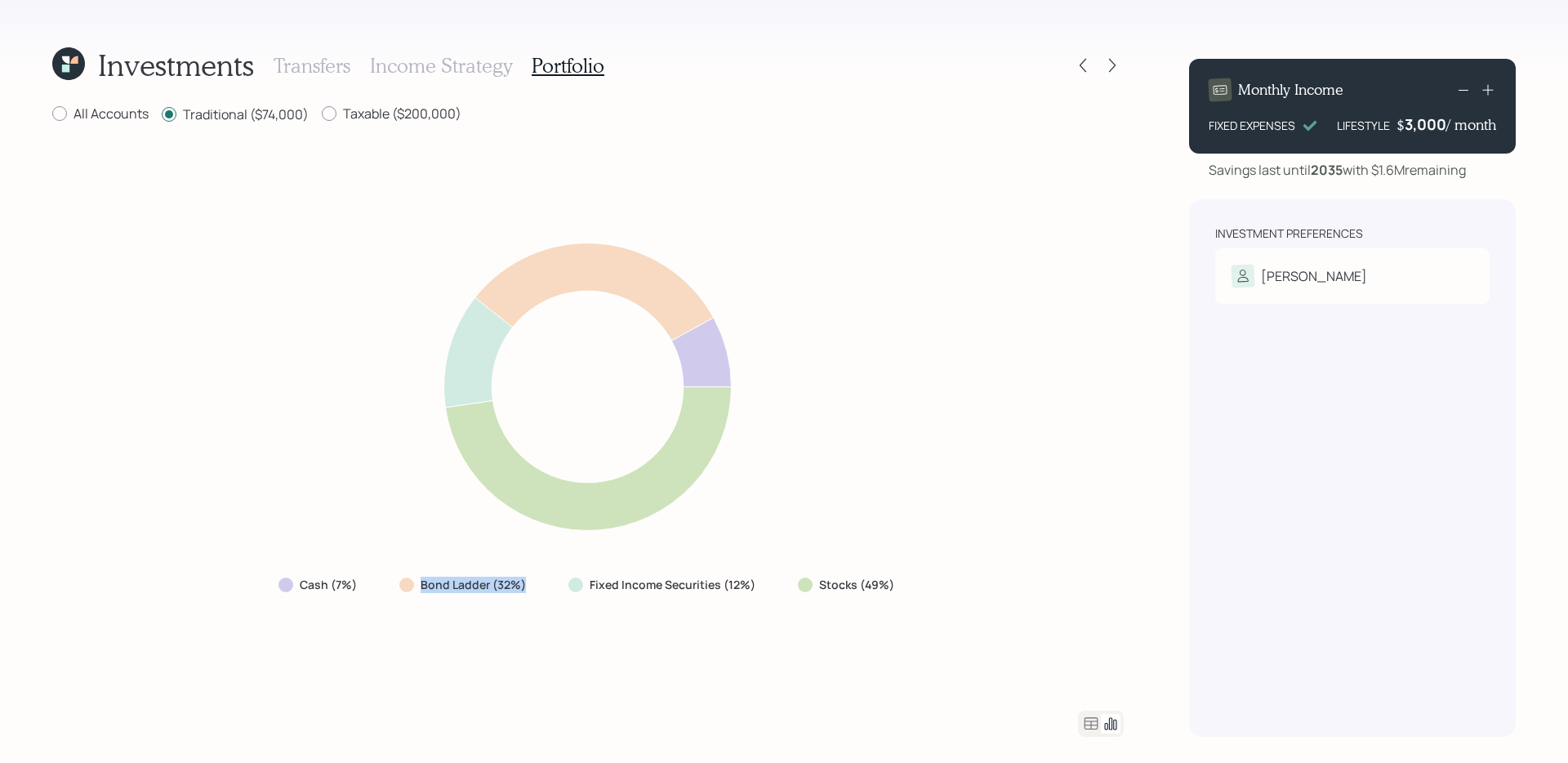
click at [535, 594] on div "Bond Ladder (32%)" at bounding box center [464, 585] width 156 height 29
drag, startPoint x: 268, startPoint y: 598, endPoint x: 372, endPoint y: 590, distance: 104.3
click at [372, 590] on div "Cash (7%) Bond Ladder (32%) Fixed Income Securities (12%) Stocks (49%)" at bounding box center [588, 585] width 645 height 29
click at [545, 613] on div "Cash (7%) Bond Ladder (32%) Fixed Income Securities (12%) Stocks (49%)" at bounding box center [588, 418] width 1071 height 547
drag, startPoint x: 555, startPoint y: 582, endPoint x: 929, endPoint y: 588, distance: 374.0
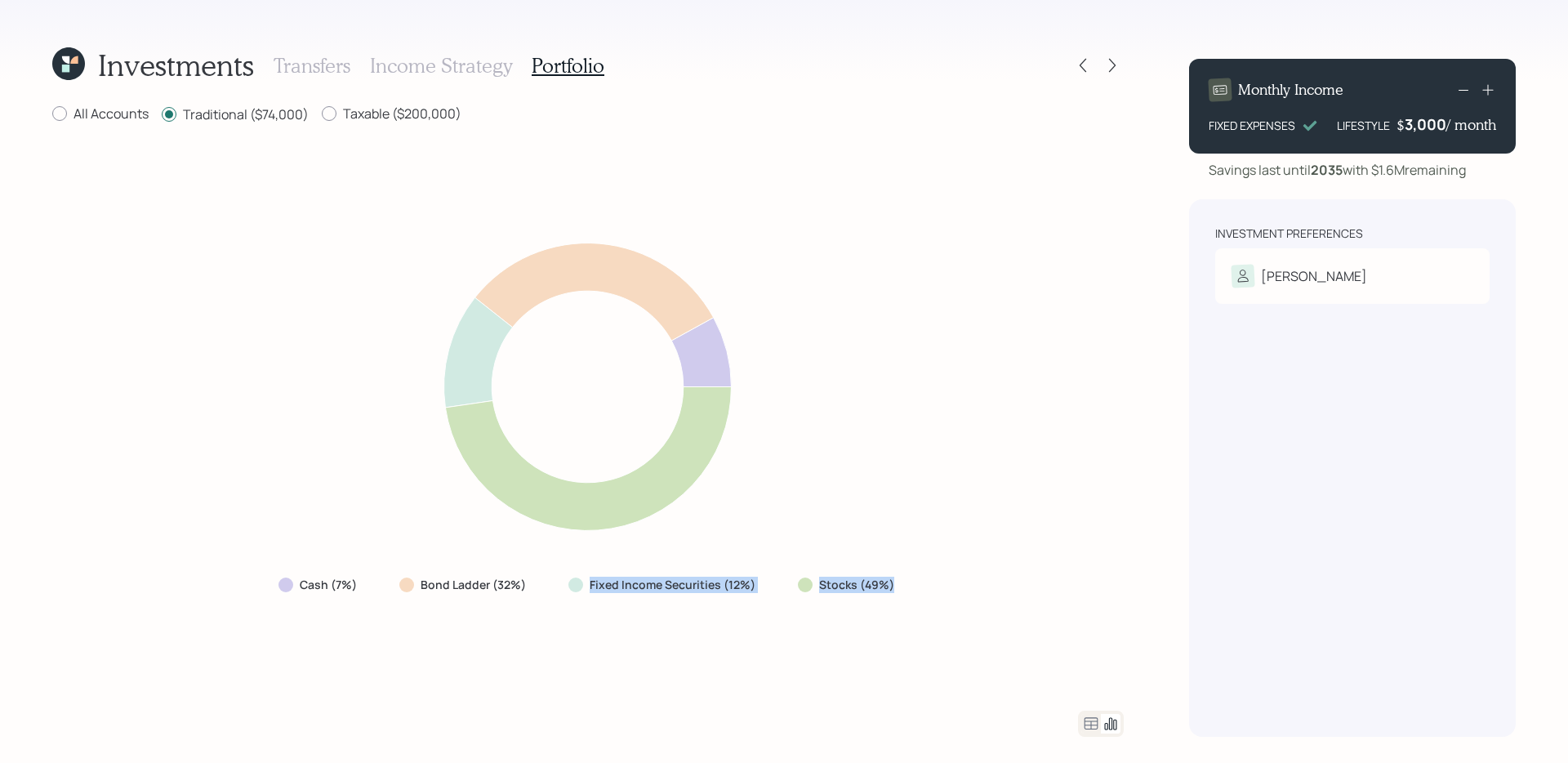
click at [929, 588] on div "Cash (7%) Bond Ladder (32%) Fixed Income Securities (12%) Stocks (49%)" at bounding box center [588, 418] width 1071 height 547
click at [1004, 669] on div "Cash (7%) Bond Ladder (32%) Fixed Income Securities (12%) Stocks (49%)" at bounding box center [588, 418] width 1071 height 547
drag, startPoint x: 777, startPoint y: 599, endPoint x: 961, endPoint y: 577, distance: 185.3
click at [961, 577] on div "Cash (7%) Bond Ladder (32%) Fixed Income Securities (12%) Stocks (49%)" at bounding box center [588, 418] width 1071 height 547
click at [428, 115] on label "Taxable ($200,000)" at bounding box center [392, 114] width 140 height 18
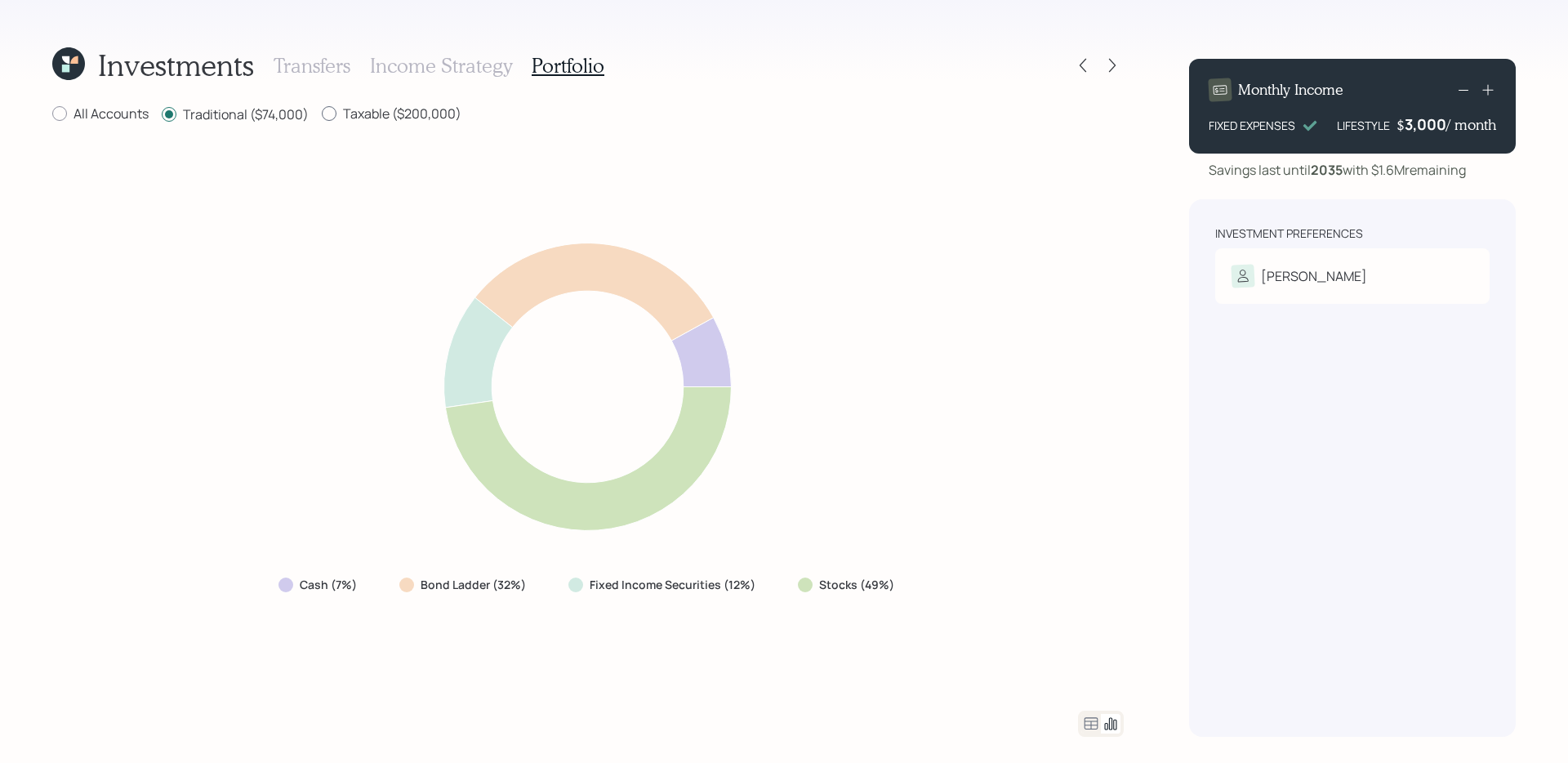
click at [322, 115] on input "Taxable ($200,000)" at bounding box center [321, 114] width 1 height 1
radio input "true"
radio input "false"
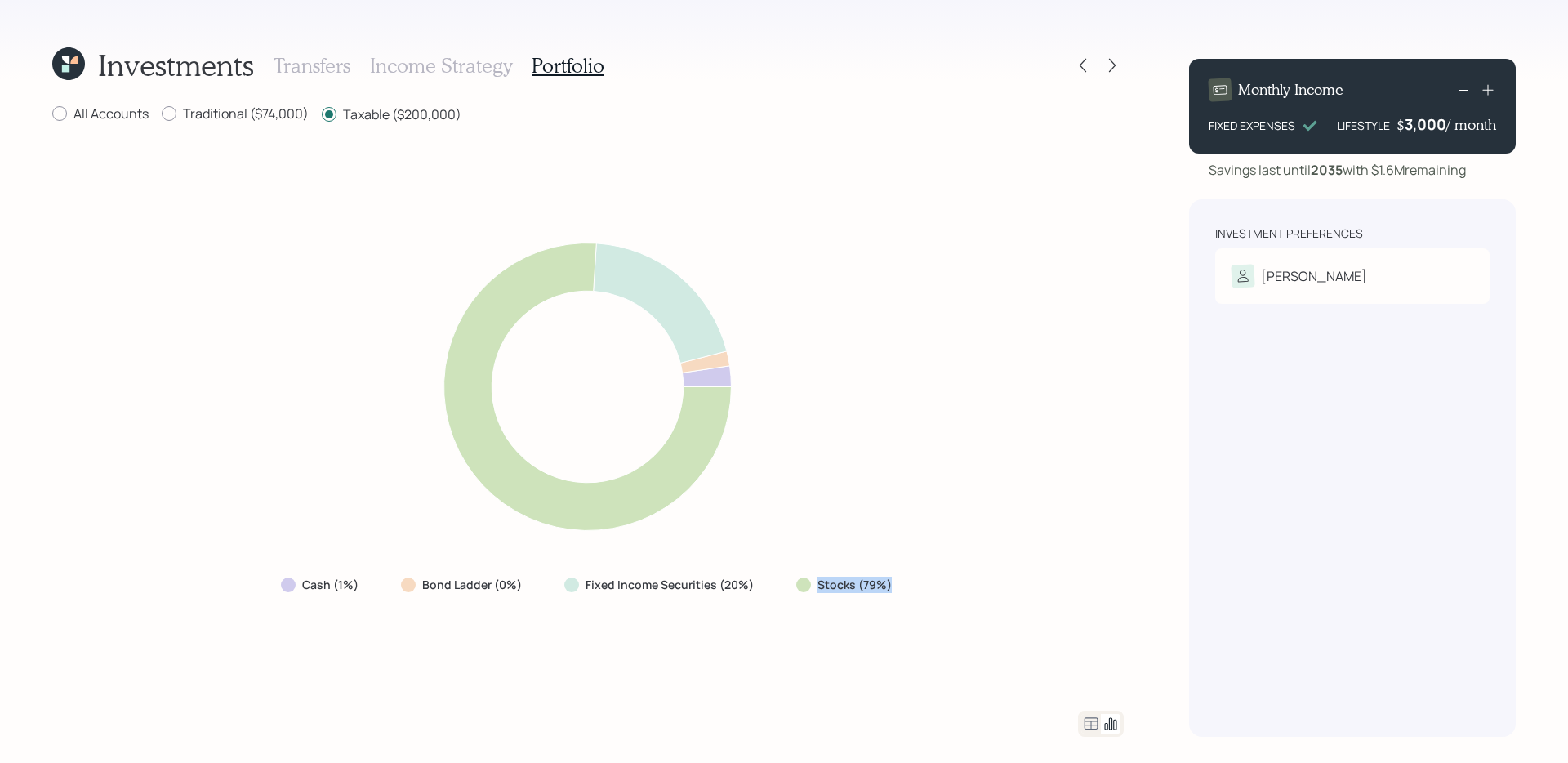
drag, startPoint x: 781, startPoint y: 588, endPoint x: 938, endPoint y: 583, distance: 157.1
click at [938, 583] on div "Cash (1%) Bond Ladder (0%) Fixed Income Securities (20%) Stocks (79%)" at bounding box center [588, 418] width 1071 height 547
click at [1113, 70] on icon at bounding box center [1113, 65] width 17 height 17
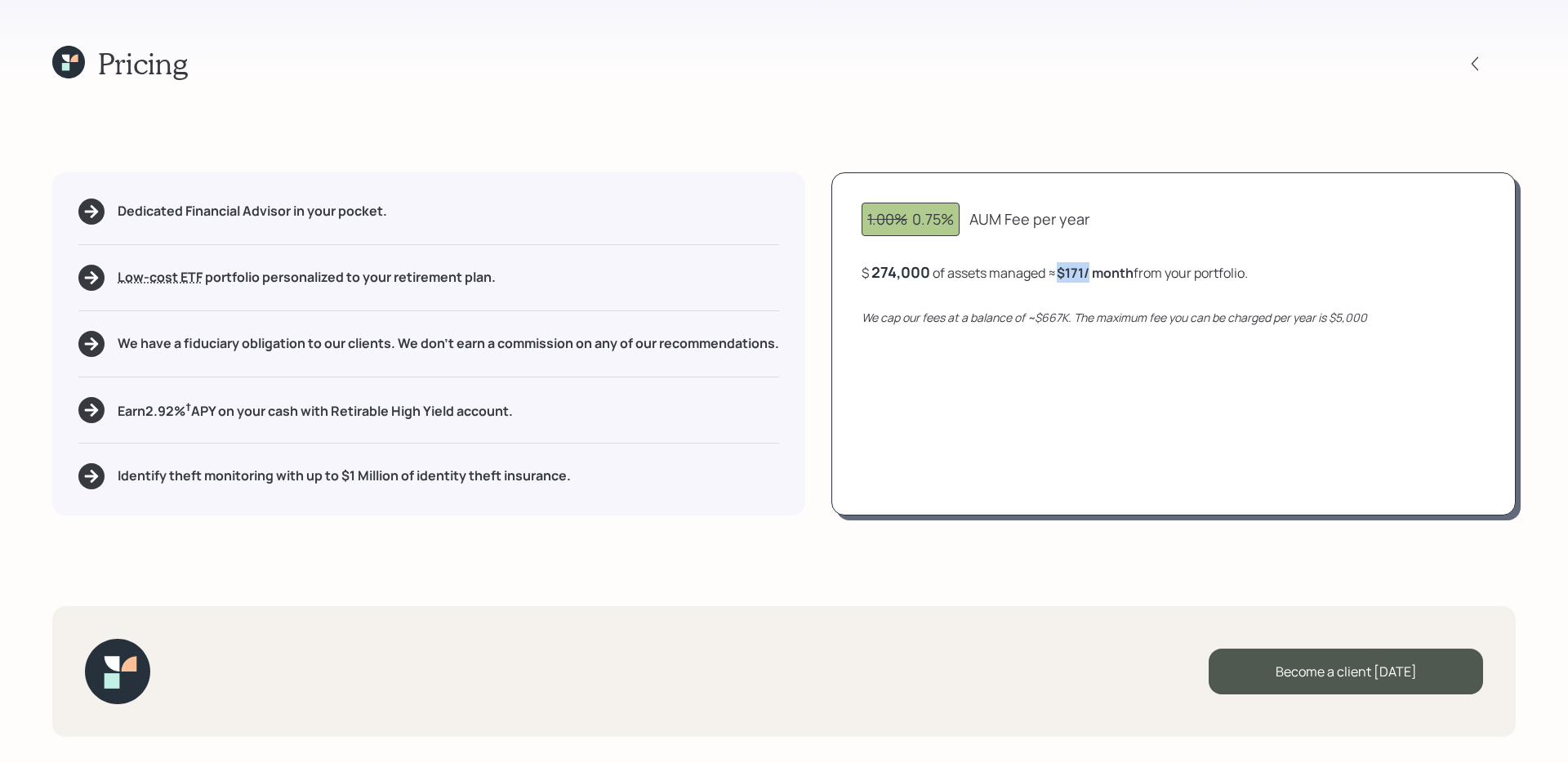
drag, startPoint x: 1065, startPoint y: 275, endPoint x: 1091, endPoint y: 275, distance: 26.0
click at [1091, 275] on b "$171 / month" at bounding box center [1095, 272] width 76 height 18
click at [822, 416] on div "Dedicated Financial Advisor in your pocket. Low-cost ETF Retirable uses diversi…" at bounding box center [784, 344] width 1464 height 343
click at [229, 347] on h5 "We have a fiduciary obligation to our clients. We don't earn a commission on an…" at bounding box center [449, 344] width 662 height 16
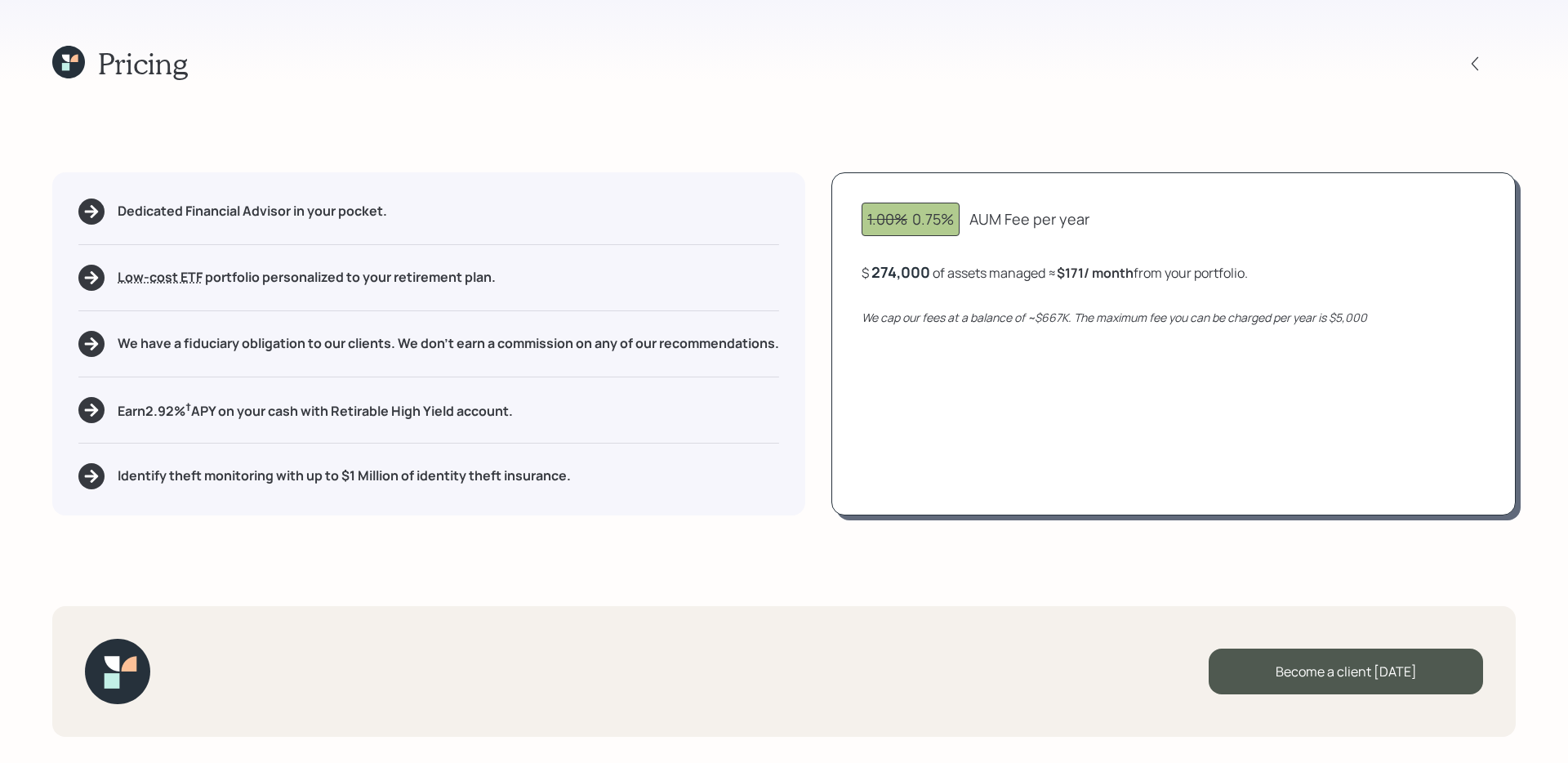
click at [311, 575] on div "Pricing Dedicated Financial Advisor in your pocket. Low-cost ETF Retirable uses…" at bounding box center [784, 381] width 1568 height 763
click at [328, 412] on h5 "Earn 2.92 % † APY on your cash with Retirable High Yield account." at bounding box center [315, 409] width 396 height 21
click at [430, 473] on h5 "Identify theft monitoring with up to $1 Million of identity theft insurance." at bounding box center [344, 476] width 453 height 16
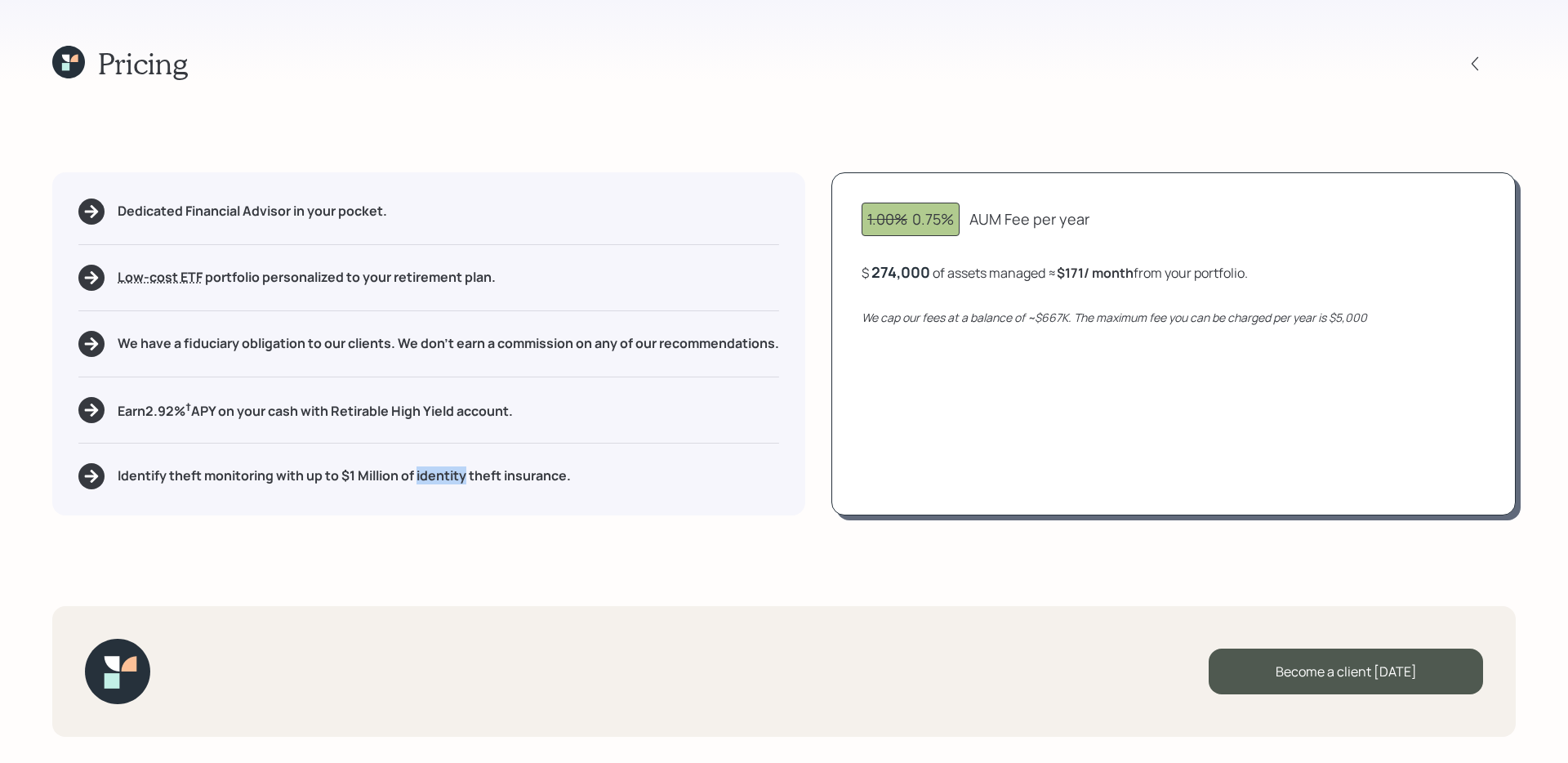
click at [430, 473] on h5 "Identify theft monitoring with up to $1 Million of identity theft insurance." at bounding box center [344, 476] width 453 height 16
click at [542, 585] on div "Pricing Dedicated Financial Advisor in your pocket. Low-cost ETF Retirable uses…" at bounding box center [784, 381] width 1568 height 763
click at [67, 59] on icon at bounding box center [66, 59] width 8 height 8
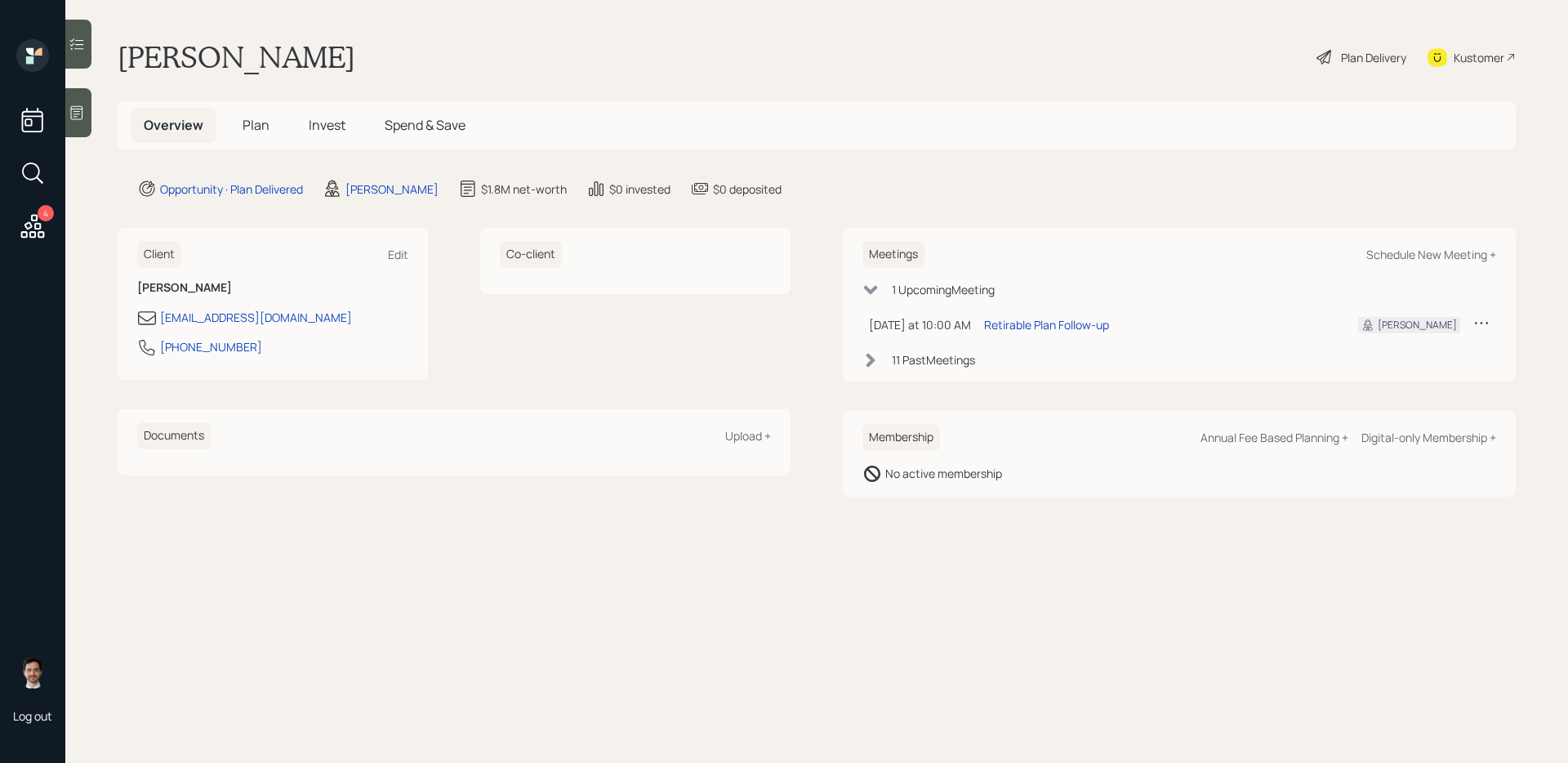
click at [44, 220] on div "4" at bounding box center [45, 213] width 17 height 17
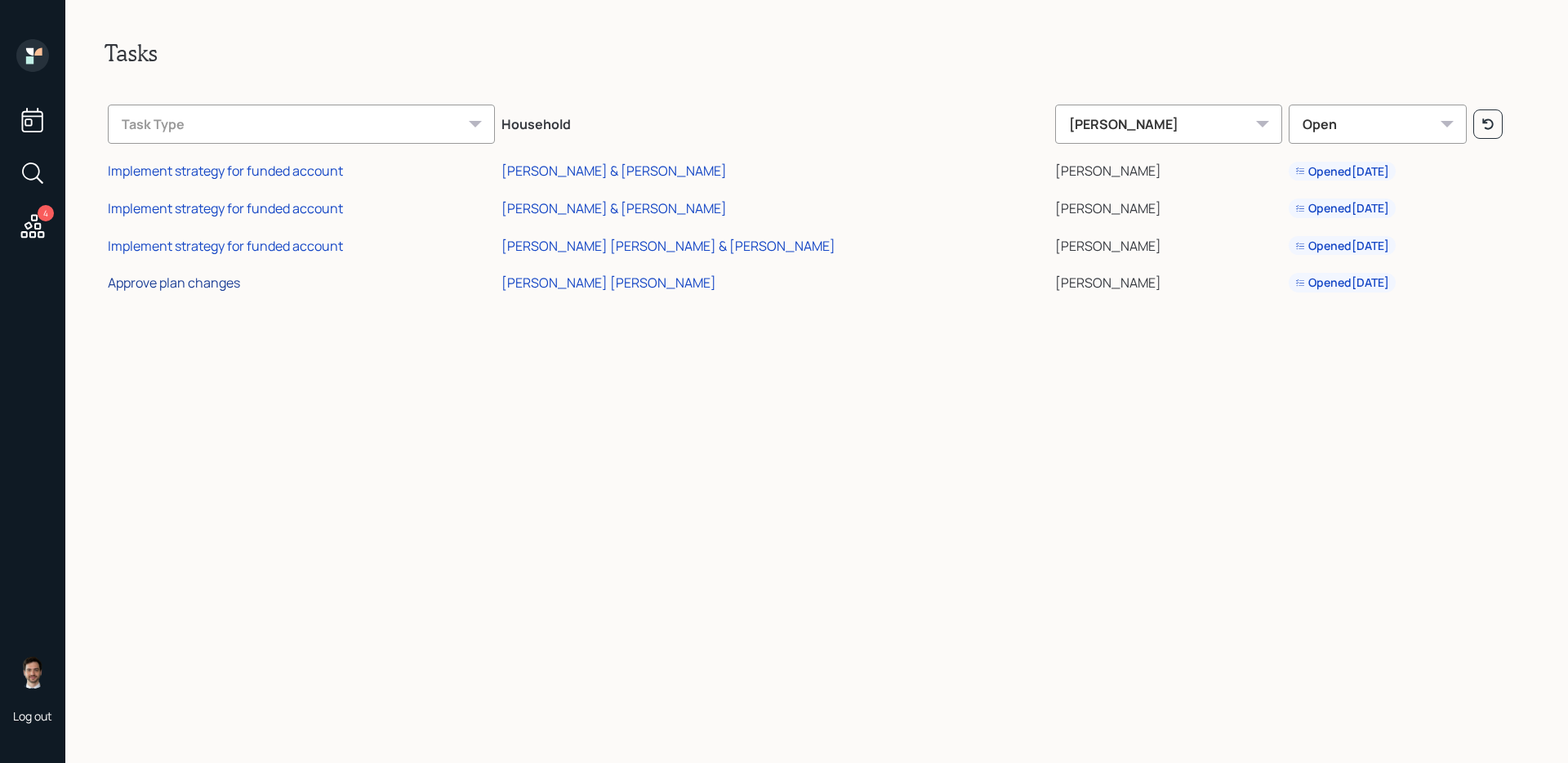
click at [221, 288] on div "Approve plan changes" at bounding box center [173, 282] width 132 height 18
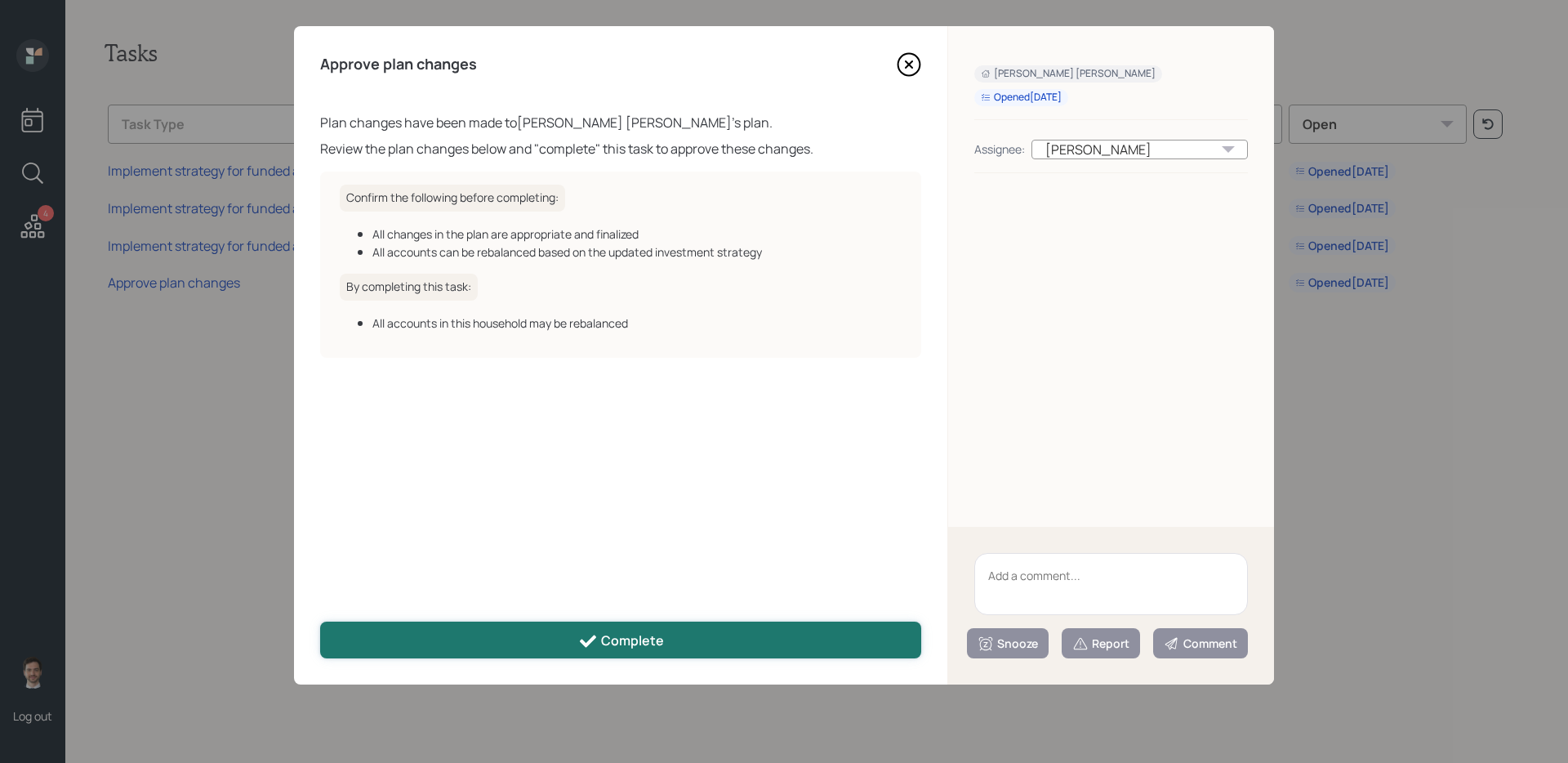
click at [775, 657] on button "Complete" at bounding box center [621, 641] width 601 height 37
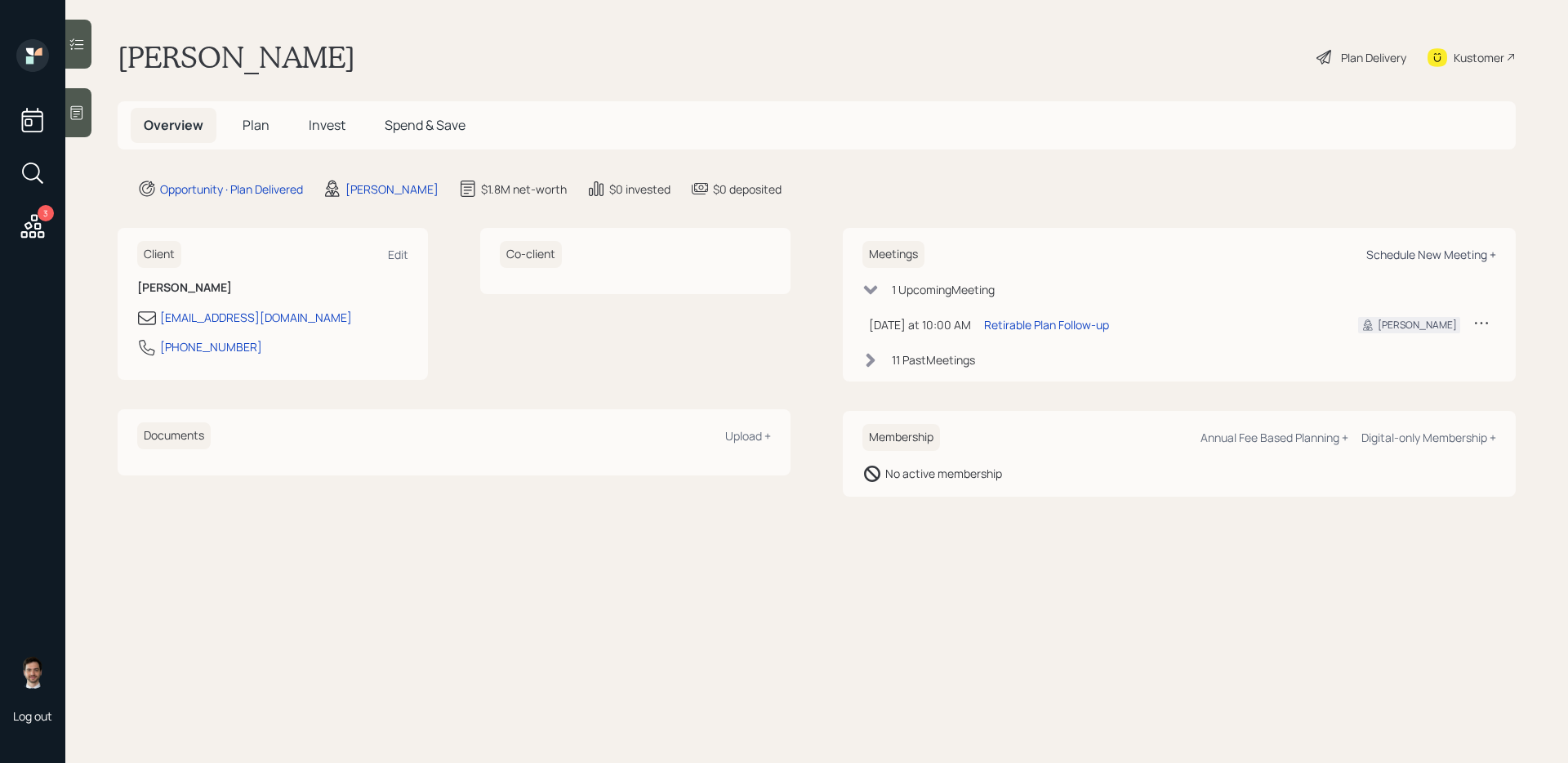
click at [1436, 252] on div "Schedule New Meeting +" at bounding box center [1431, 255] width 130 height 16
select select "ef6b64e1-8f62-4a74-b865-a7df4b35b836"
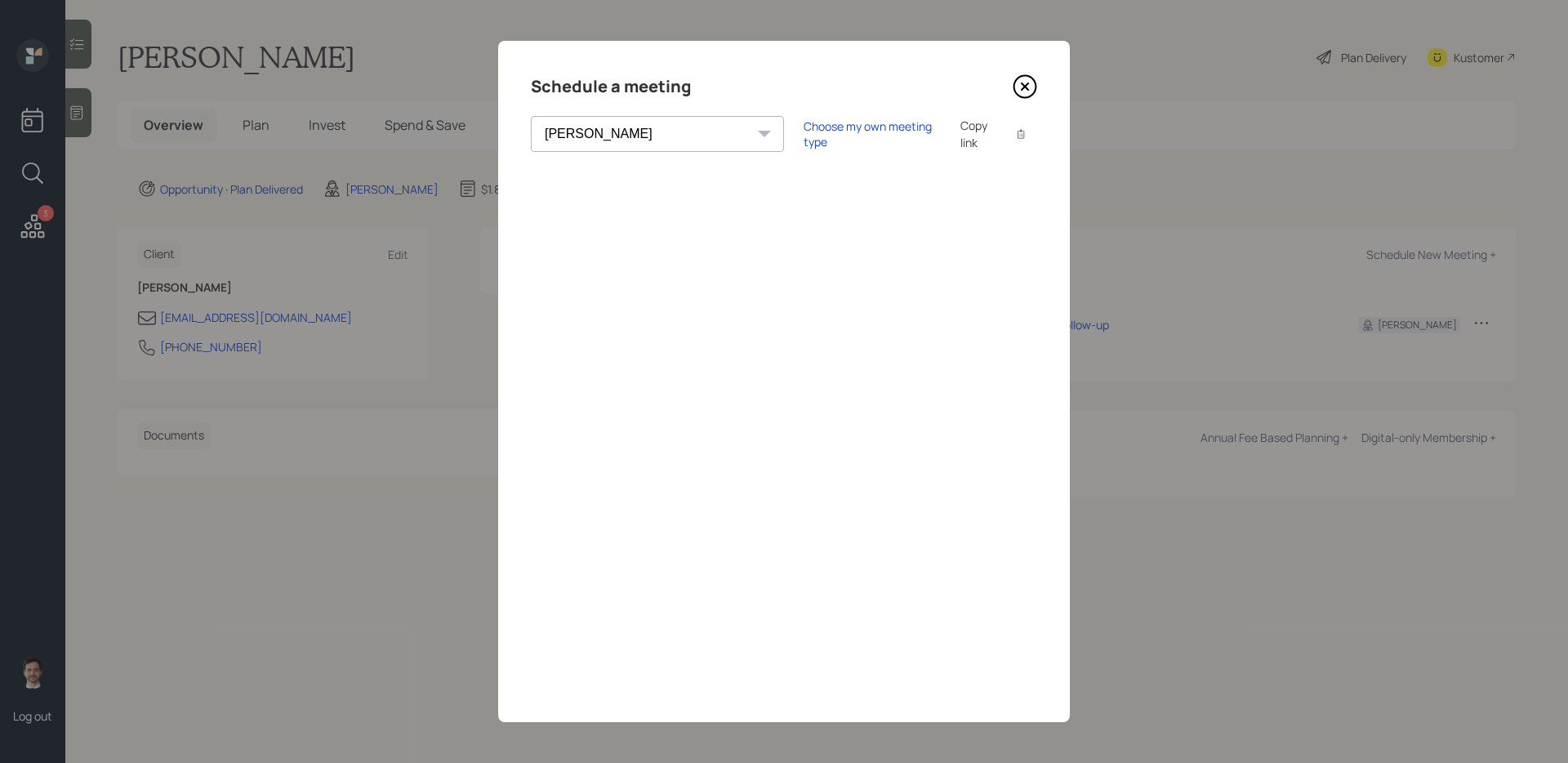
click at [1027, 86] on icon at bounding box center [1024, 86] width 24 height 24
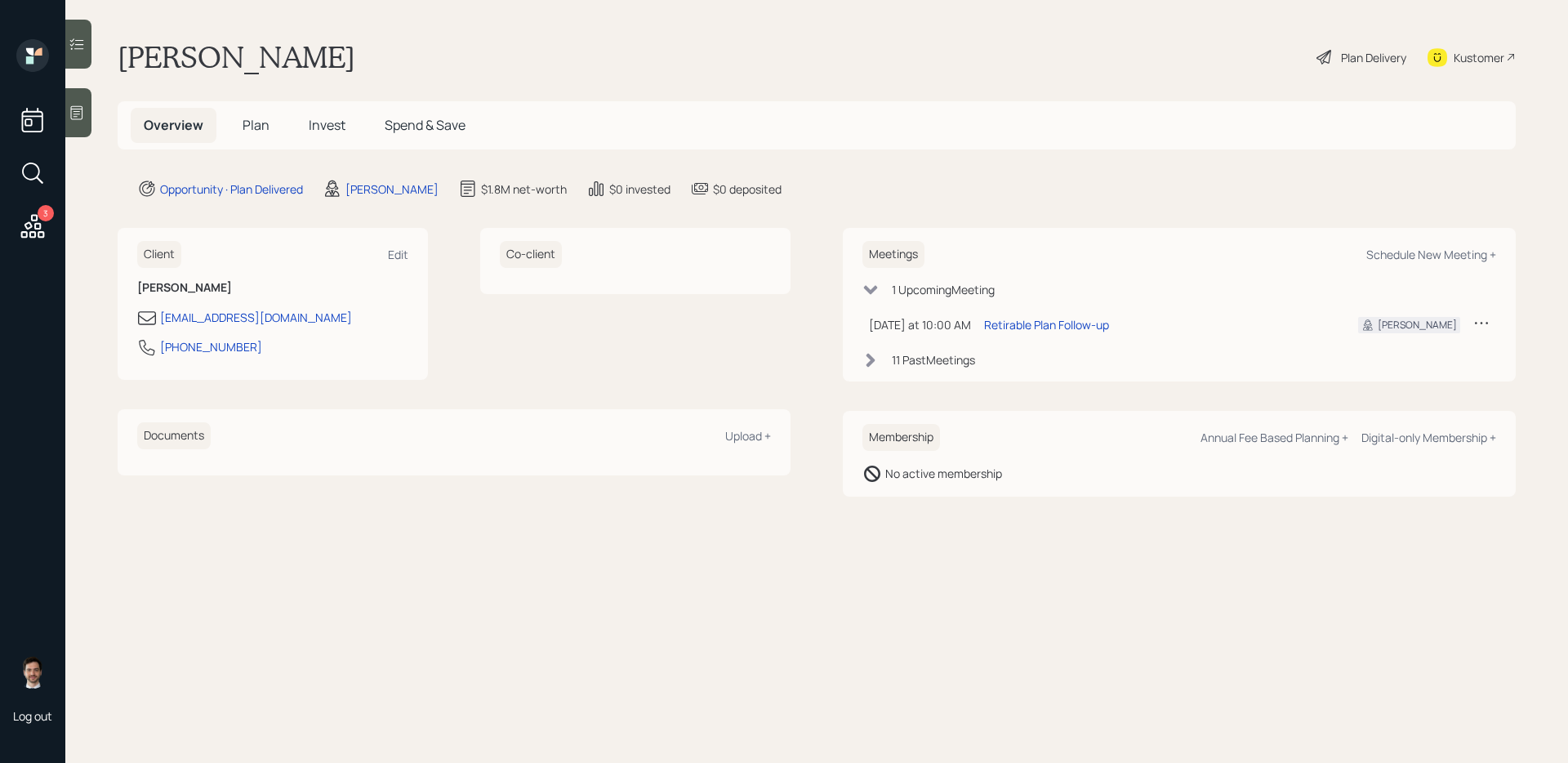
click at [256, 121] on span "Plan" at bounding box center [257, 124] width 27 height 18
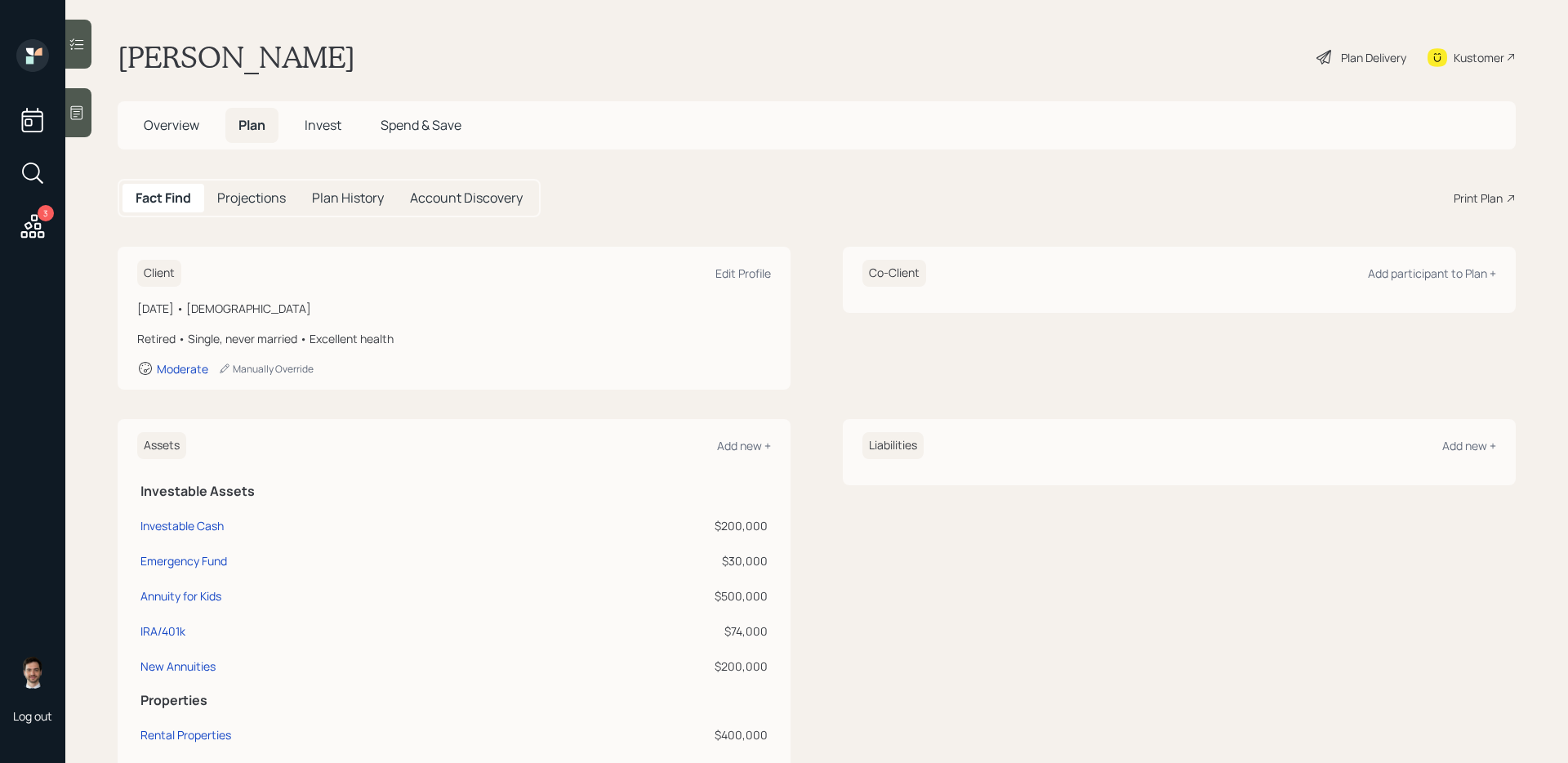
click at [1476, 199] on div "Print Plan" at bounding box center [1479, 199] width 49 height 18
